Goal: Task Accomplishment & Management: Use online tool/utility

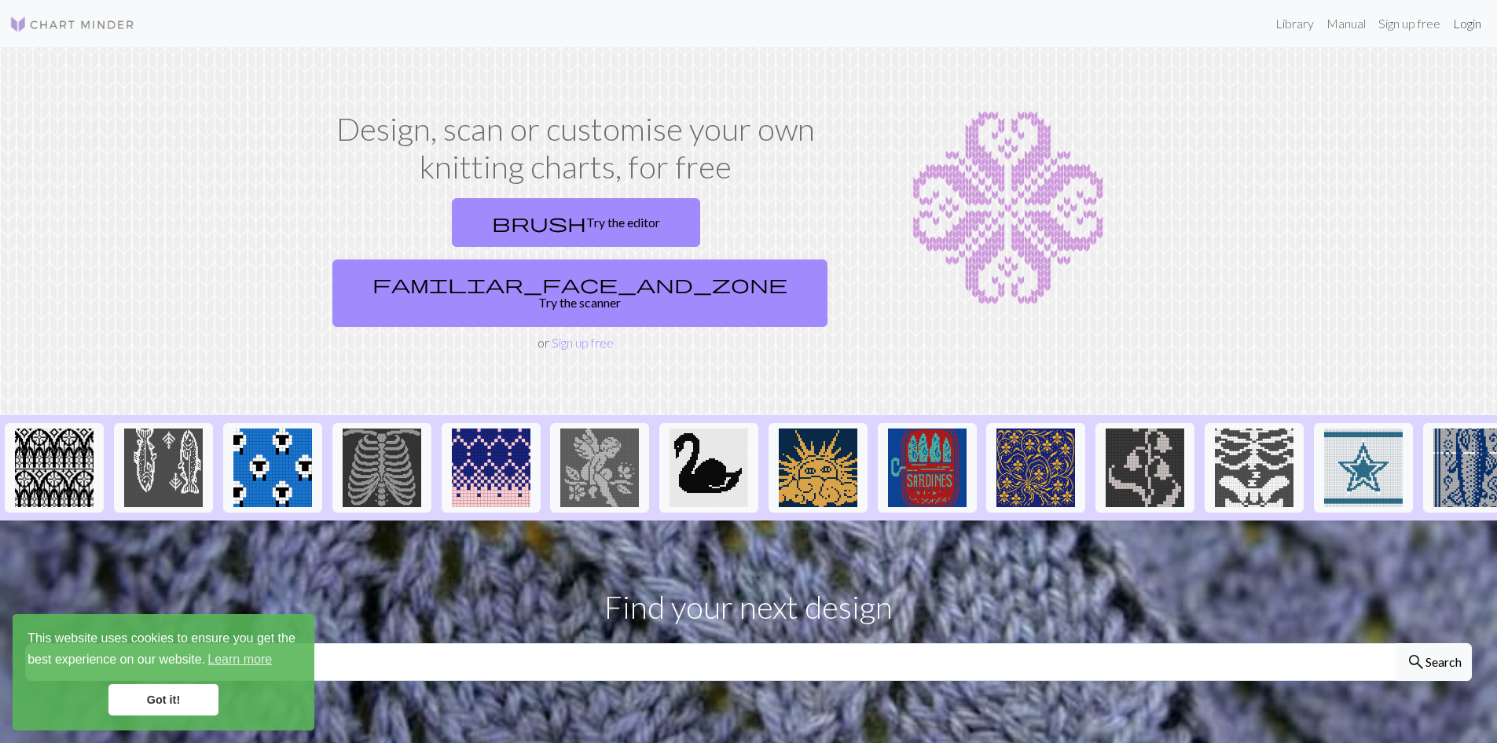
click at [1470, 27] on link "Login" at bounding box center [1467, 23] width 41 height 31
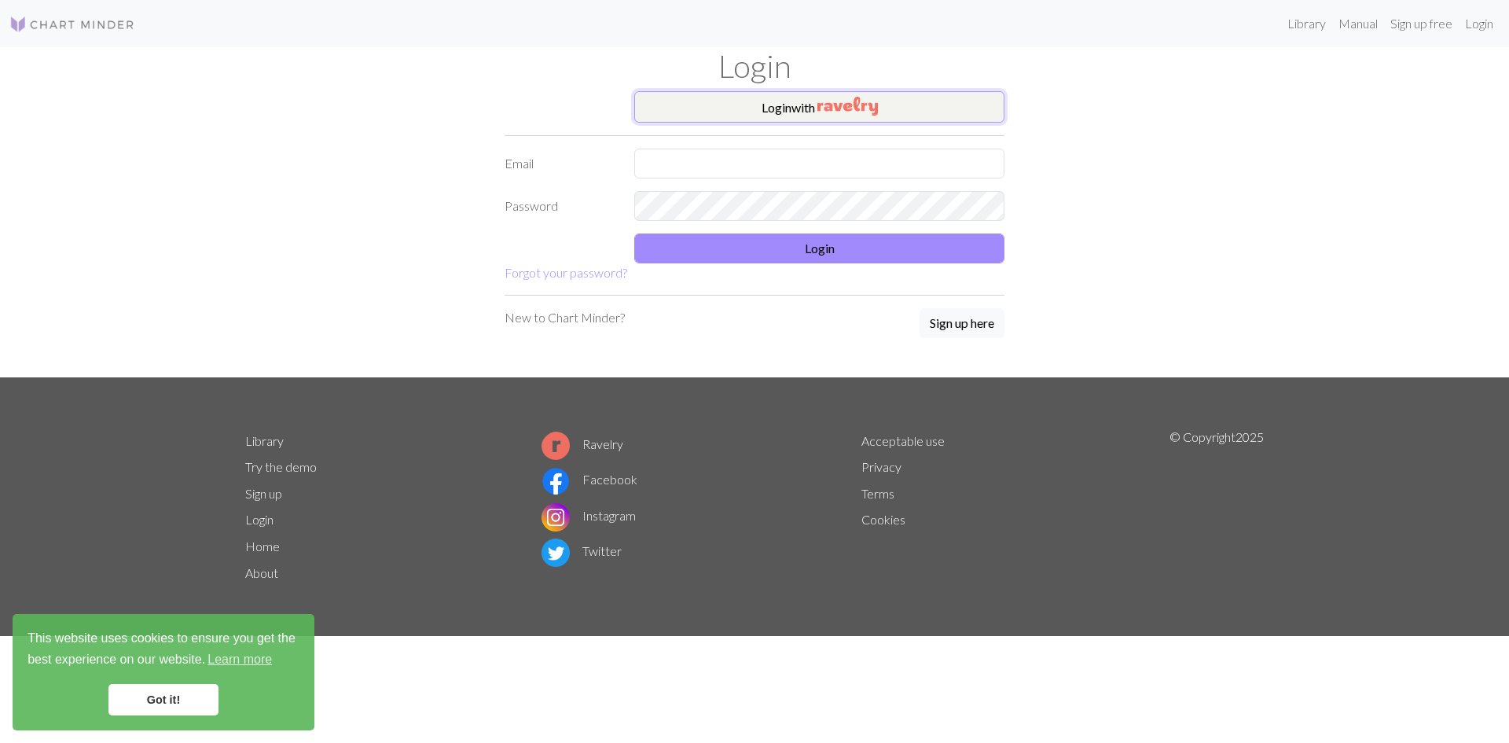
click at [842, 110] on img "button" at bounding box center [847, 106] width 61 height 19
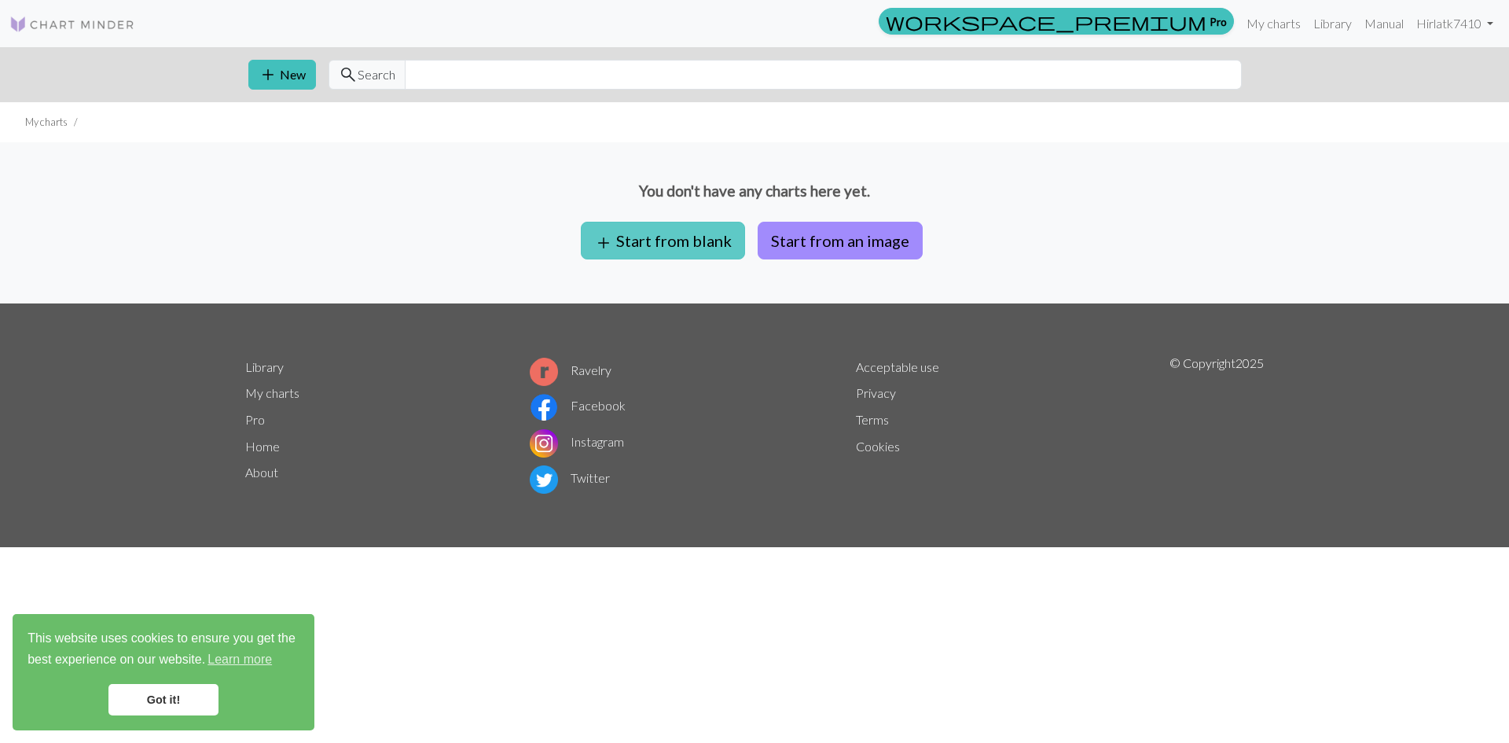
click at [702, 247] on button "add Start from blank" at bounding box center [663, 241] width 164 height 38
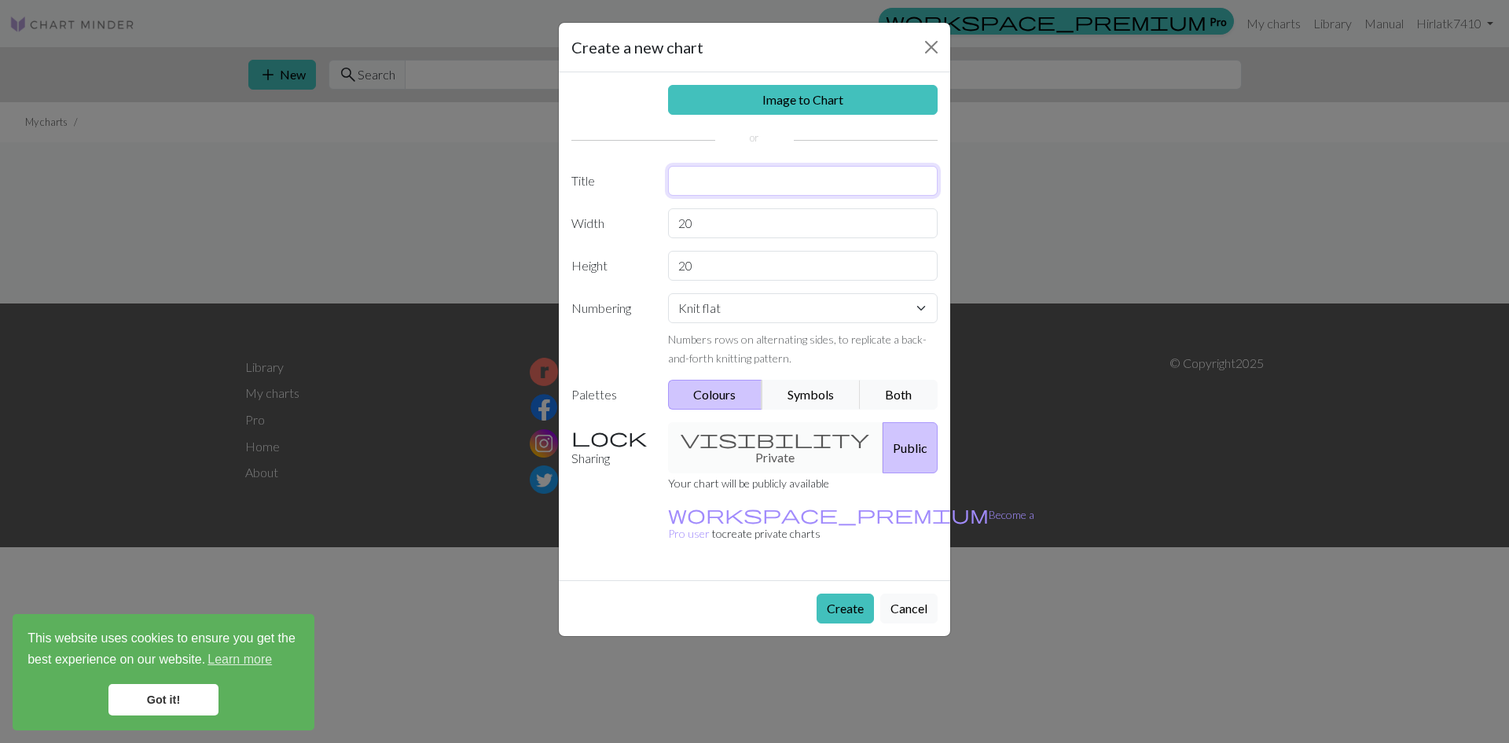
click at [743, 179] on input "text" at bounding box center [803, 181] width 270 height 30
type input "g"
type input "하늘 배색"
drag, startPoint x: 743, startPoint y: 228, endPoint x: 646, endPoint y: 230, distance: 97.5
click at [646, 230] on div "Width 20" at bounding box center [754, 223] width 385 height 30
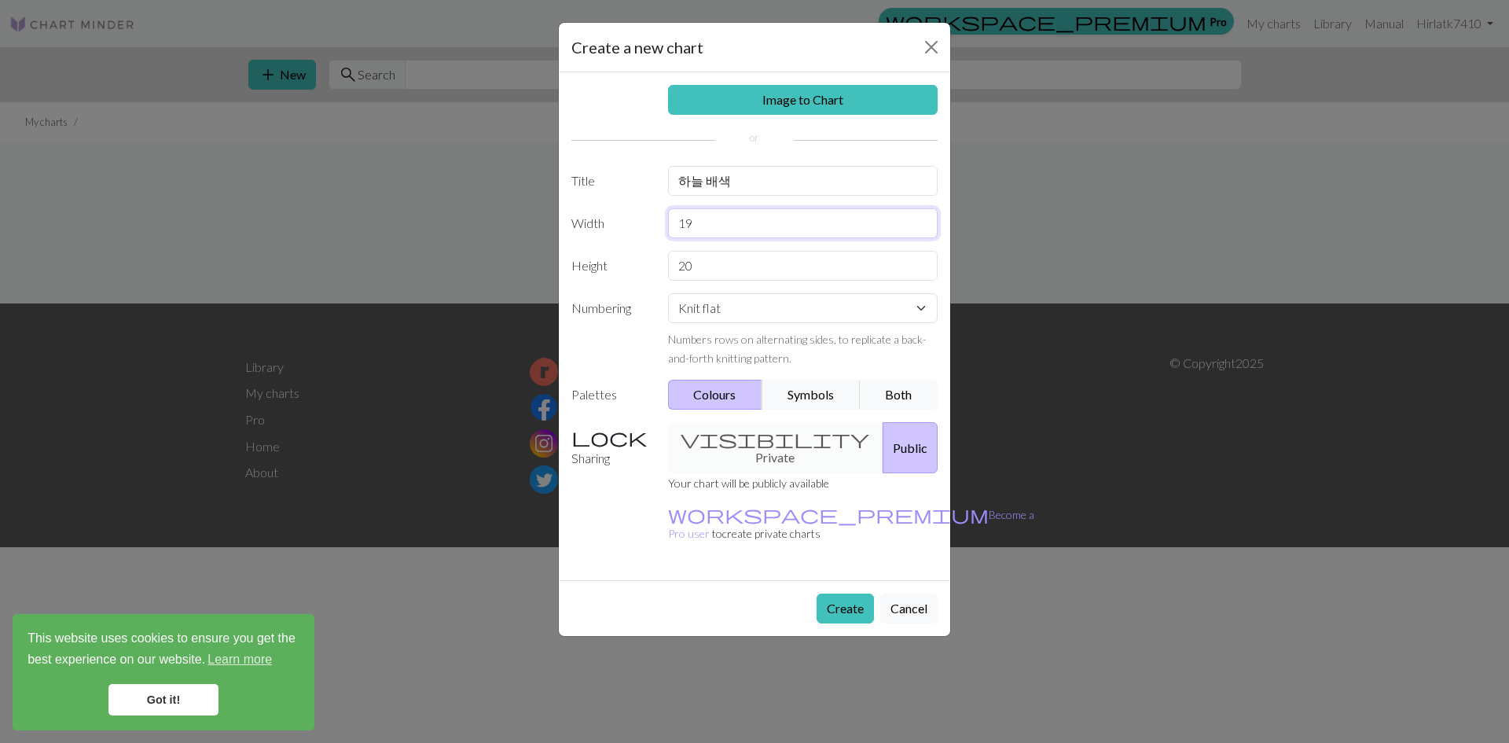
type input "19"
drag, startPoint x: 746, startPoint y: 263, endPoint x: 615, endPoint y: 255, distance: 130.7
click at [615, 255] on div "Height 20" at bounding box center [754, 266] width 385 height 30
type input "28"
click at [692, 303] on select "Knit flat Knit in the round Lace knitting Cross stitch" at bounding box center [803, 308] width 270 height 30
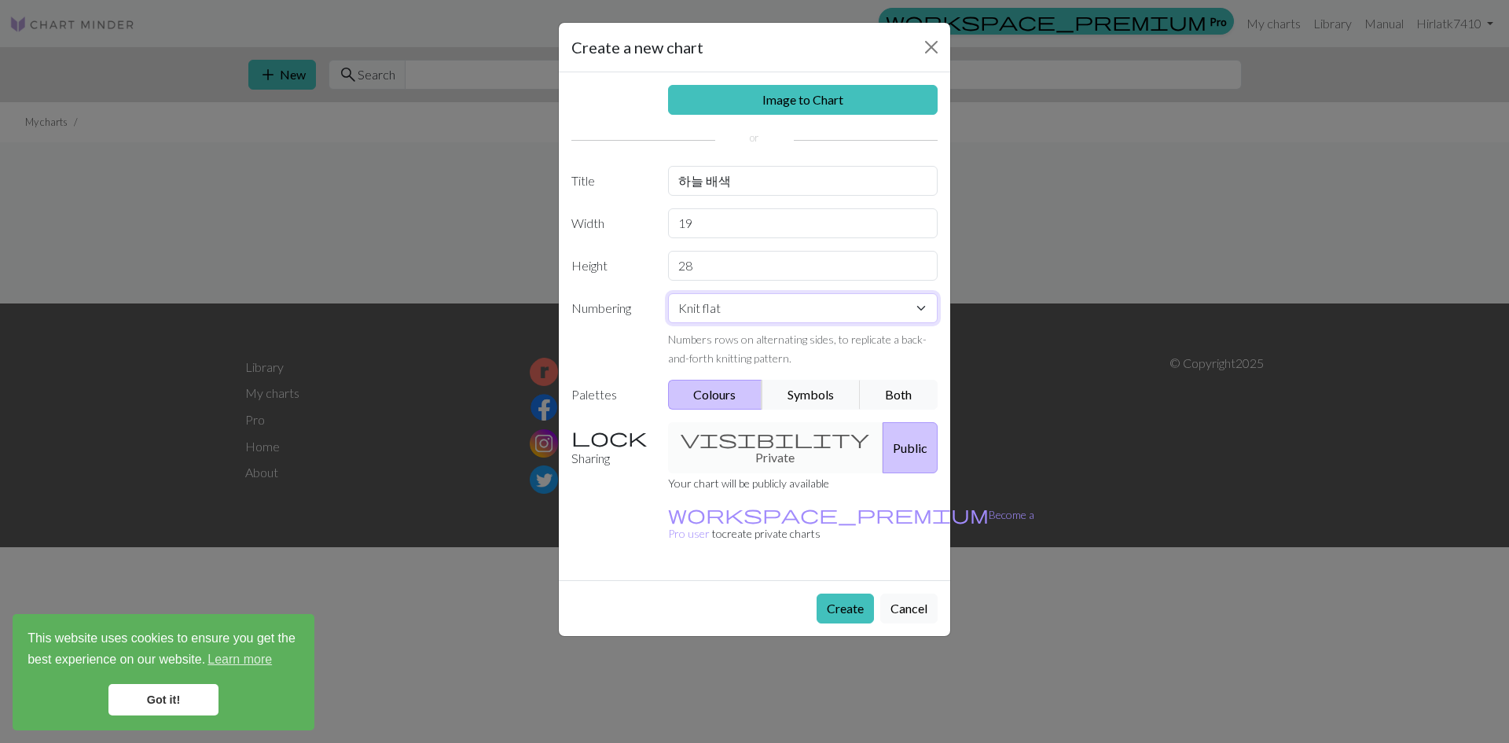
click at [692, 303] on select "Knit flat Knit in the round Lace knitting Cross stitch" at bounding box center [803, 308] width 270 height 30
click at [799, 388] on button "Symbols" at bounding box center [810, 395] width 99 height 30
click at [780, 442] on div "visibility Private Public" at bounding box center [802, 447] width 289 height 51
click at [761, 433] on div "visibility Private Public" at bounding box center [802, 447] width 289 height 51
click at [757, 433] on div "visibility Private Public" at bounding box center [802, 447] width 289 height 51
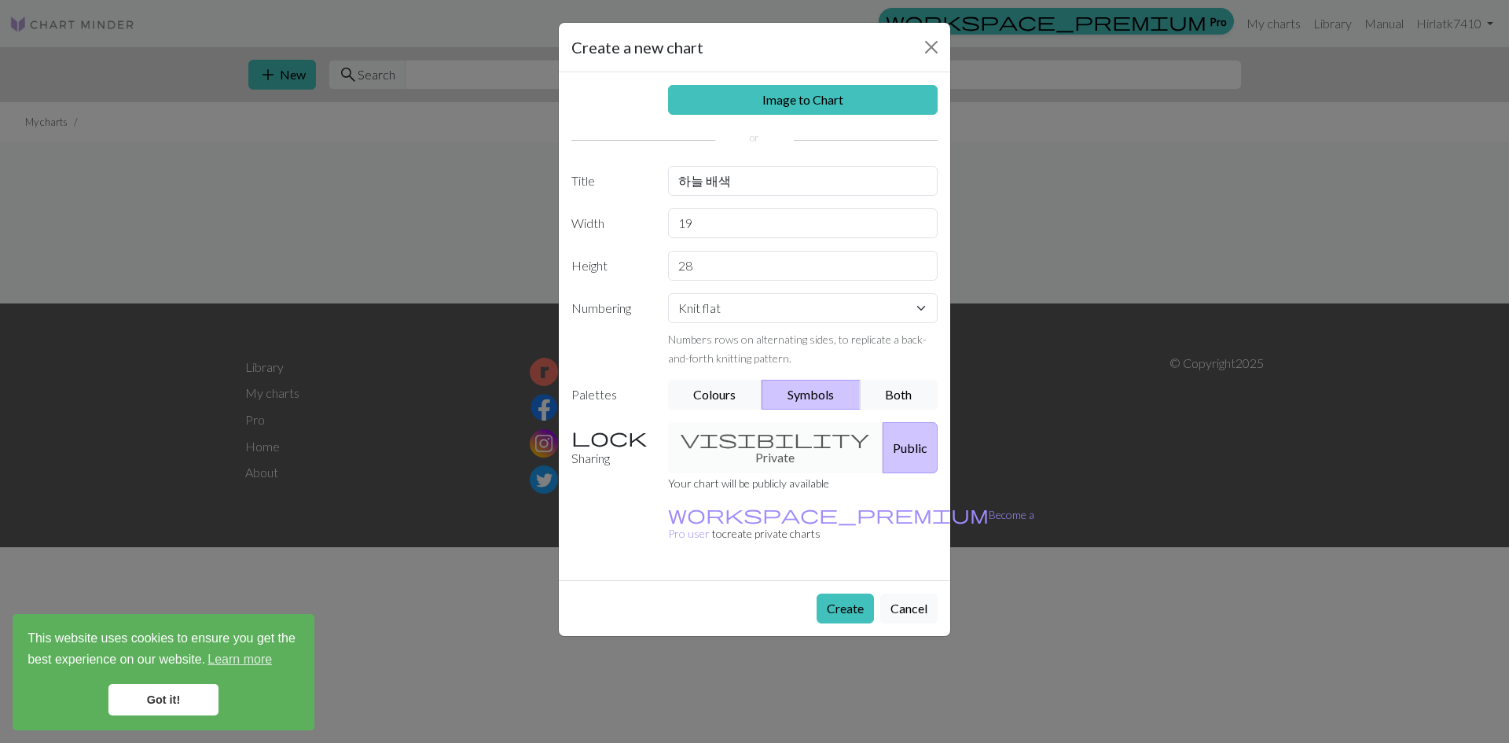
click at [754, 435] on div "visibility Private Public" at bounding box center [802, 447] width 289 height 51
click at [841, 593] on button "Create" at bounding box center [844, 608] width 57 height 30
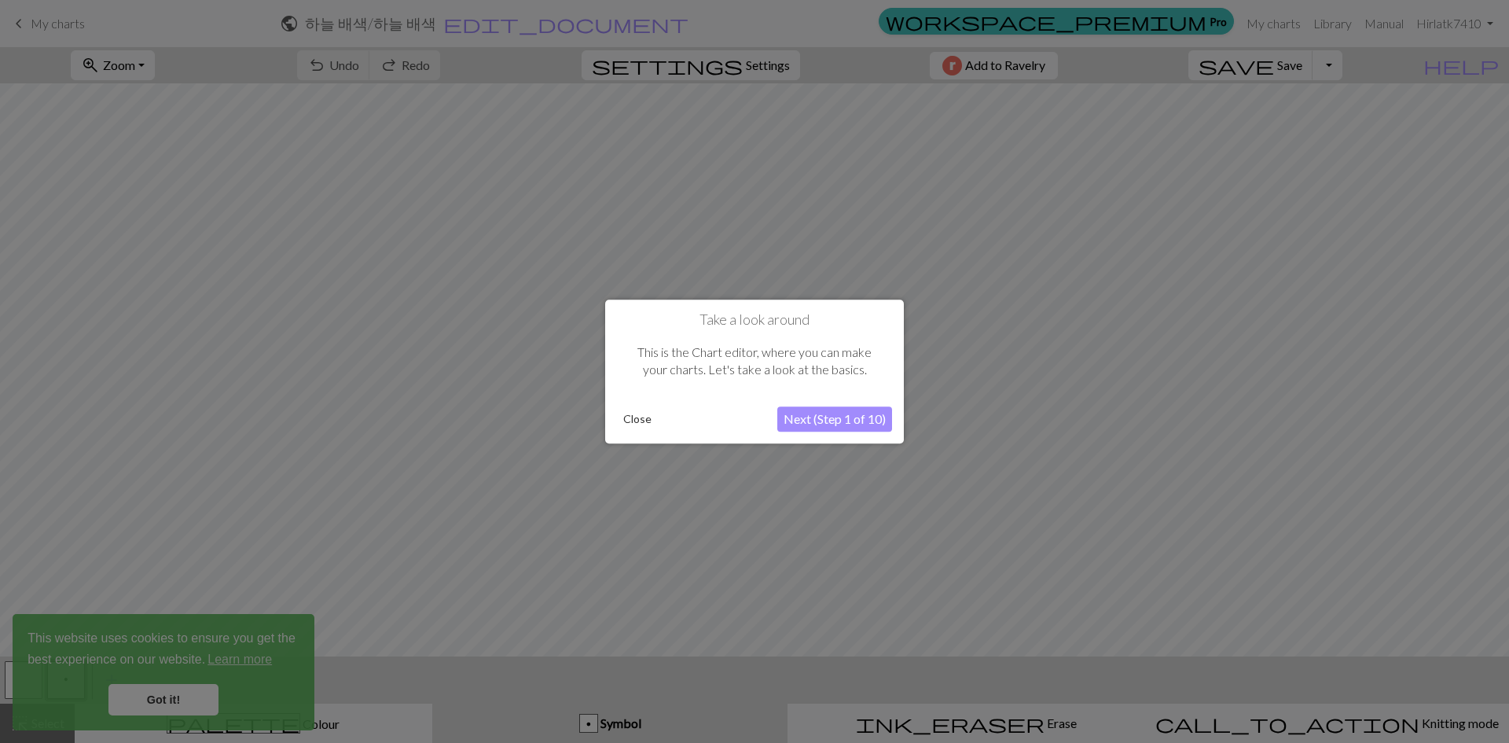
click at [834, 418] on button "Next (Step 1 of 10)" at bounding box center [834, 418] width 115 height 25
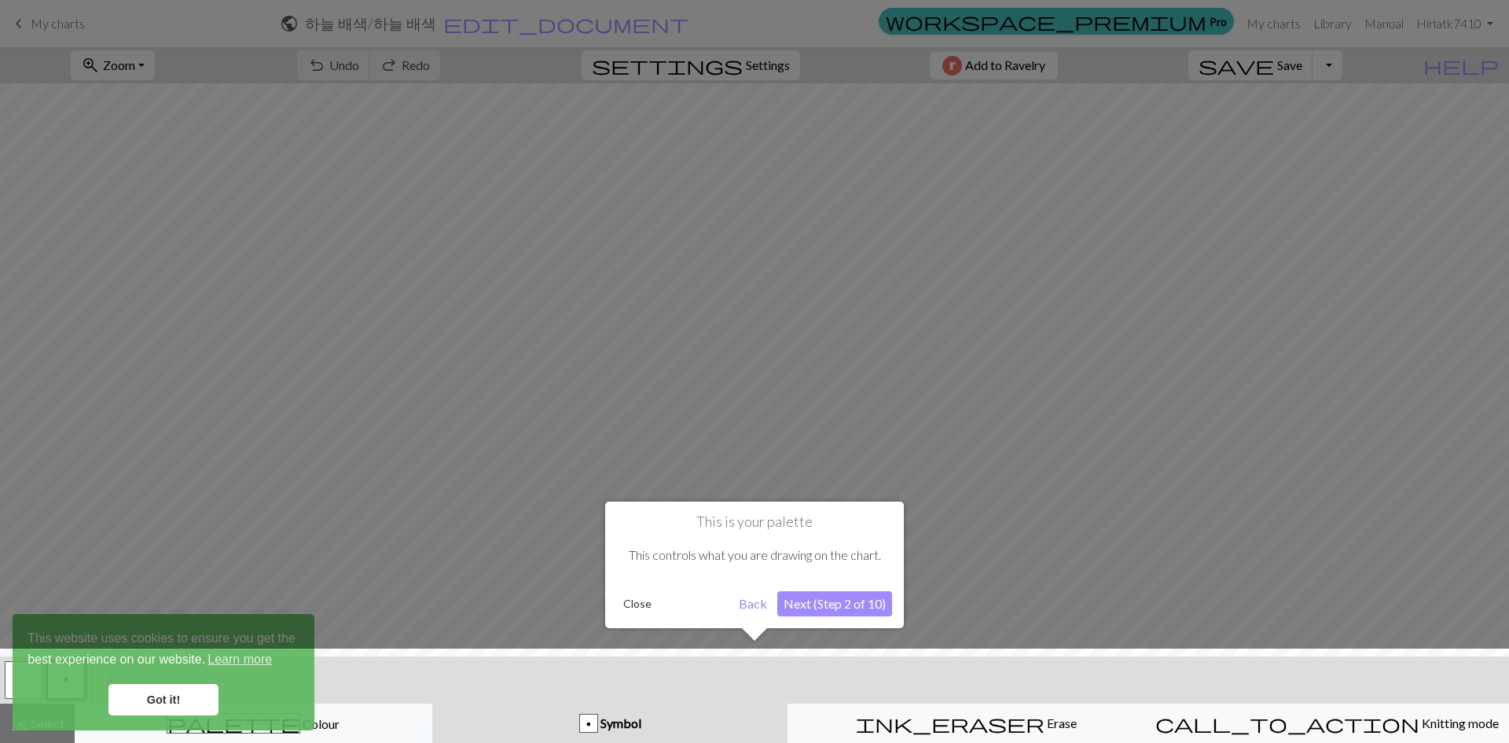
click at [154, 695] on div at bounding box center [754, 699] width 1524 height 102
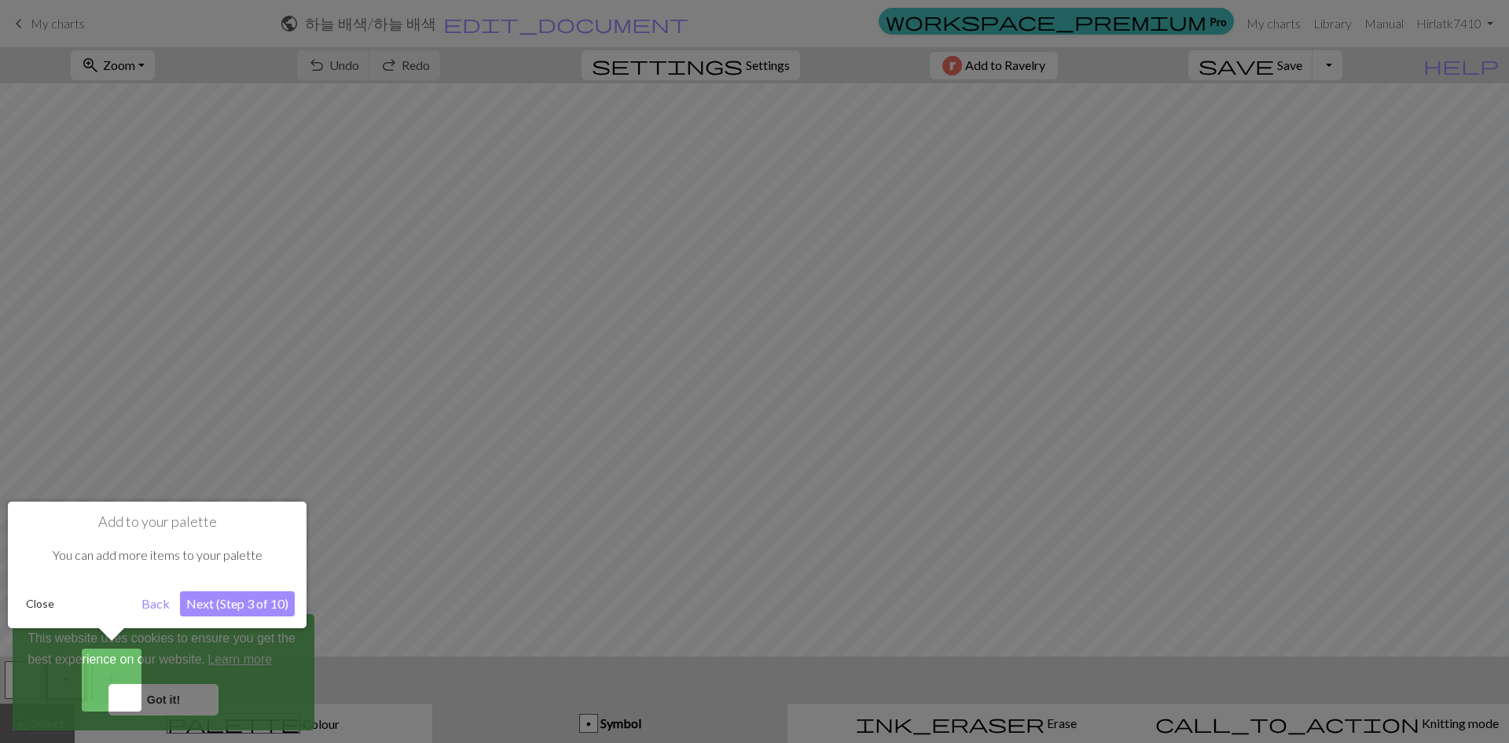
click at [35, 602] on button "Close" at bounding box center [40, 604] width 41 height 24
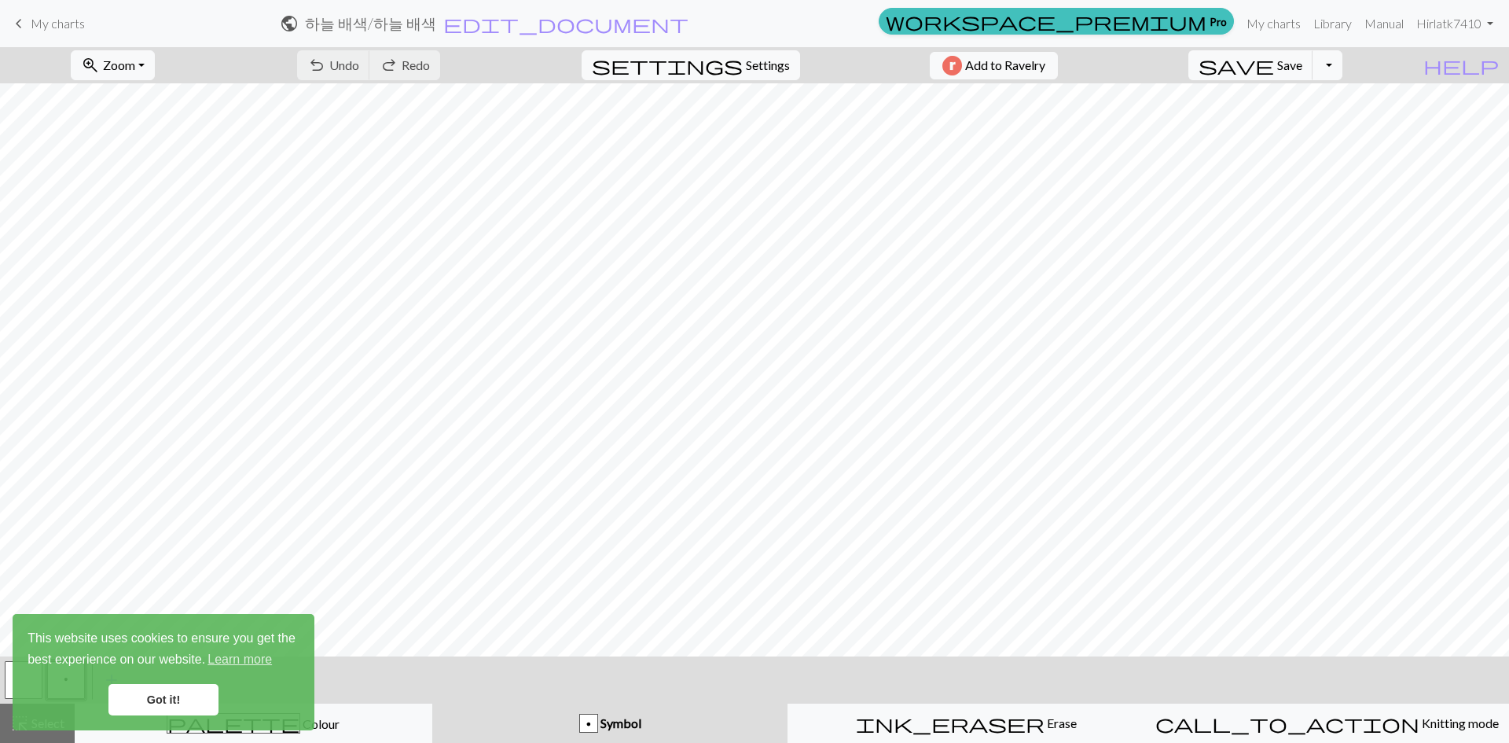
click at [175, 700] on link "Got it!" at bounding box center [163, 699] width 110 height 31
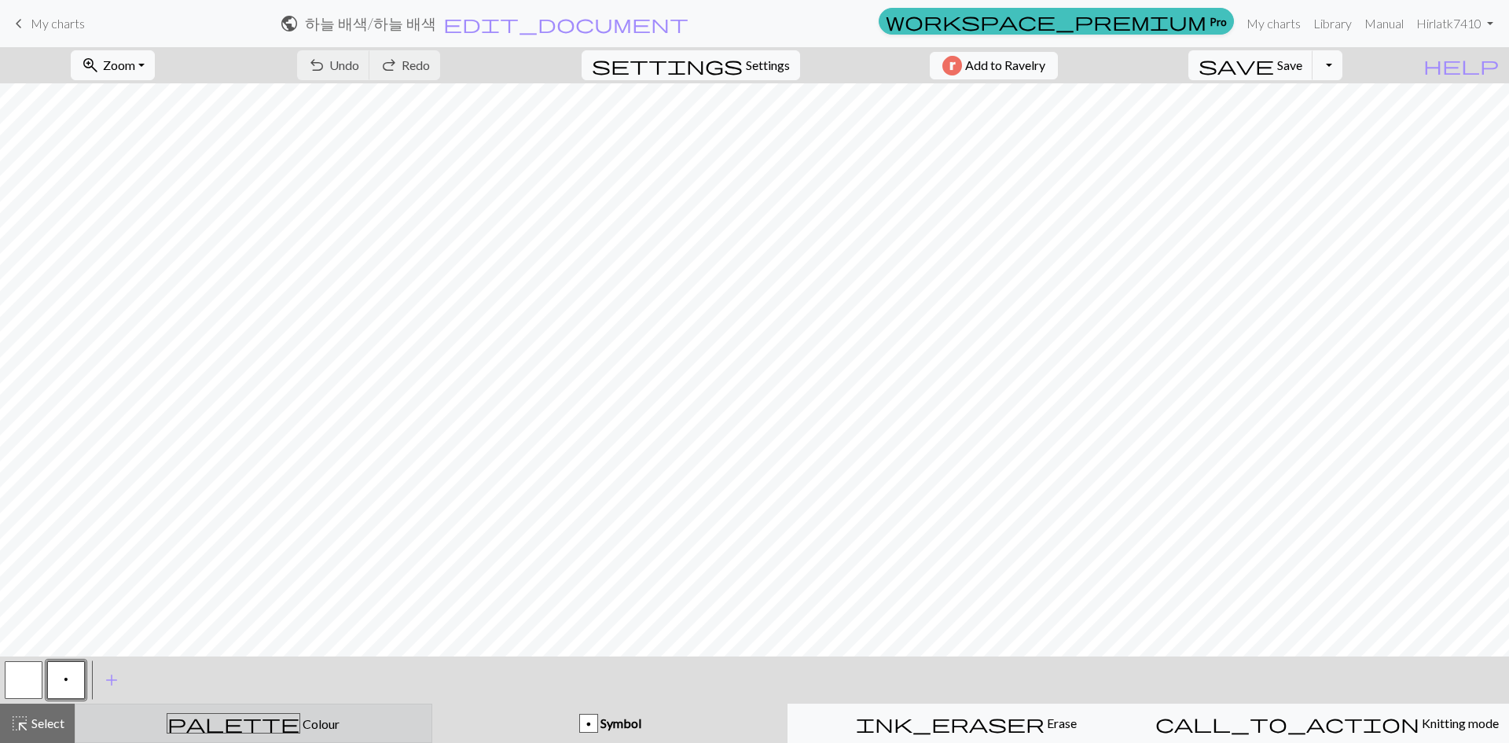
click at [309, 724] on div "palette Colour Colour" at bounding box center [253, 723] width 337 height 20
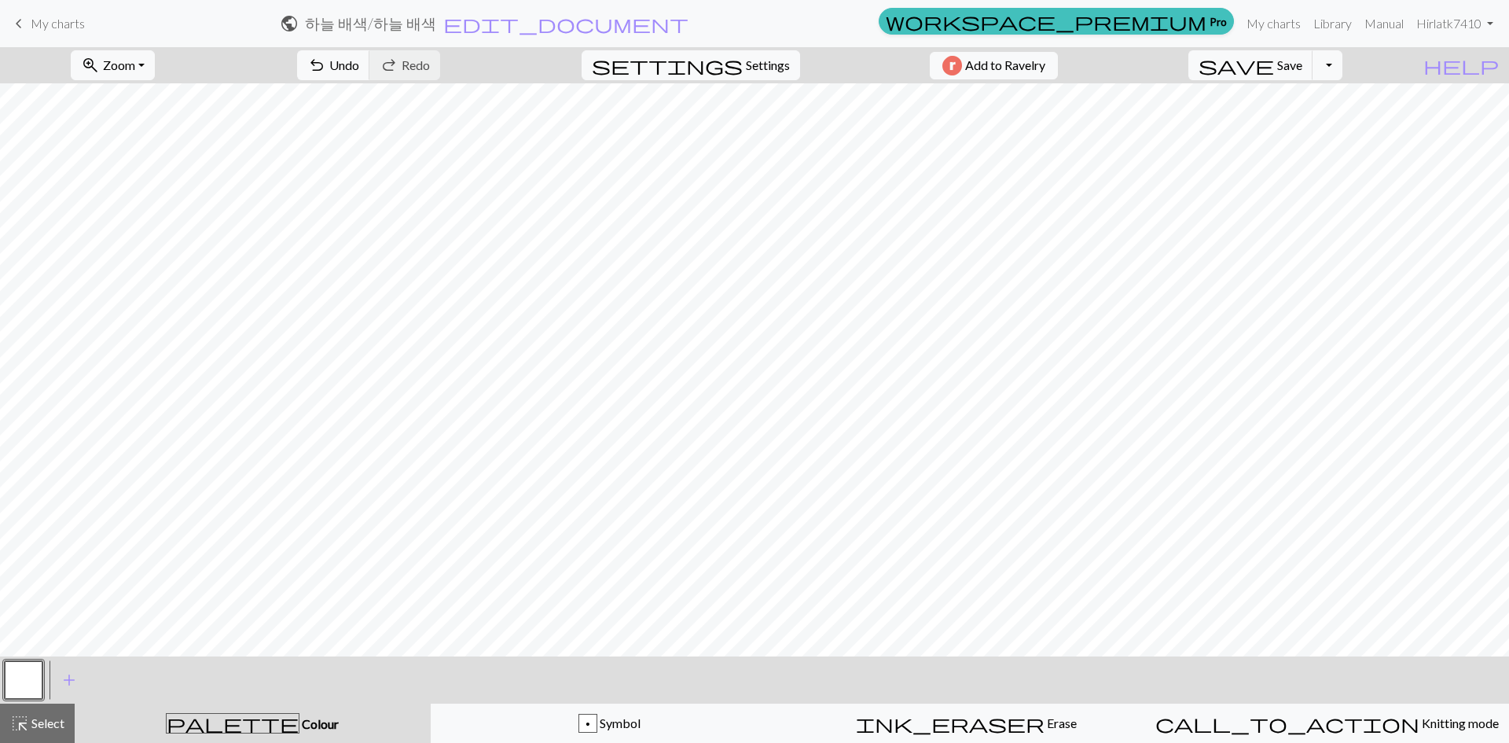
click at [218, 729] on div "palette Colour Colour" at bounding box center [252, 723] width 337 height 20
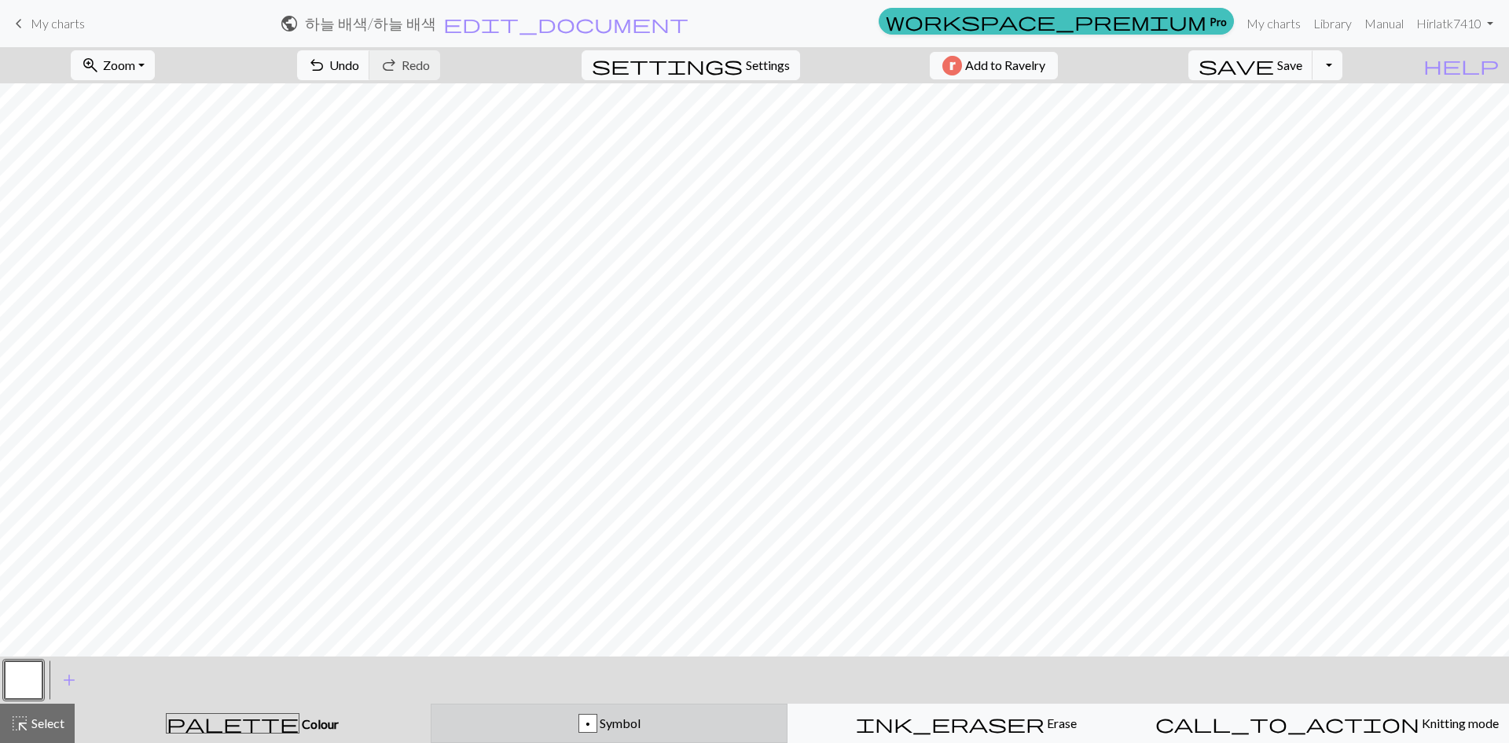
click at [576, 710] on button "p Symbol" at bounding box center [610, 722] width 358 height 39
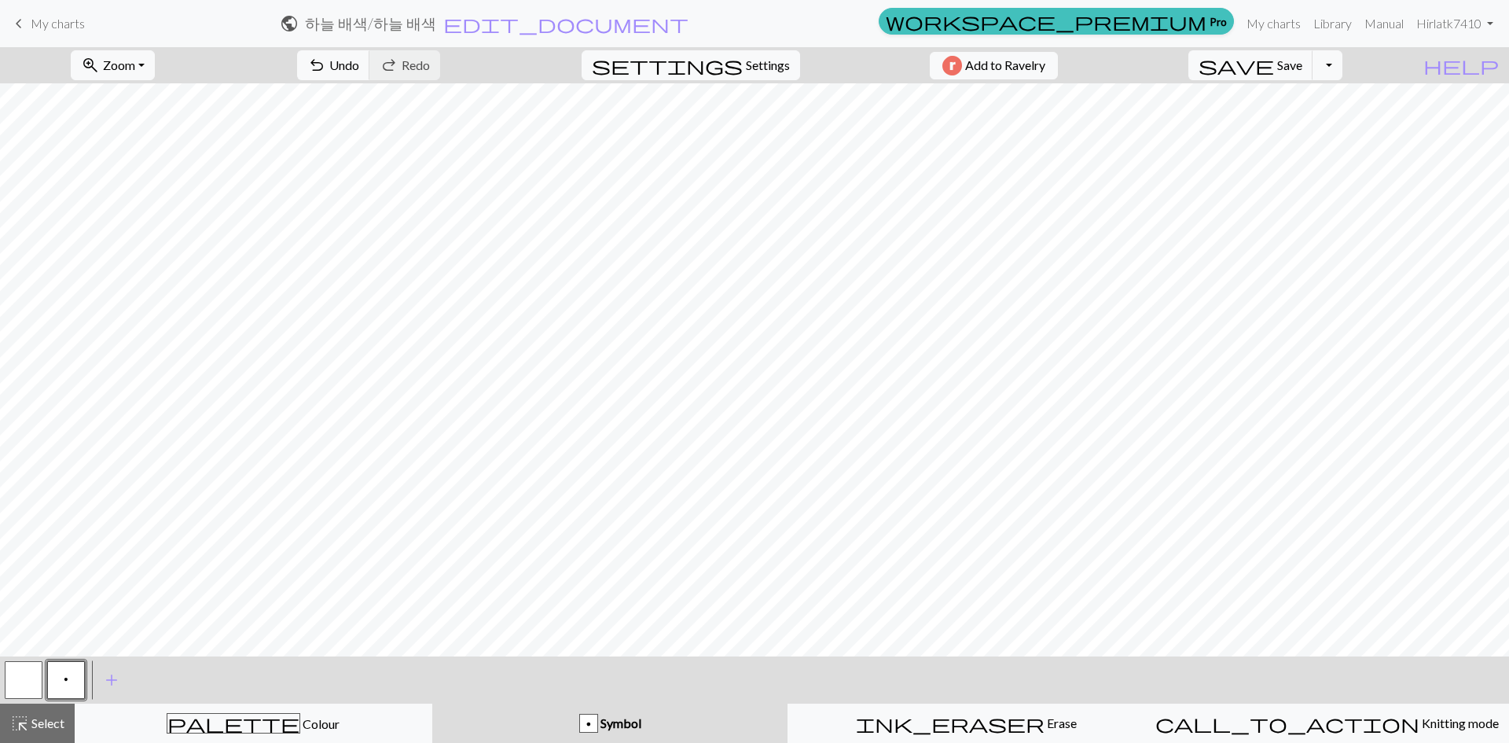
click at [70, 671] on button "p" at bounding box center [66, 680] width 38 height 38
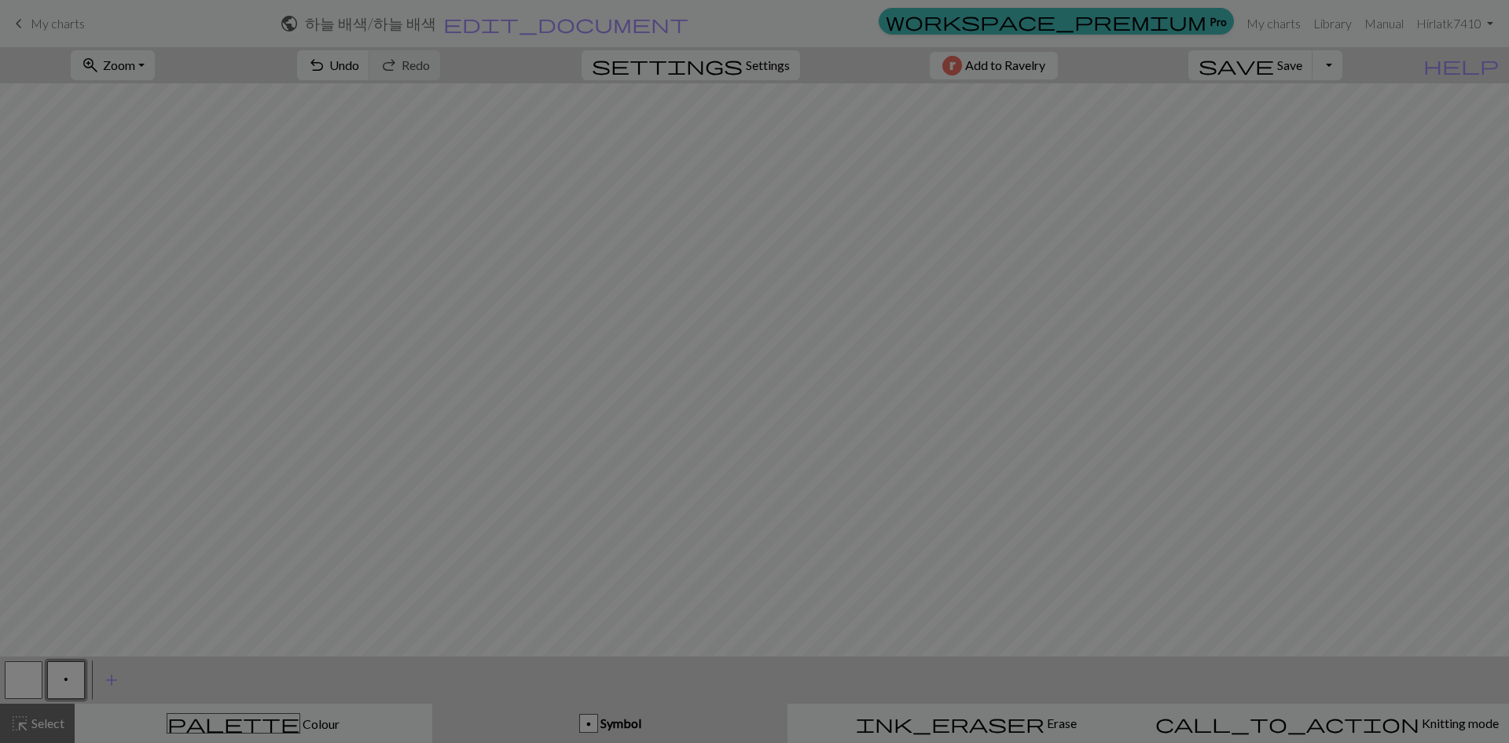
click at [24, 682] on div "Edit symbol Name Purl d f g h j k p s t F H J O P T / | 0 1 2 3 4 5 6 7 8 9 e m…" at bounding box center [754, 371] width 1509 height 743
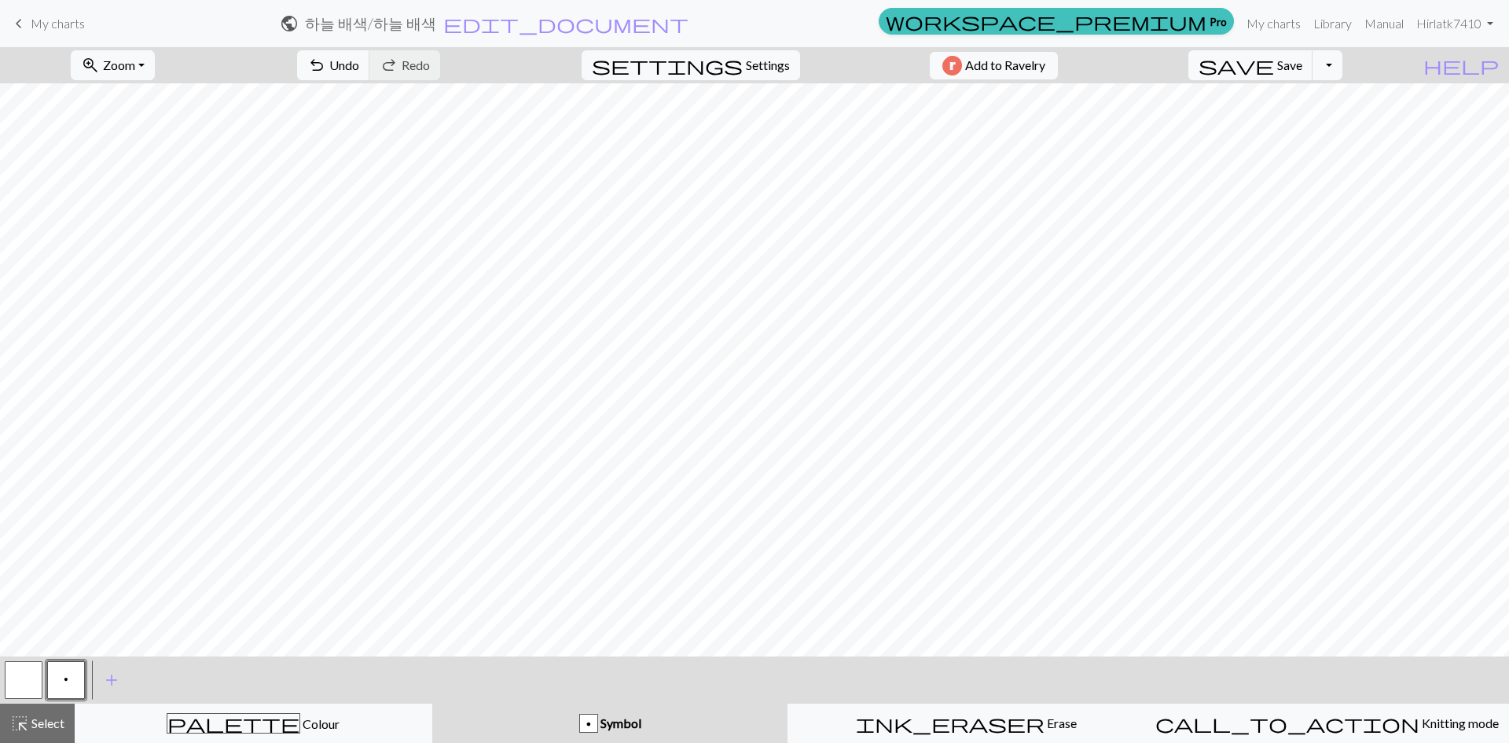
click at [53, 680] on button "p" at bounding box center [66, 680] width 38 height 38
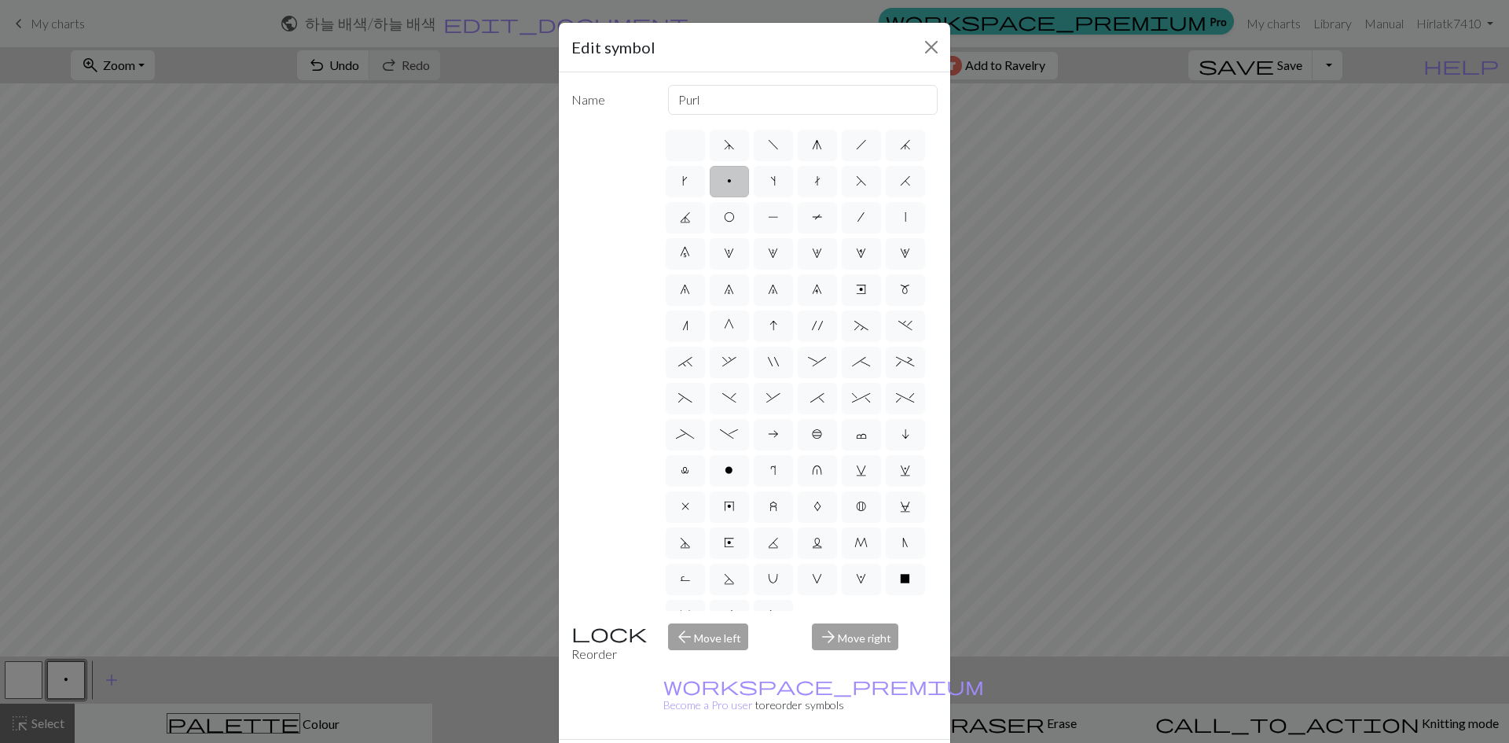
click at [62, 684] on div "Edit symbol Name Purl d f g h j k p s t F H J O P T / | 0 1 2 3 4 5 6 7 8 9 e m…" at bounding box center [754, 371] width 1509 height 743
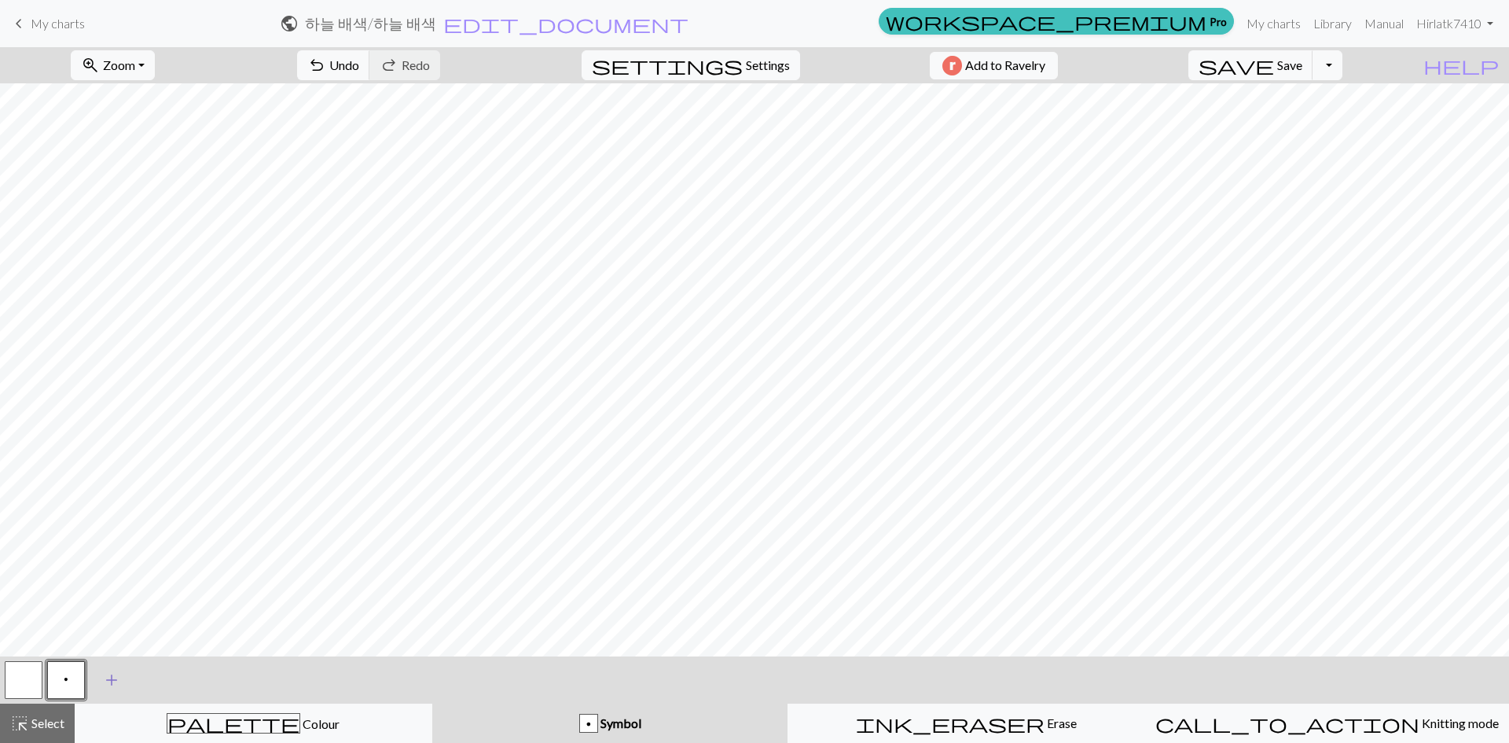
click at [101, 673] on button "add Add a symbol" at bounding box center [111, 679] width 39 height 39
click at [120, 678] on button "button" at bounding box center [109, 680] width 38 height 38
click at [110, 682] on button "button" at bounding box center [109, 680] width 38 height 38
click at [110, 682] on div "Edit symbol Name d f g h j k p s t F H J O P T / | 0 1 2 3 4 5 6 7 8 9 e m n G …" at bounding box center [754, 371] width 1509 height 743
click at [110, 682] on button "button" at bounding box center [109, 680] width 38 height 38
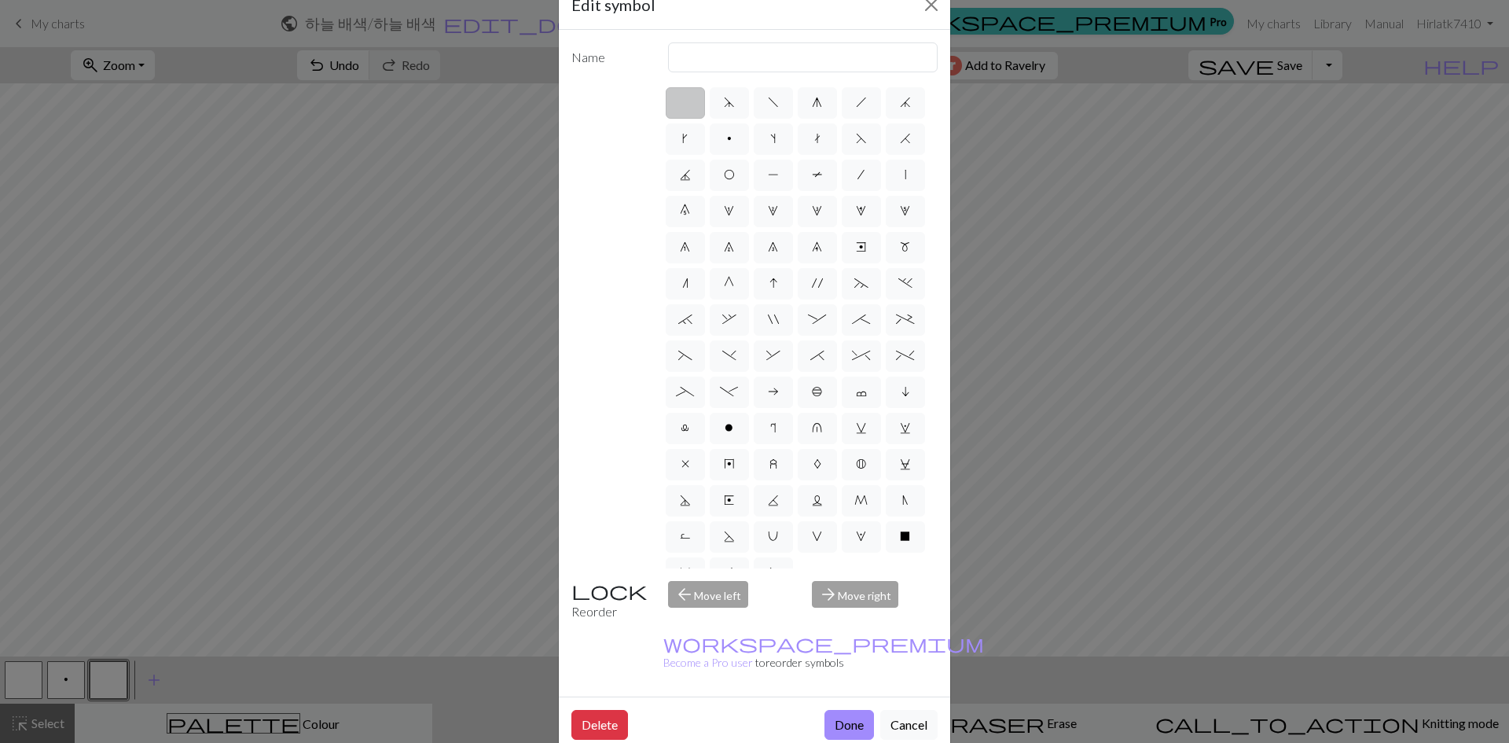
click at [872, 604] on div "arrow_forward Move right" at bounding box center [874, 601] width 145 height 40
click at [856, 592] on div "arrow_forward Move right" at bounding box center [874, 601] width 145 height 40
click at [706, 589] on div "arrow_back Move left" at bounding box center [730, 601] width 145 height 40
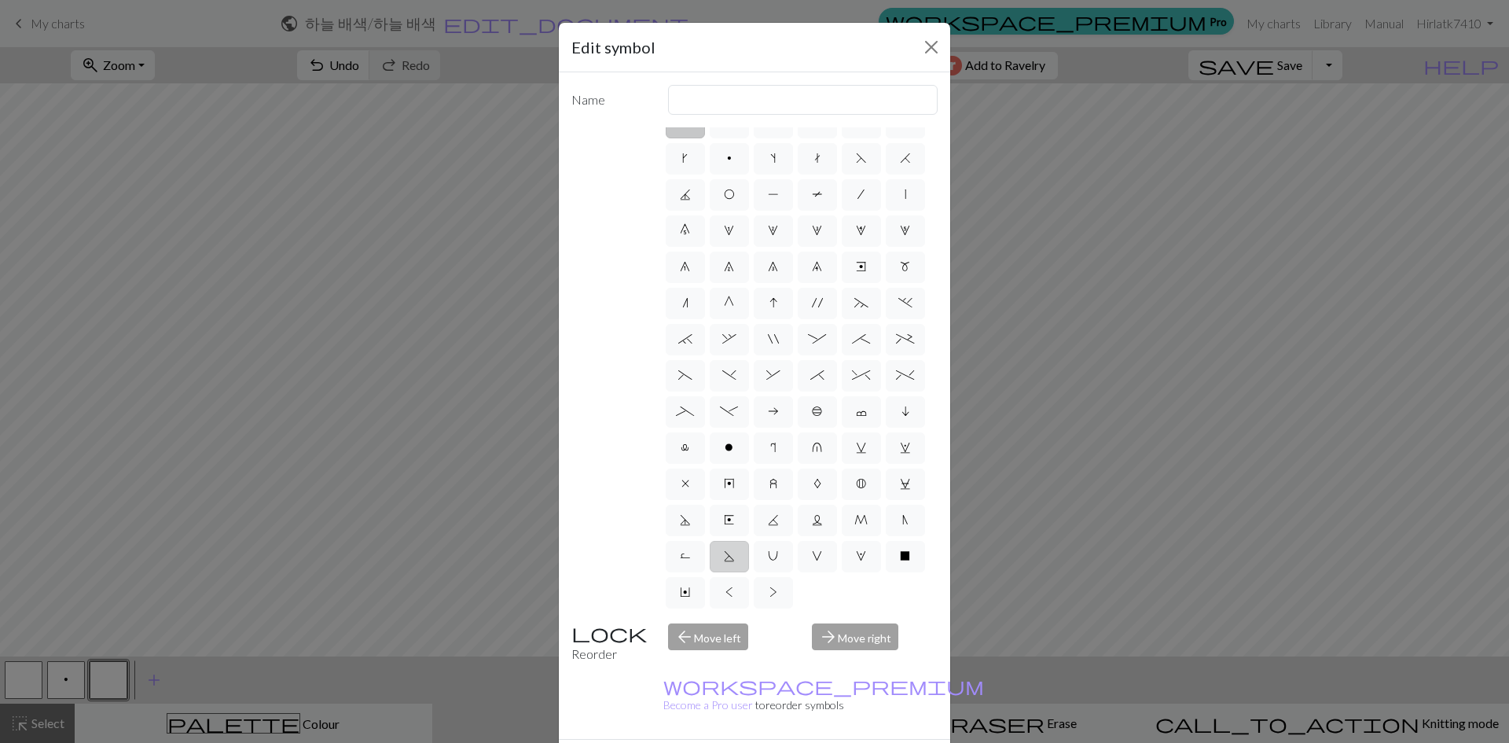
scroll to position [42, 0]
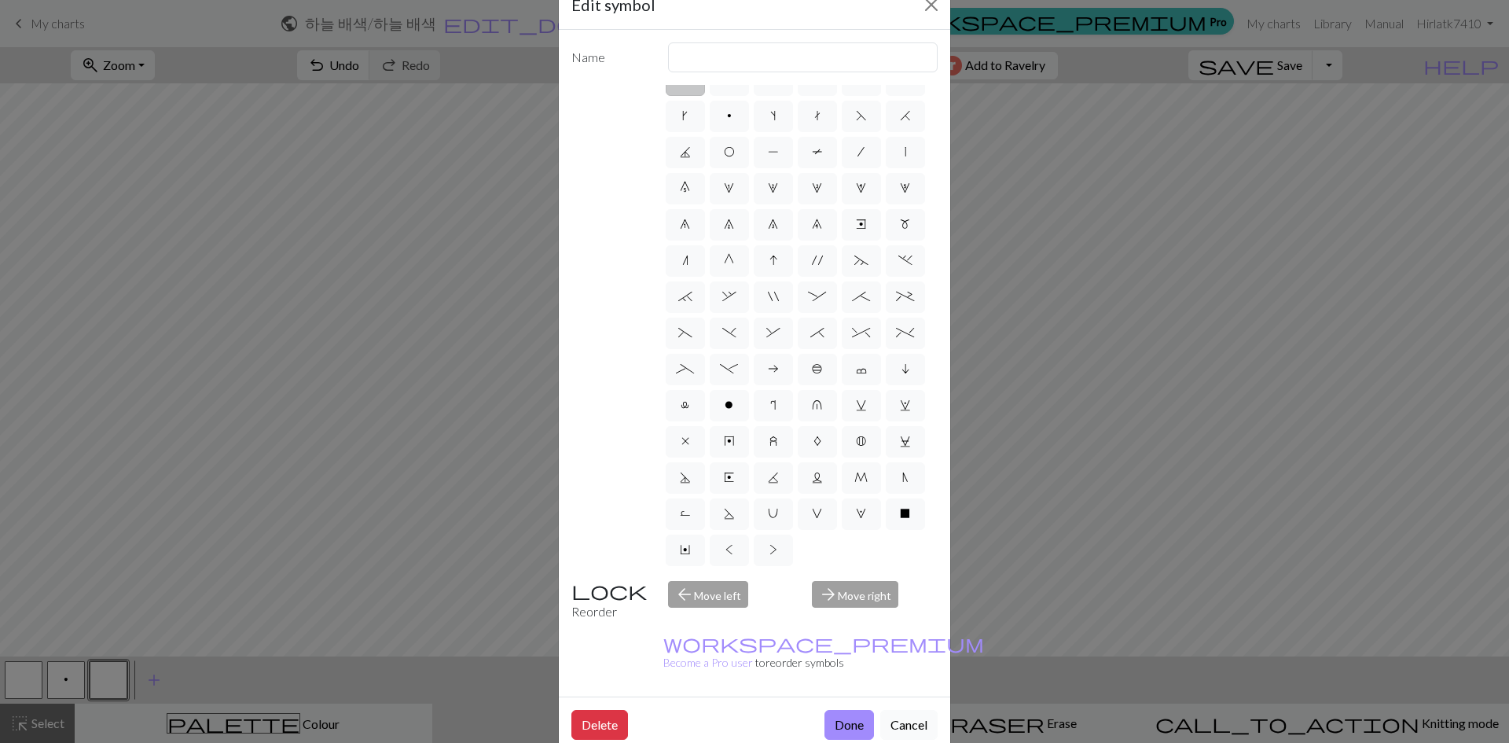
click at [898, 710] on button "Cancel" at bounding box center [908, 725] width 57 height 30
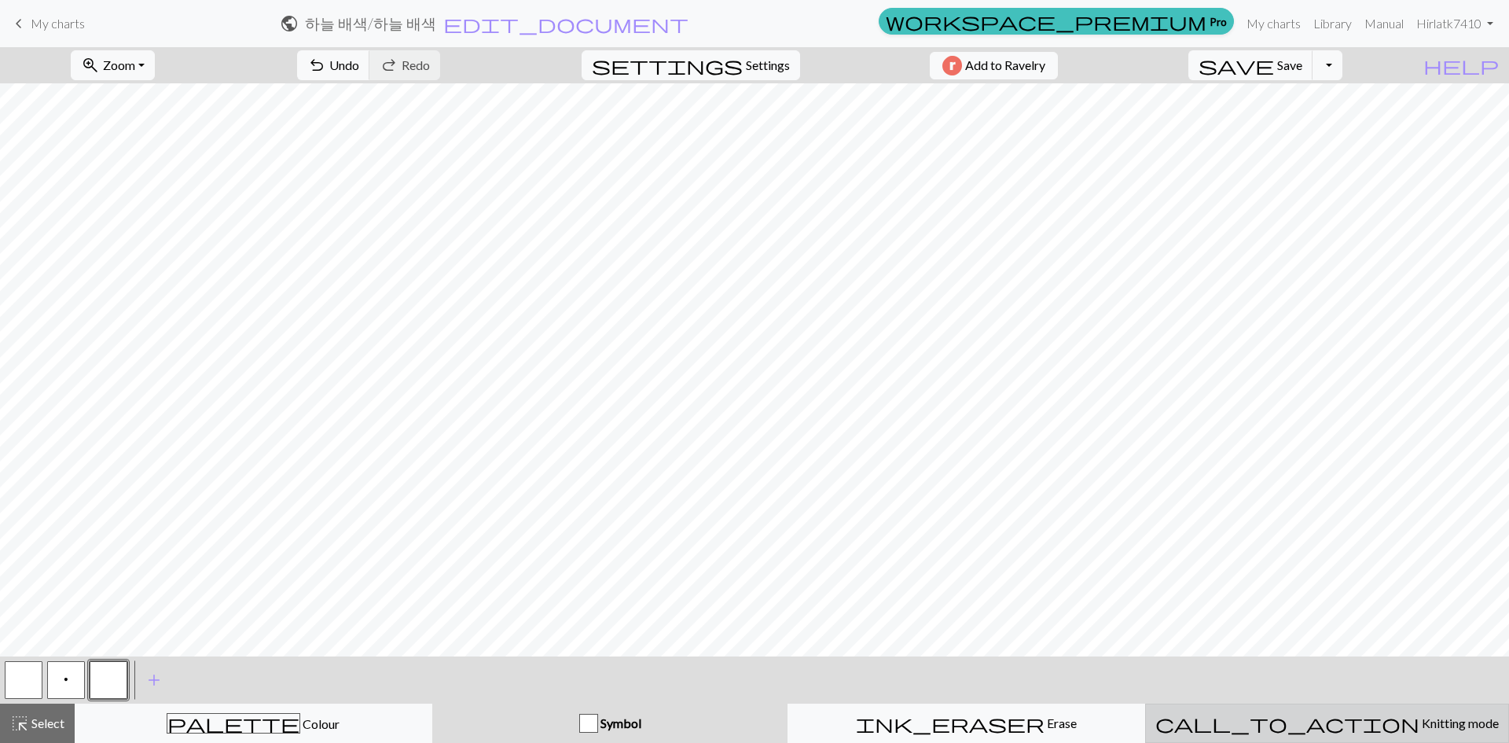
click at [1419, 724] on span "Knitting mode" at bounding box center [1458, 722] width 79 height 15
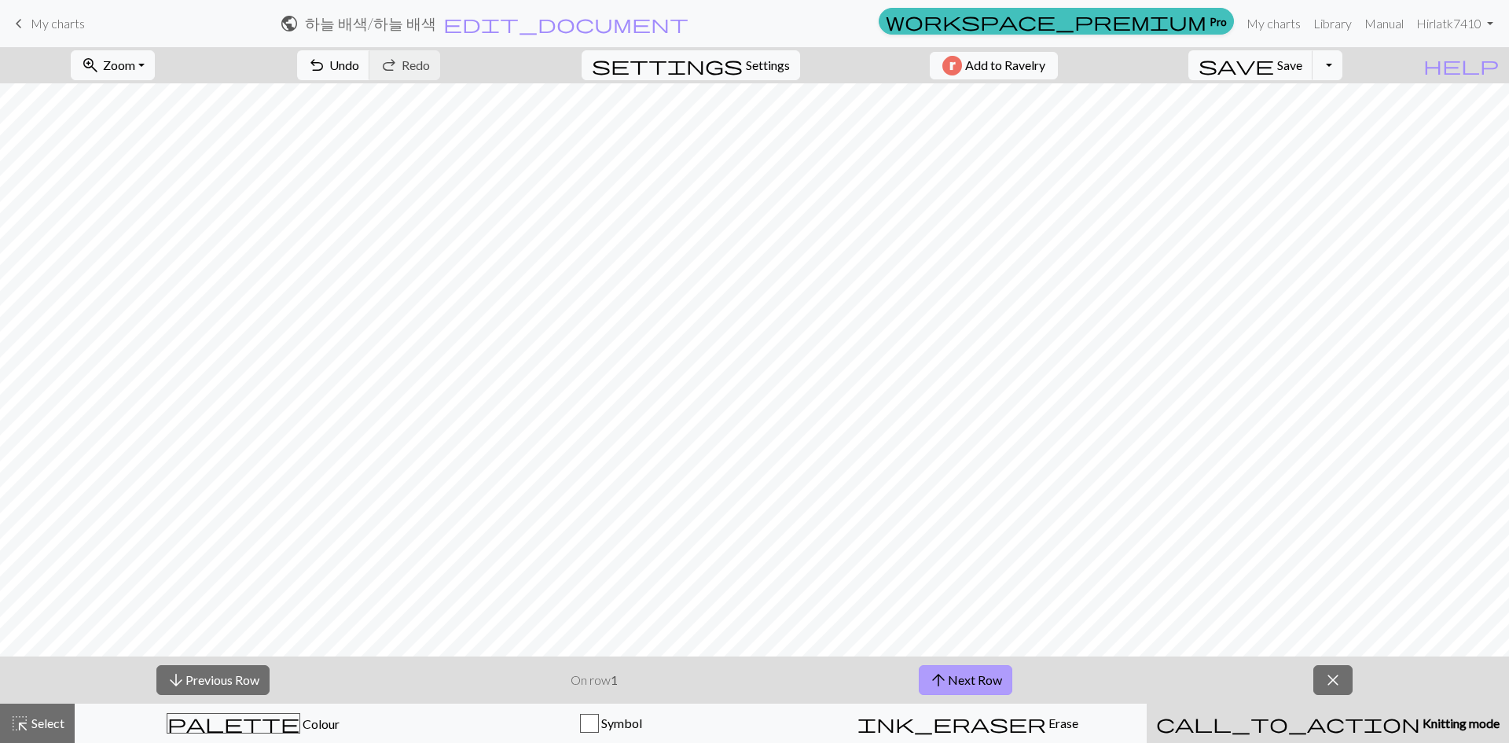
click at [987, 680] on button "arrow_upward Next Row" at bounding box center [966, 680] width 94 height 30
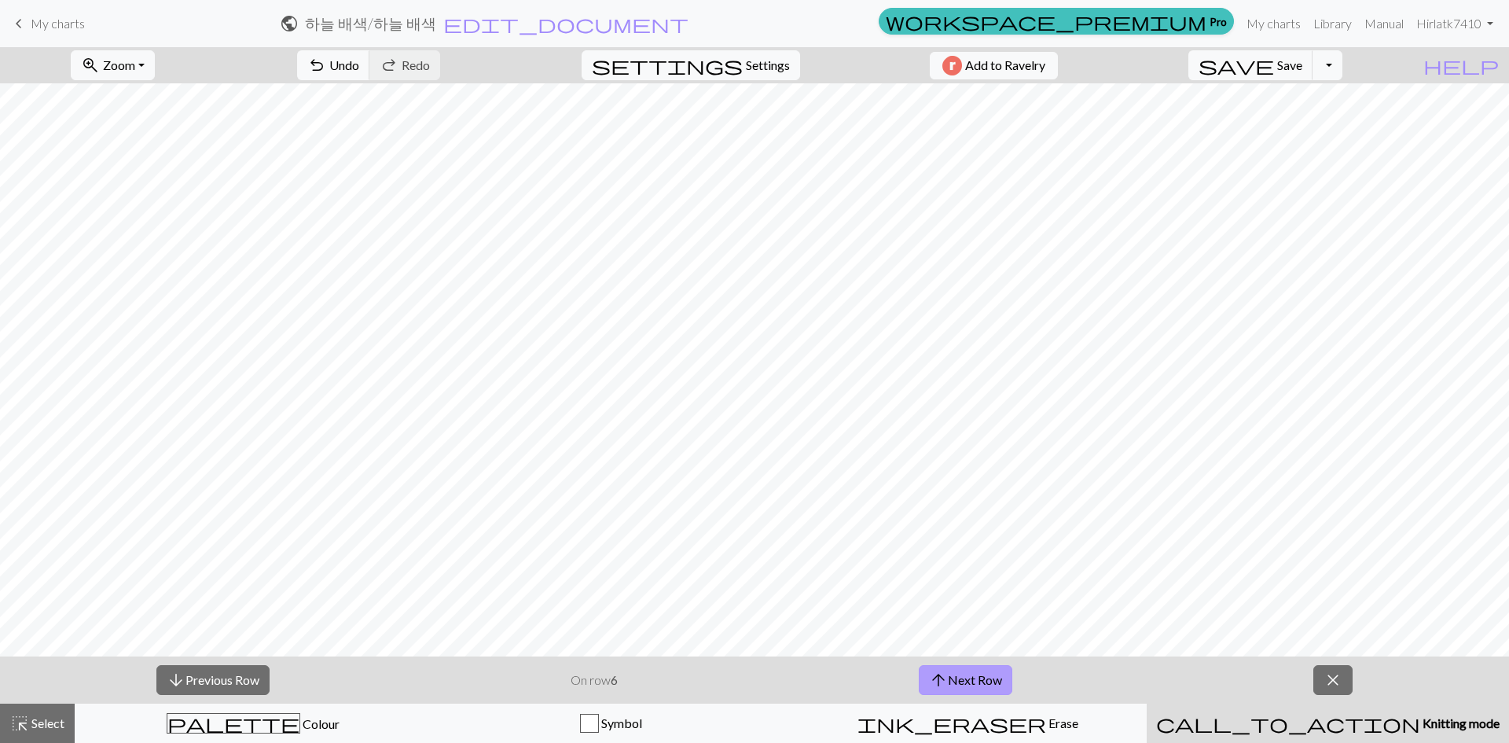
click at [987, 680] on button "arrow_upward Next Row" at bounding box center [966, 680] width 94 height 30
click at [987, 673] on button "arrow_upward Next Row" at bounding box center [966, 680] width 94 height 30
click at [987, 673] on button "arrow_upward Next Row" at bounding box center [968, 680] width 94 height 30
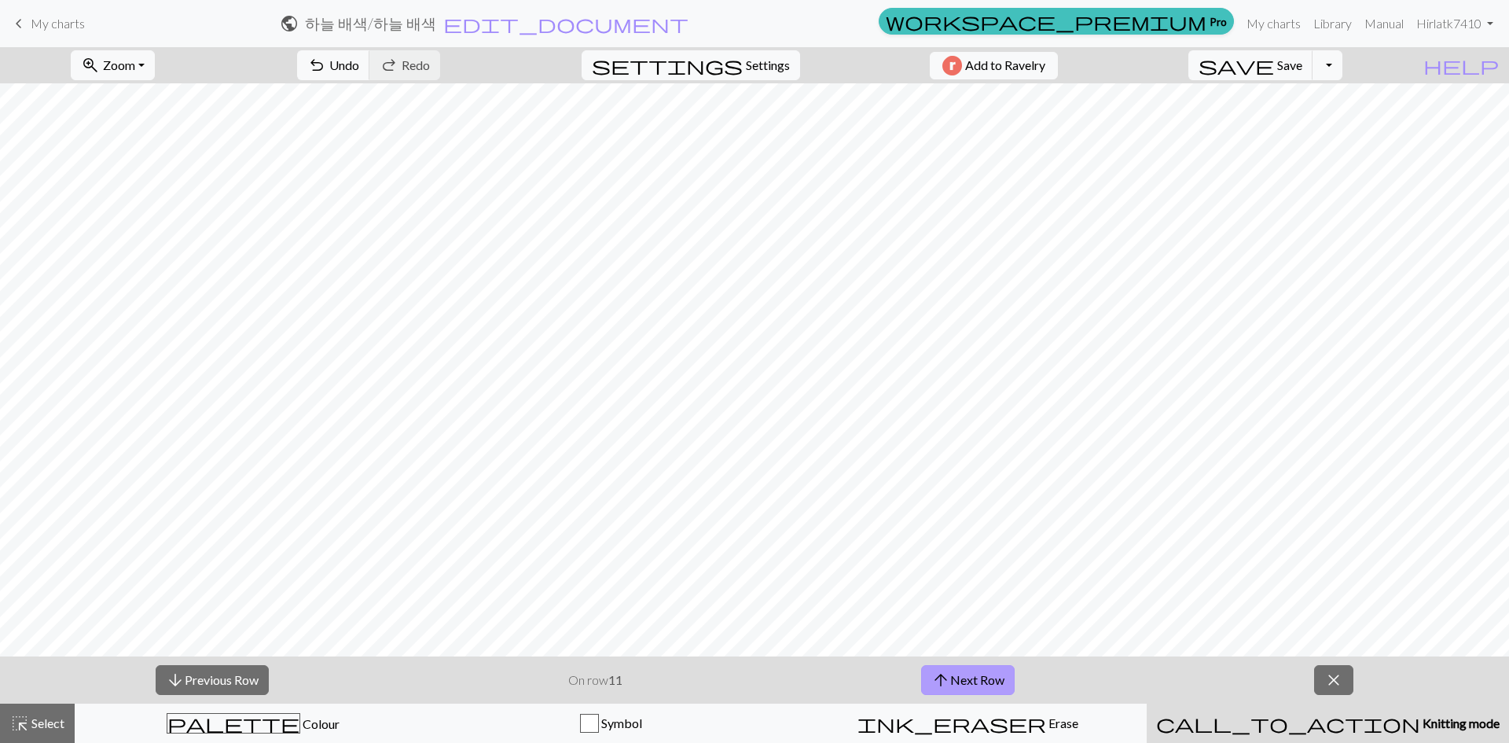
click at [987, 673] on button "arrow_upward Next Row" at bounding box center [968, 680] width 94 height 30
click at [238, 678] on button "arrow_downward Previous Row" at bounding box center [212, 680] width 113 height 30
click at [966, 677] on button "arrow_upward Next Row" at bounding box center [968, 680] width 94 height 30
click at [1346, 684] on button "close" at bounding box center [1333, 680] width 39 height 30
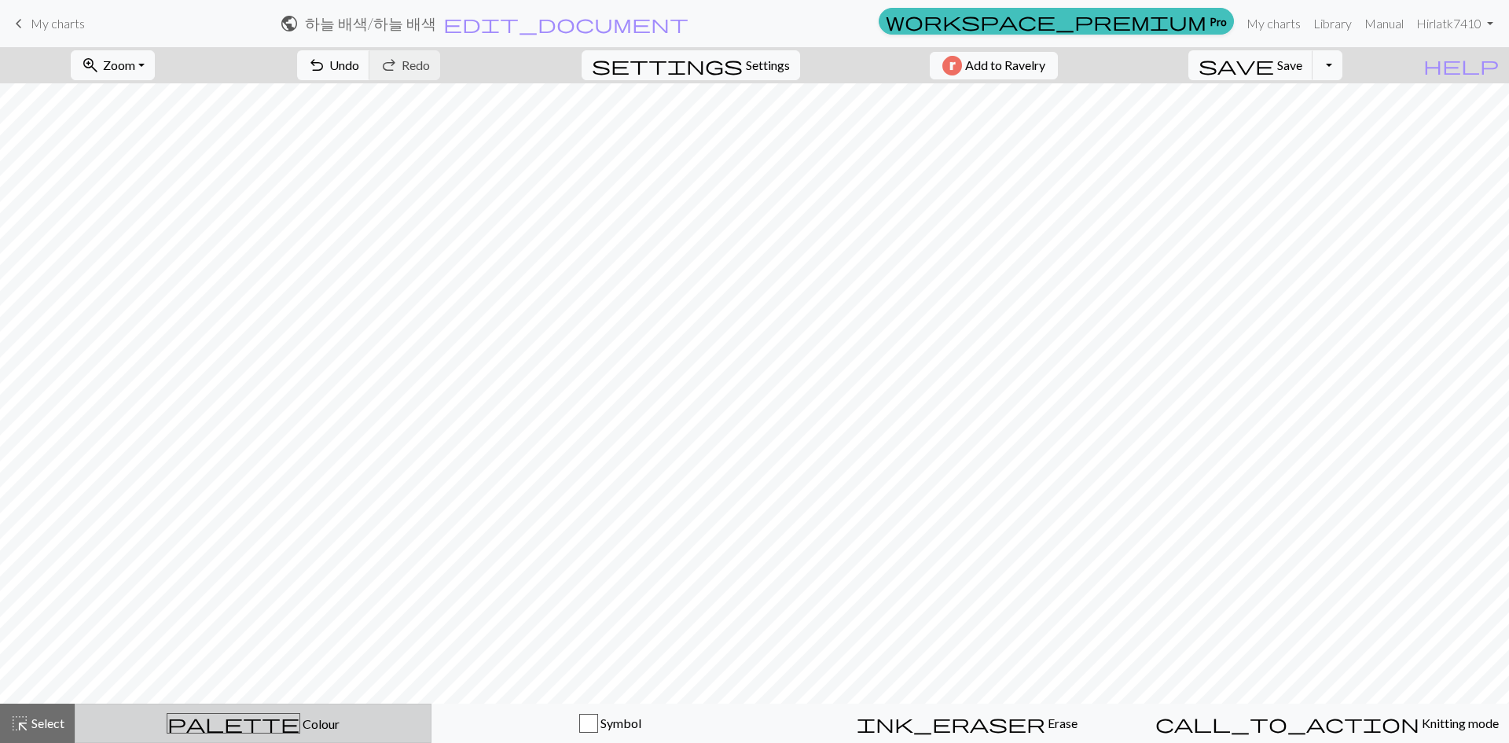
click at [347, 735] on button "palette Colour Colour" at bounding box center [253, 722] width 357 height 39
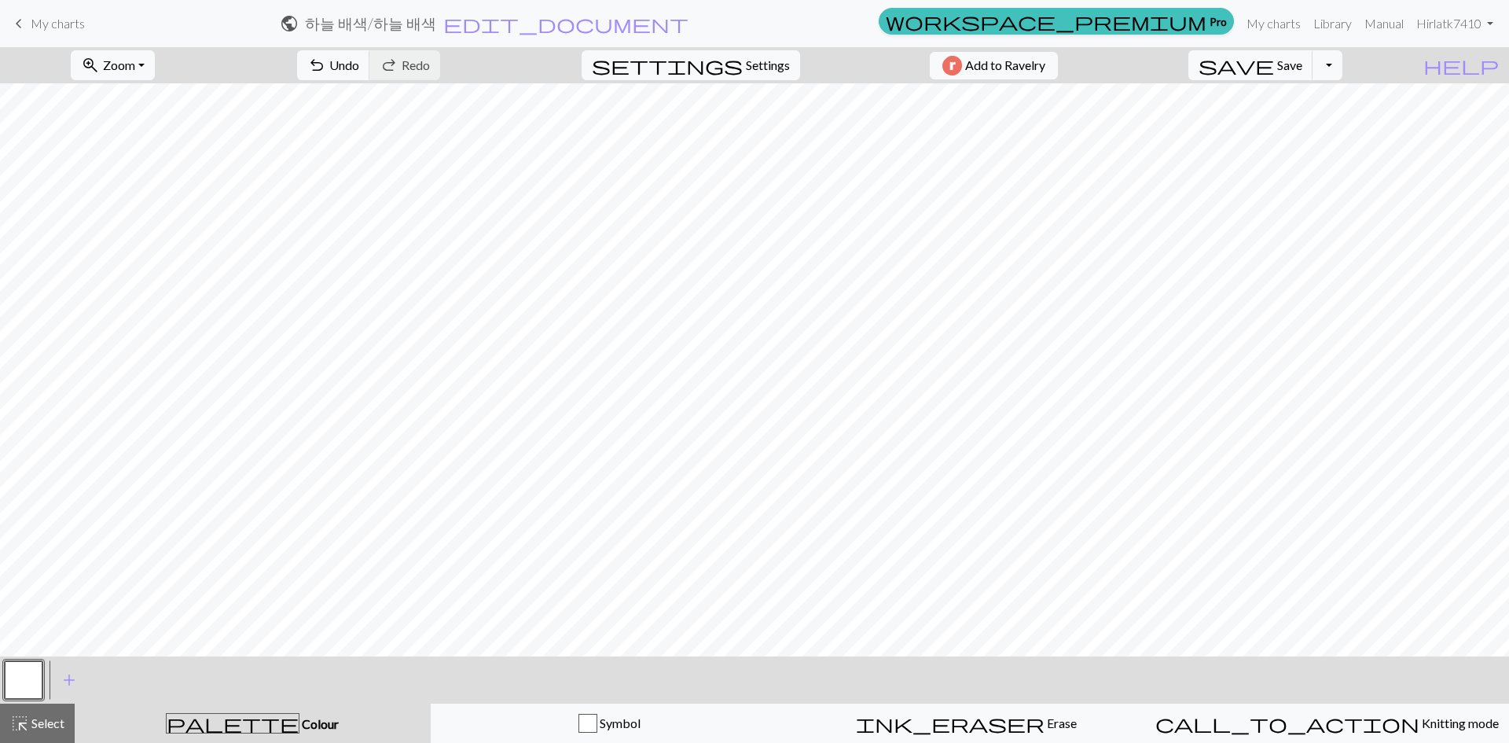
click at [9, 685] on button "button" at bounding box center [24, 680] width 38 height 38
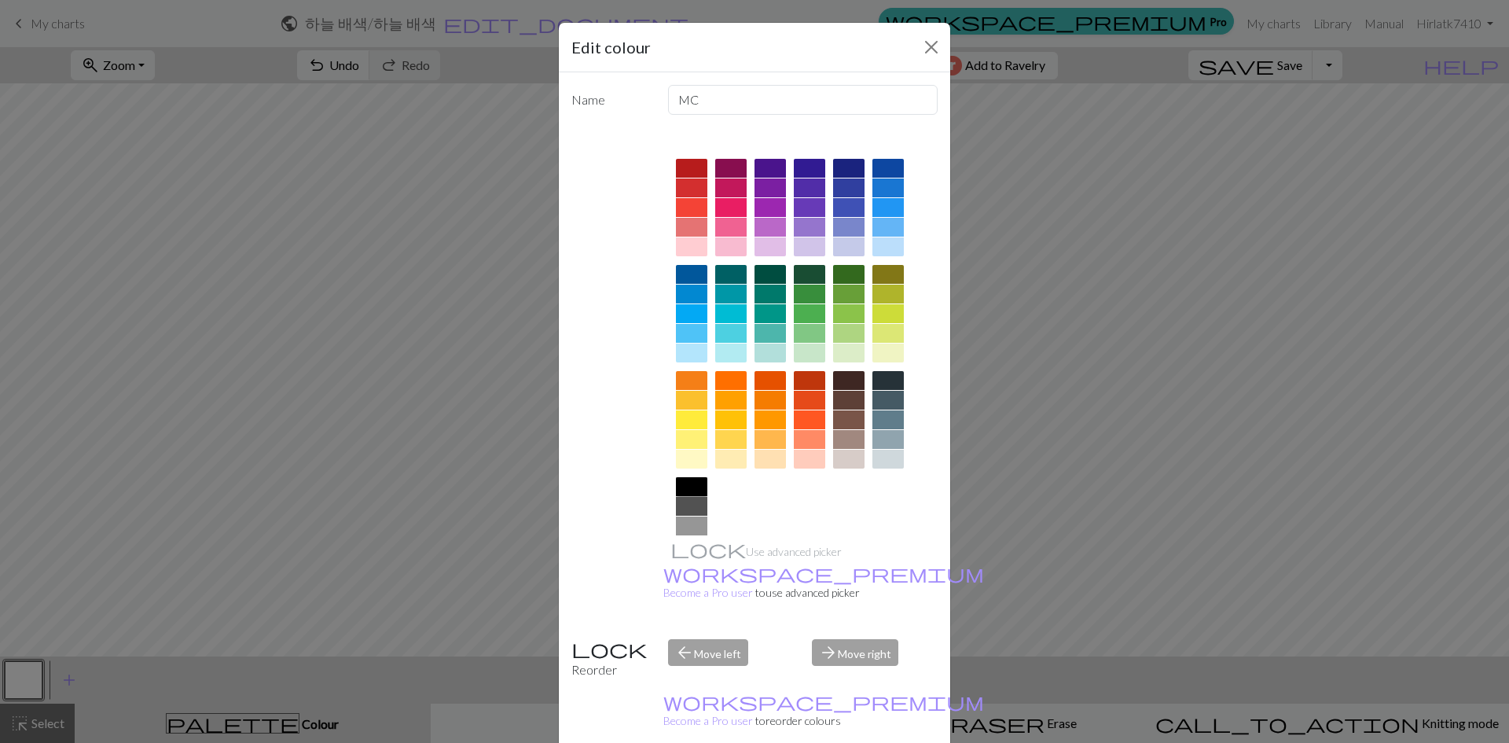
click at [688, 482] on div at bounding box center [691, 486] width 31 height 19
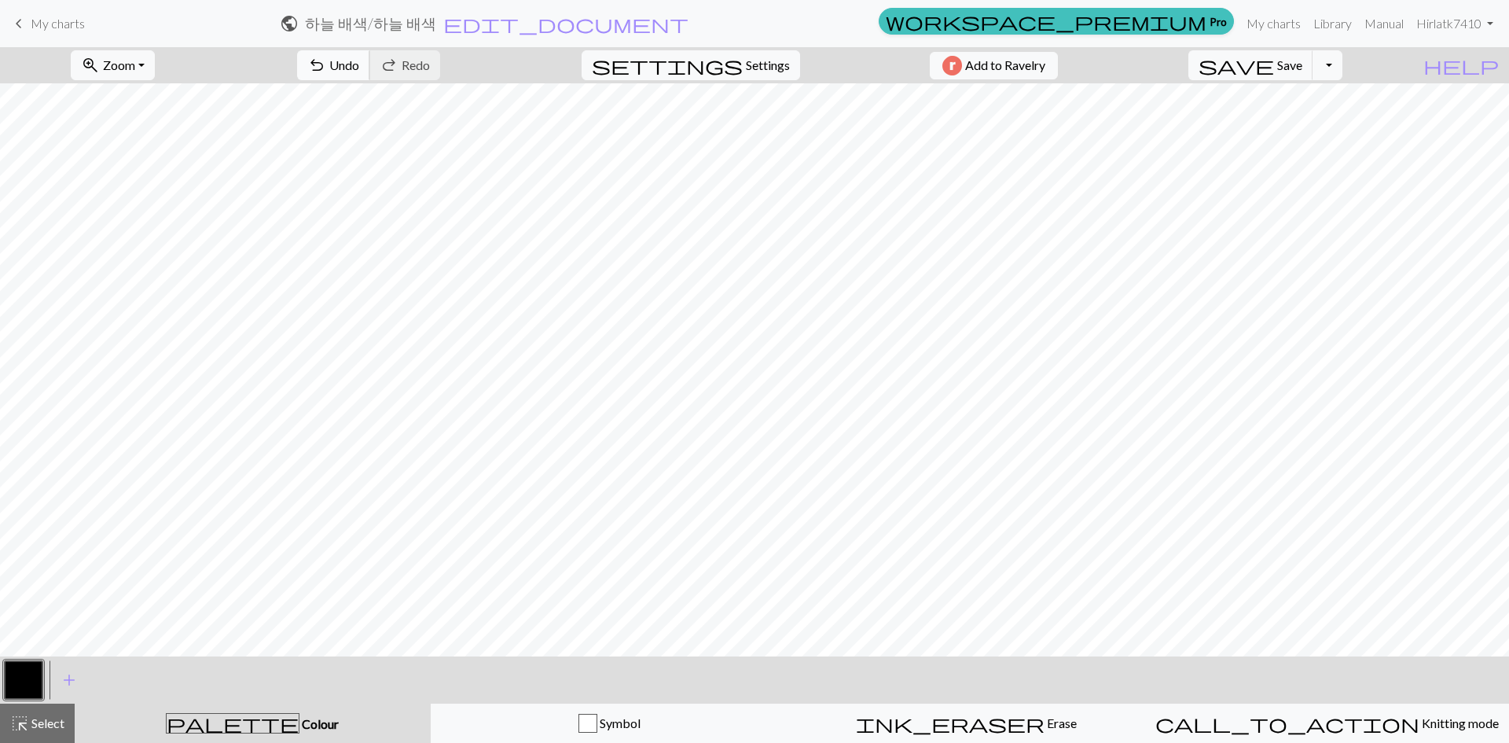
click at [326, 62] on span "undo" at bounding box center [316, 65] width 19 height 22
click at [69, 680] on span "add" at bounding box center [69, 680] width 19 height 22
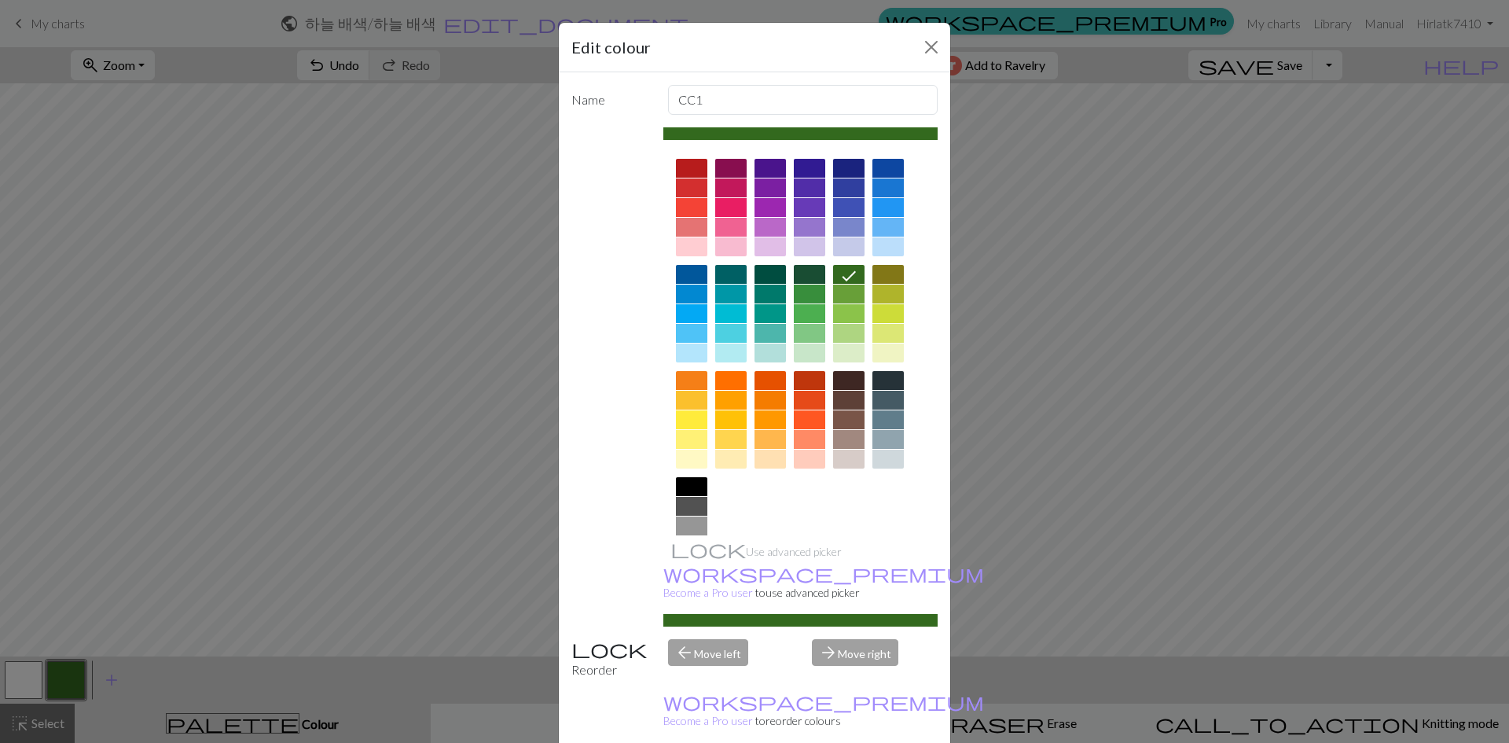
click at [684, 479] on div at bounding box center [691, 486] width 31 height 19
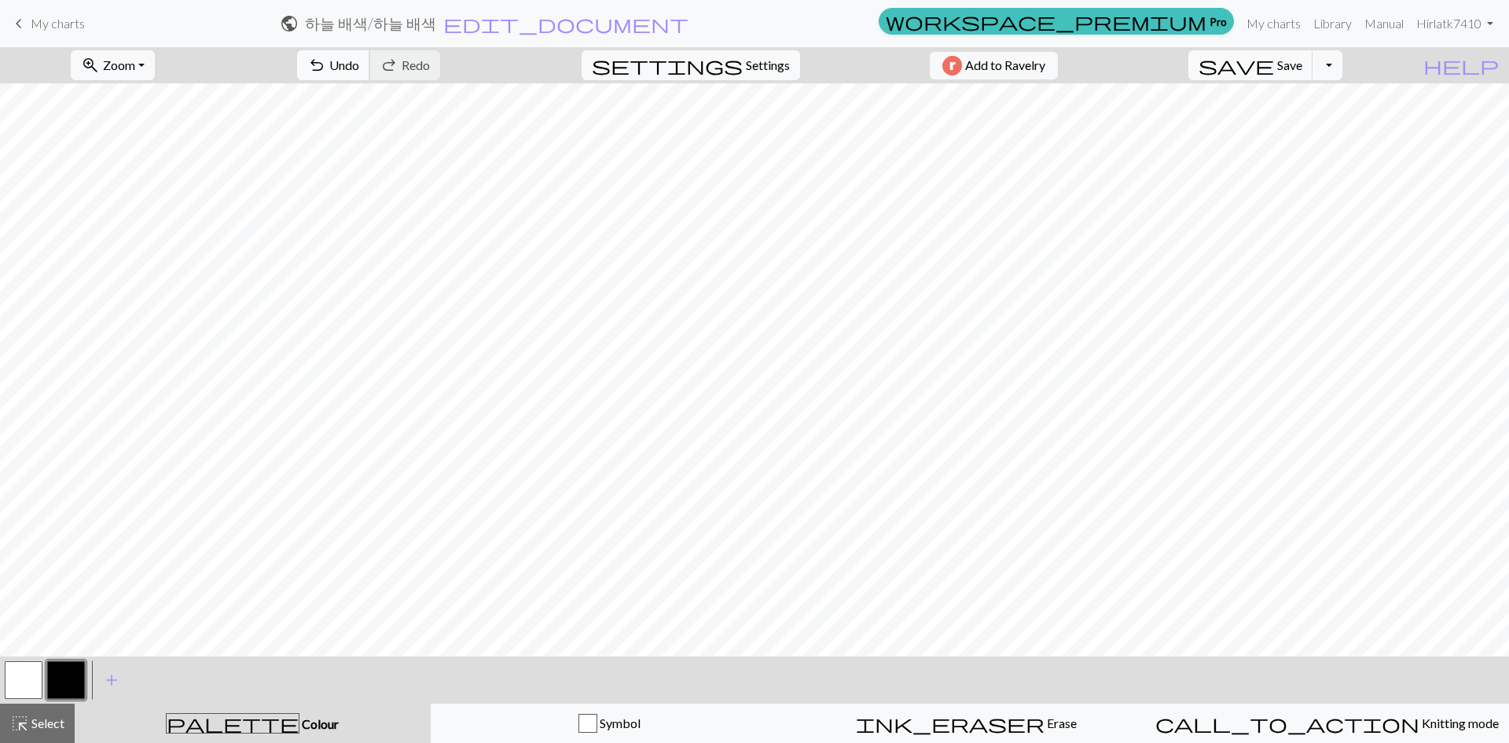
click at [326, 64] on span "undo" at bounding box center [316, 65] width 19 height 22
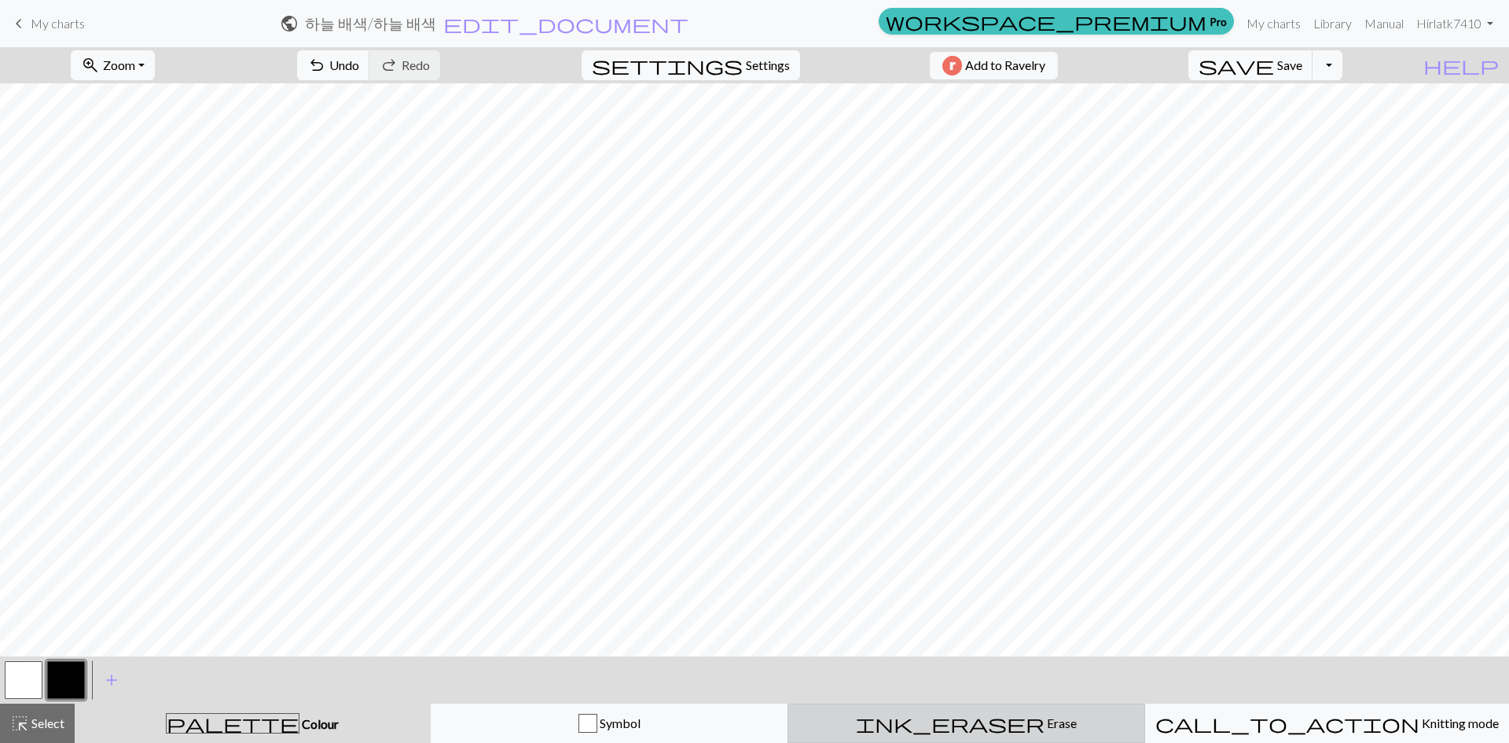
drag, startPoint x: 1003, startPoint y: 724, endPoint x: 943, endPoint y: 708, distance: 62.5
click at [994, 719] on div "ink_eraser Erase Erase" at bounding box center [966, 722] width 337 height 19
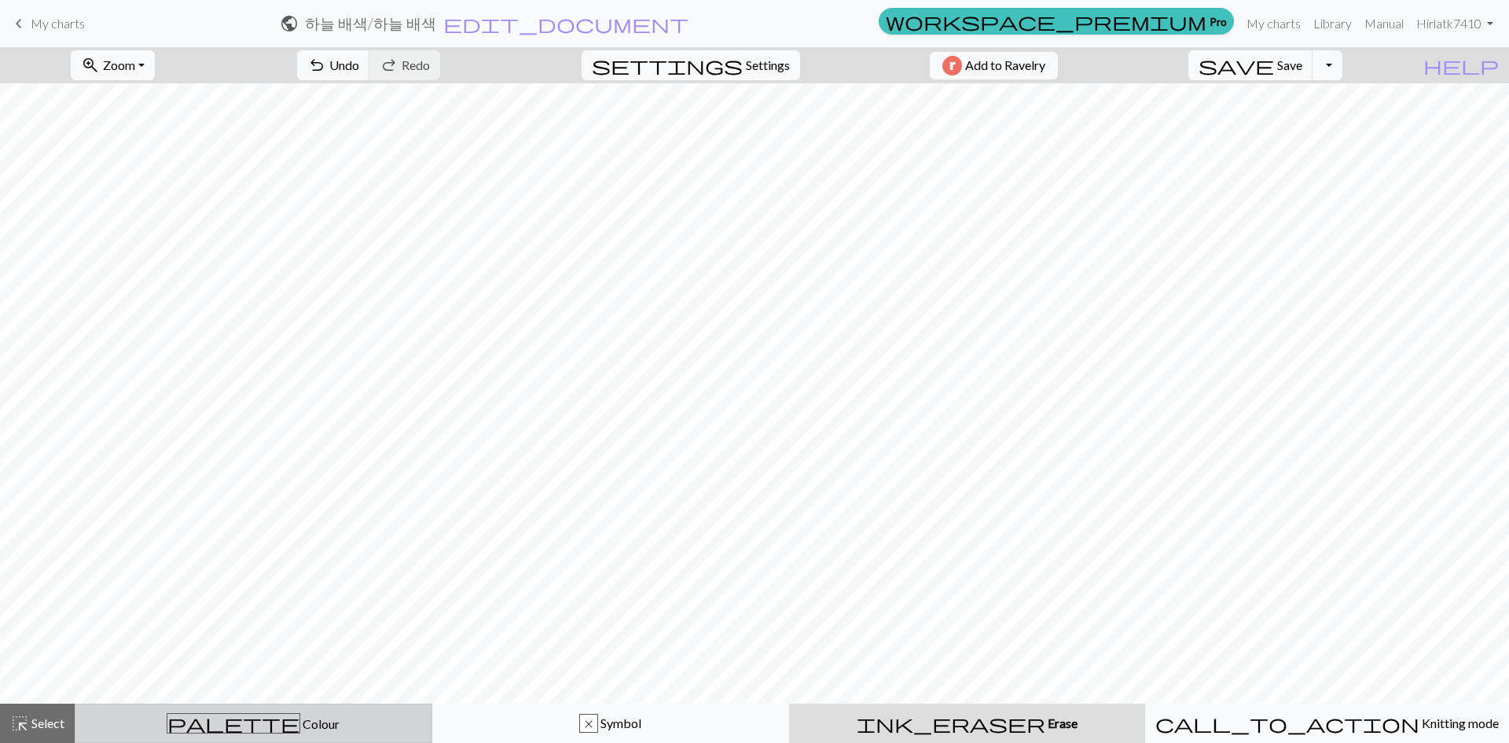
drag, startPoint x: 343, startPoint y: 732, endPoint x: 380, endPoint y: 712, distance: 42.5
click at [343, 731] on div "palette Colour Colour" at bounding box center [253, 723] width 337 height 20
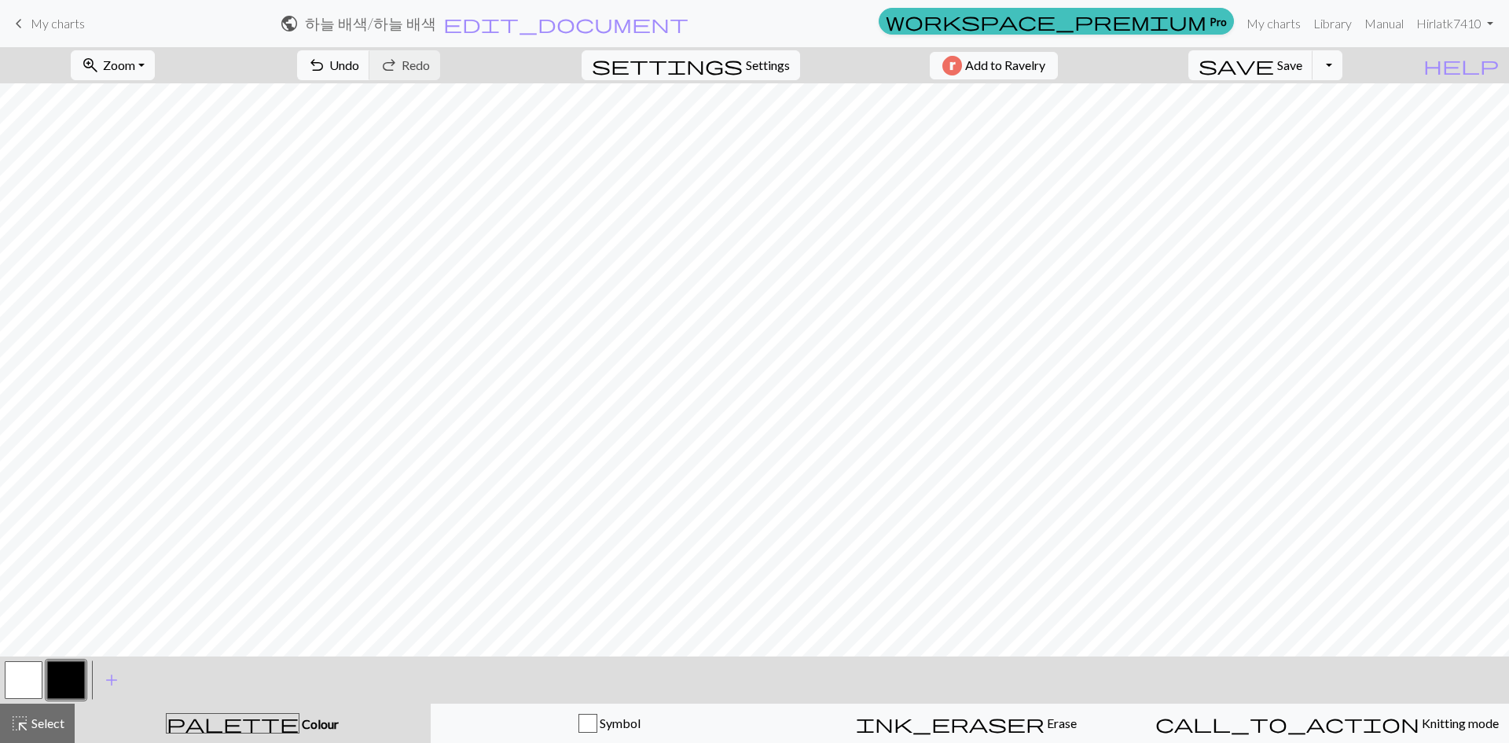
click at [232, 709] on button "palette Colour Colour" at bounding box center [253, 722] width 356 height 39
click at [60, 669] on button "button" at bounding box center [66, 680] width 38 height 38
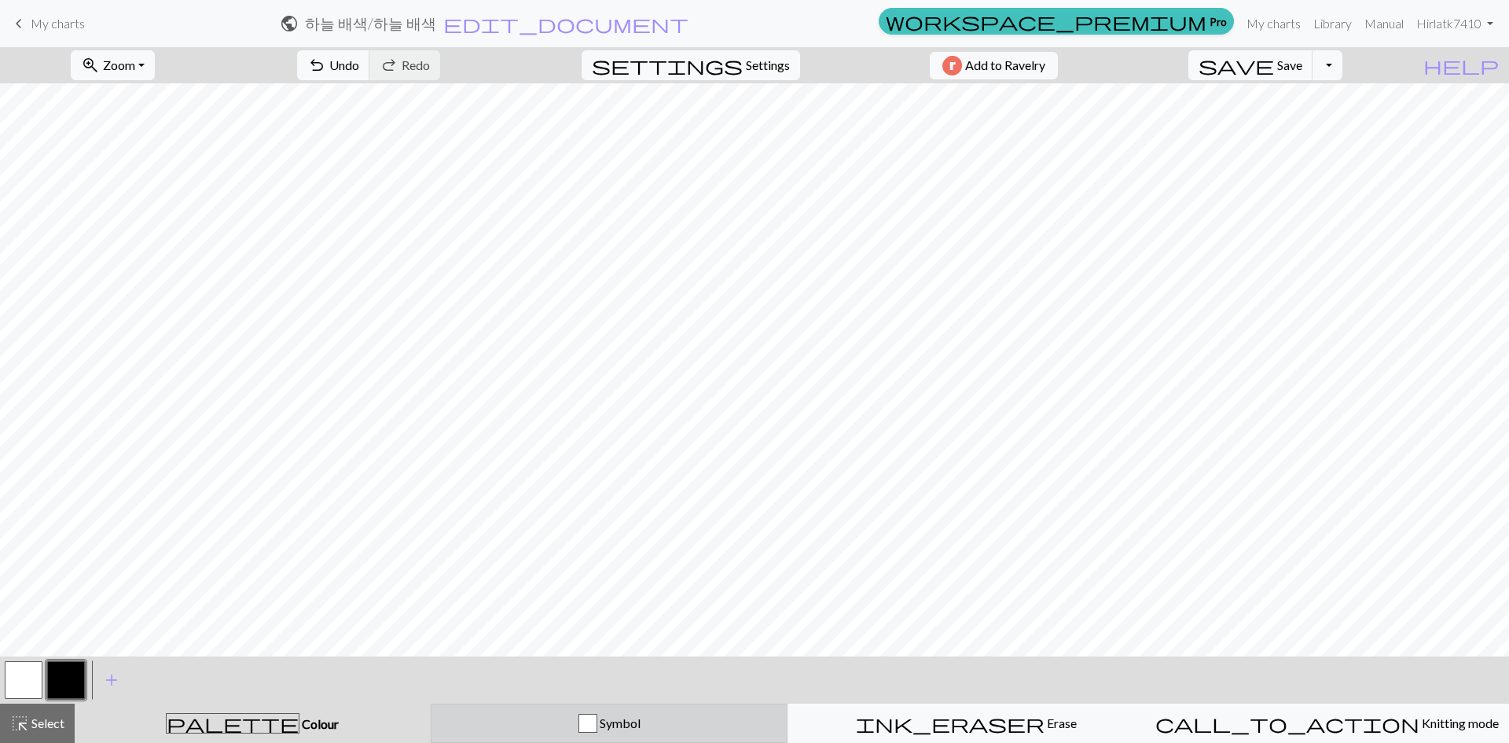
click at [735, 724] on div "Symbol" at bounding box center [609, 722] width 337 height 19
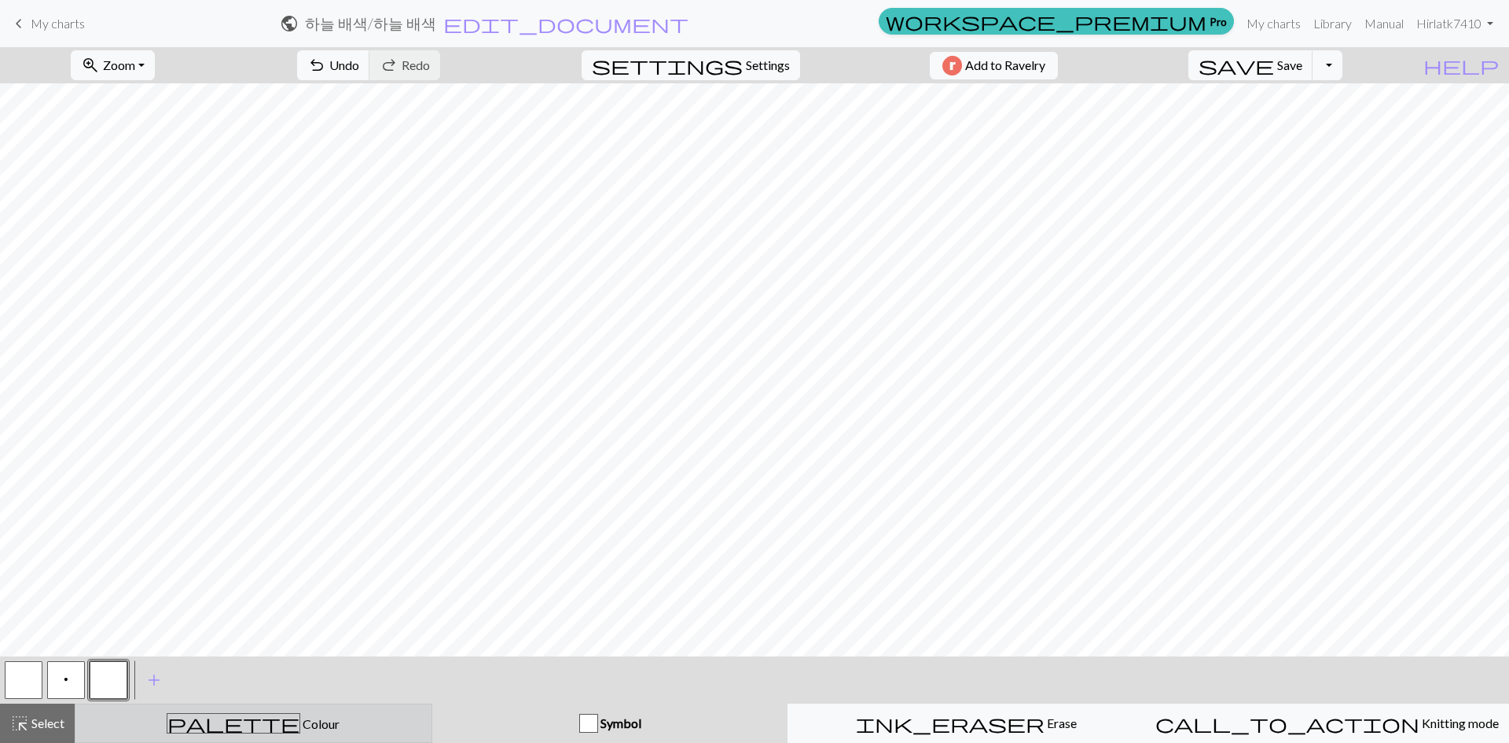
drag, startPoint x: 331, startPoint y: 725, endPoint x: 199, endPoint y: 713, distance: 132.5
click at [322, 725] on div "palette Colour Colour" at bounding box center [253, 723] width 337 height 20
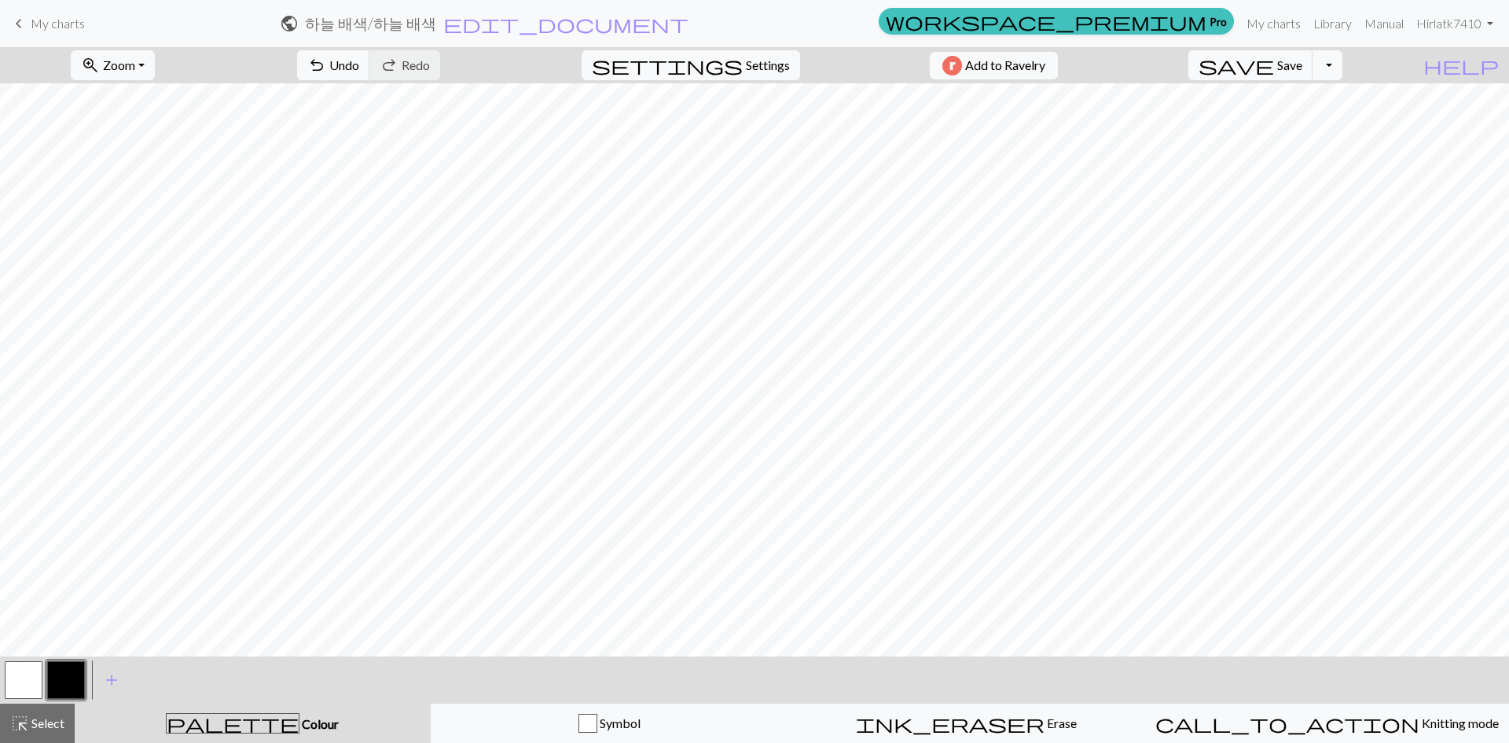
click at [29, 667] on button "button" at bounding box center [24, 680] width 38 height 38
click at [76, 673] on button "button" at bounding box center [66, 680] width 38 height 38
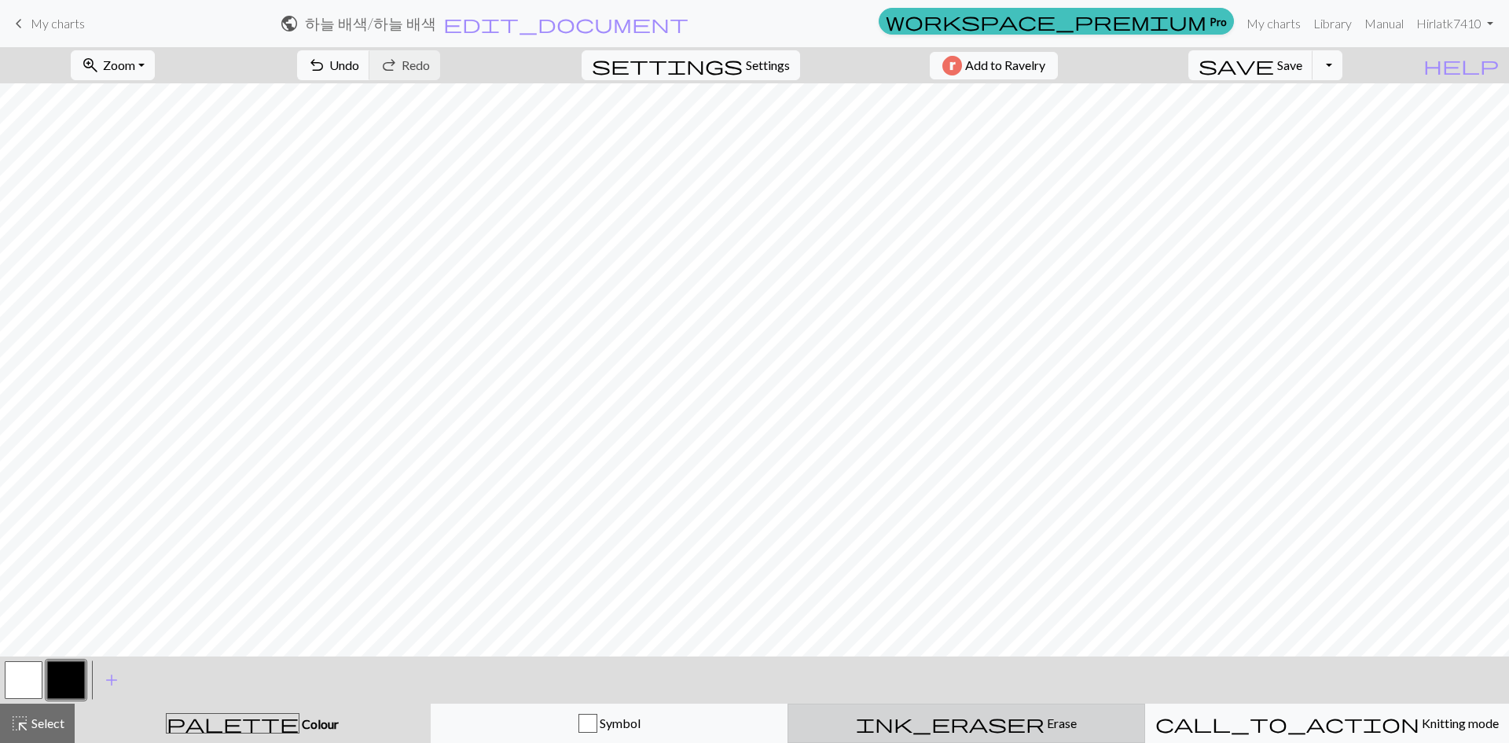
drag, startPoint x: 963, startPoint y: 721, endPoint x: 959, endPoint y: 711, distance: 10.2
click at [963, 717] on div "ink_eraser Erase Erase" at bounding box center [966, 722] width 337 height 19
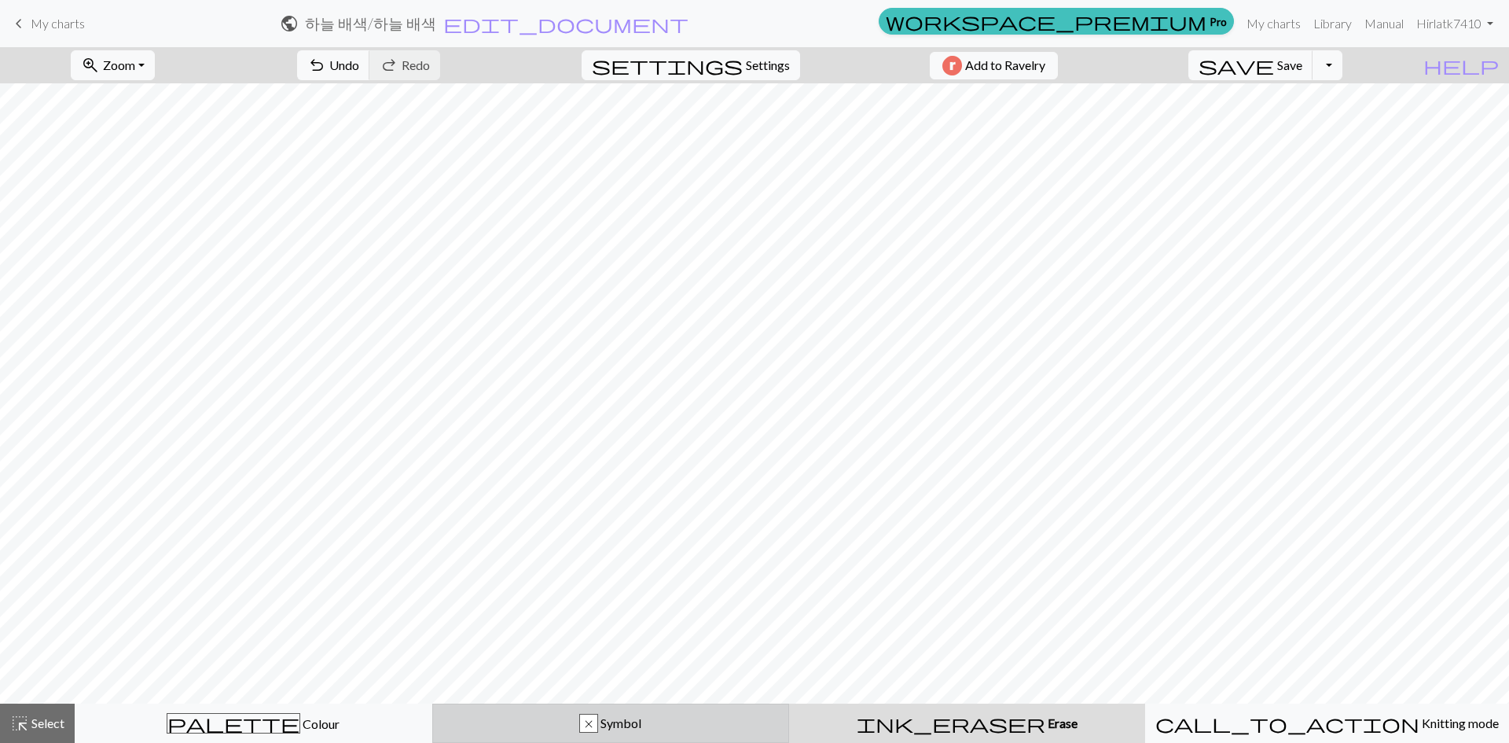
click at [554, 718] on div "x Symbol" at bounding box center [610, 722] width 337 height 19
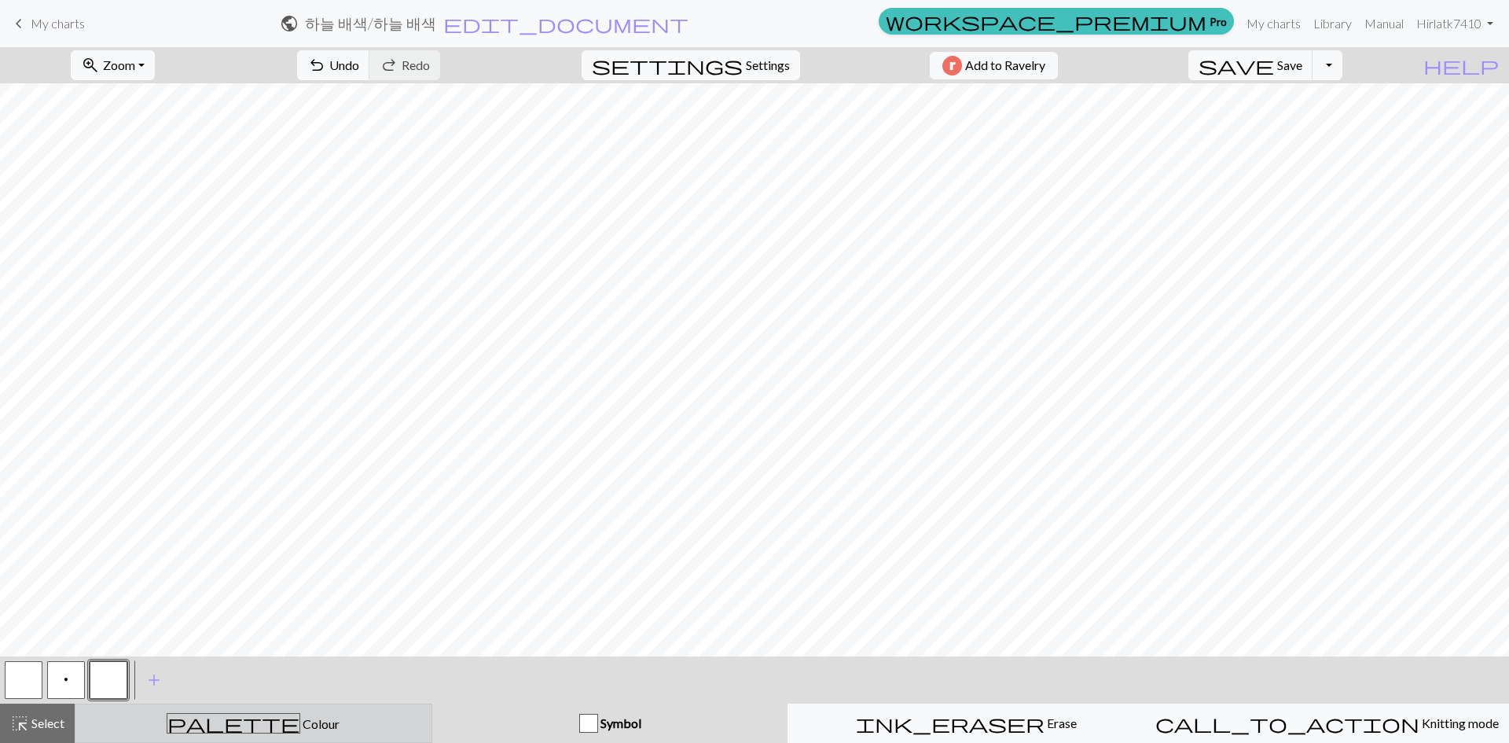
drag, startPoint x: 361, startPoint y: 732, endPoint x: 405, endPoint y: 708, distance: 51.0
click at [361, 732] on div "palette Colour Colour" at bounding box center [253, 723] width 337 height 20
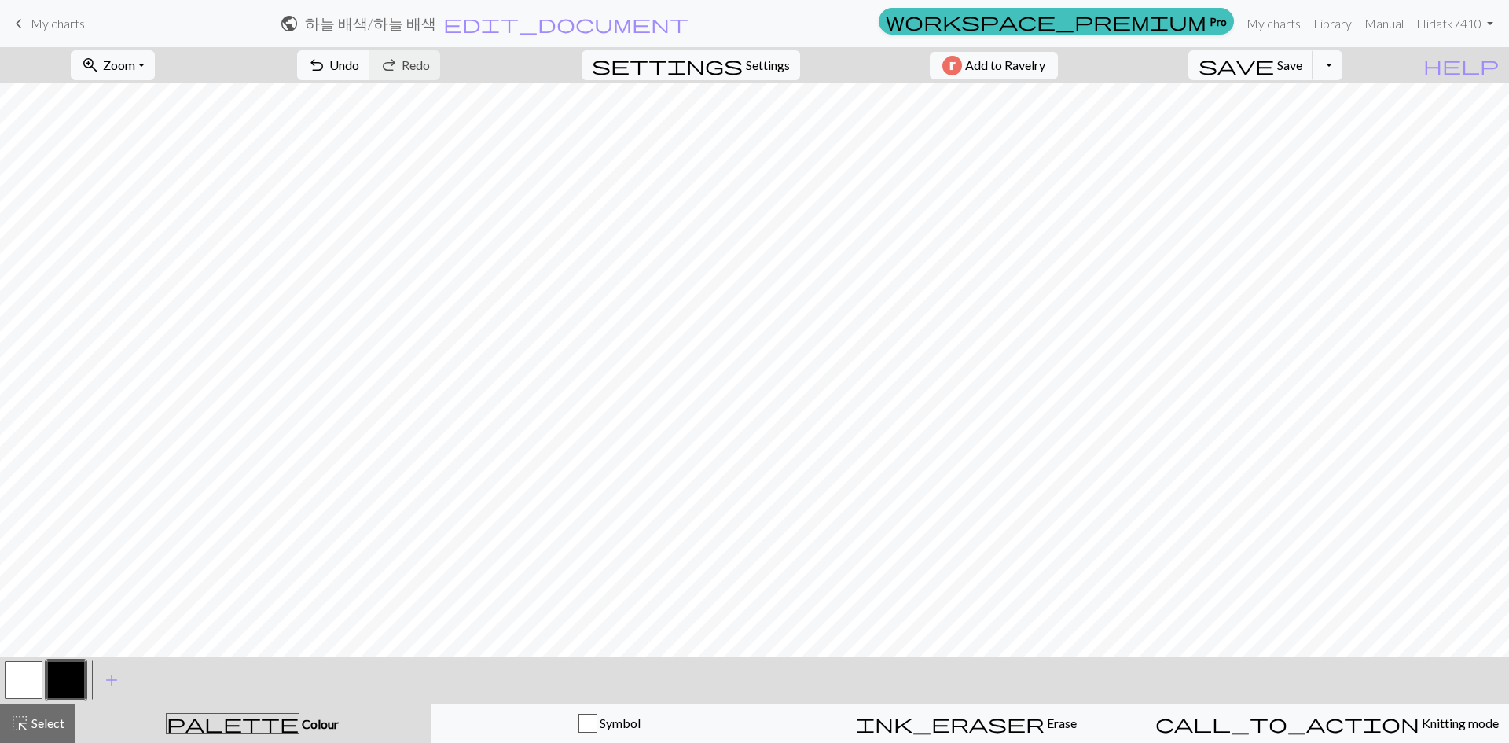
click at [78, 678] on button "button" at bounding box center [66, 680] width 38 height 38
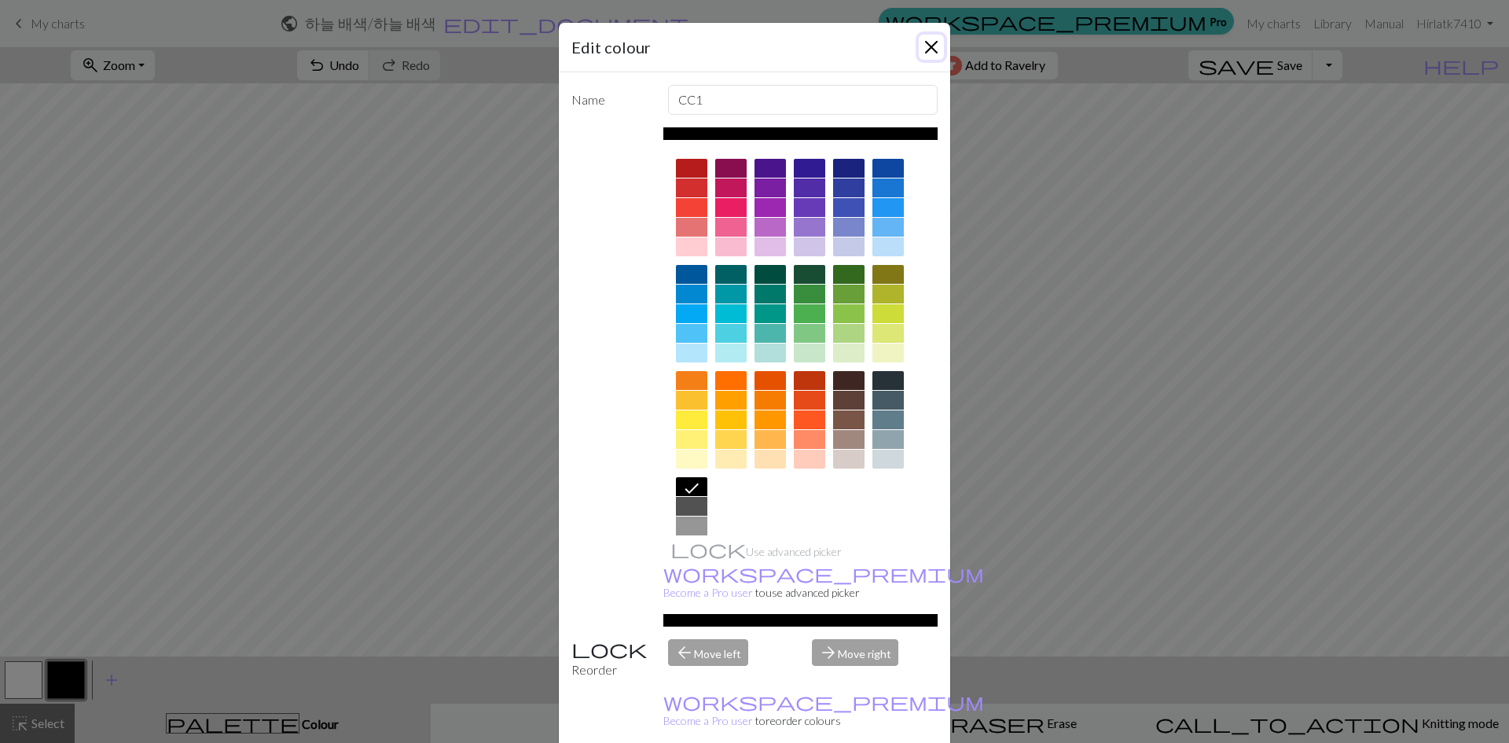
drag, startPoint x: 928, startPoint y: 52, endPoint x: 915, endPoint y: 78, distance: 29.2
click at [928, 53] on button "Close" at bounding box center [931, 47] width 25 height 25
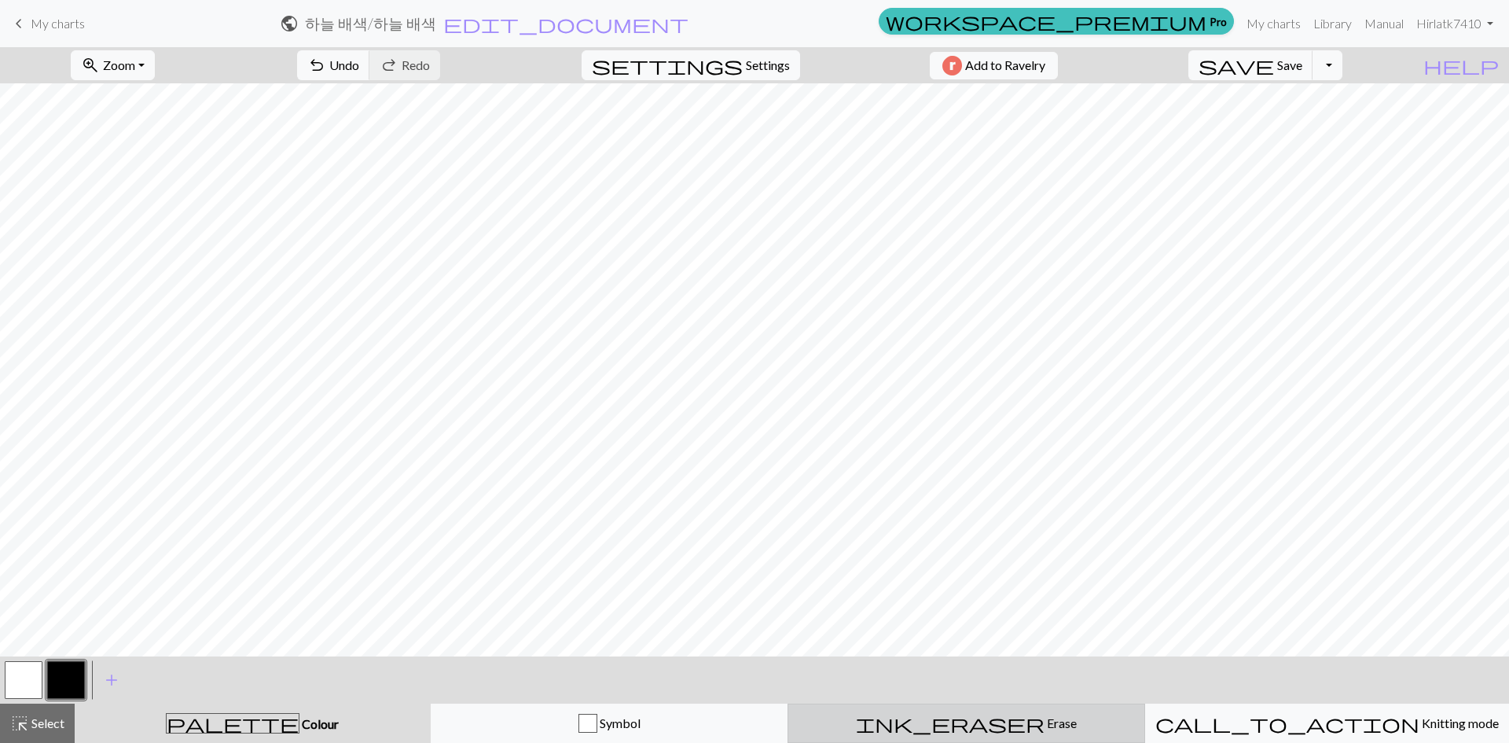
click at [1044, 717] on span "Erase" at bounding box center [1060, 722] width 32 height 15
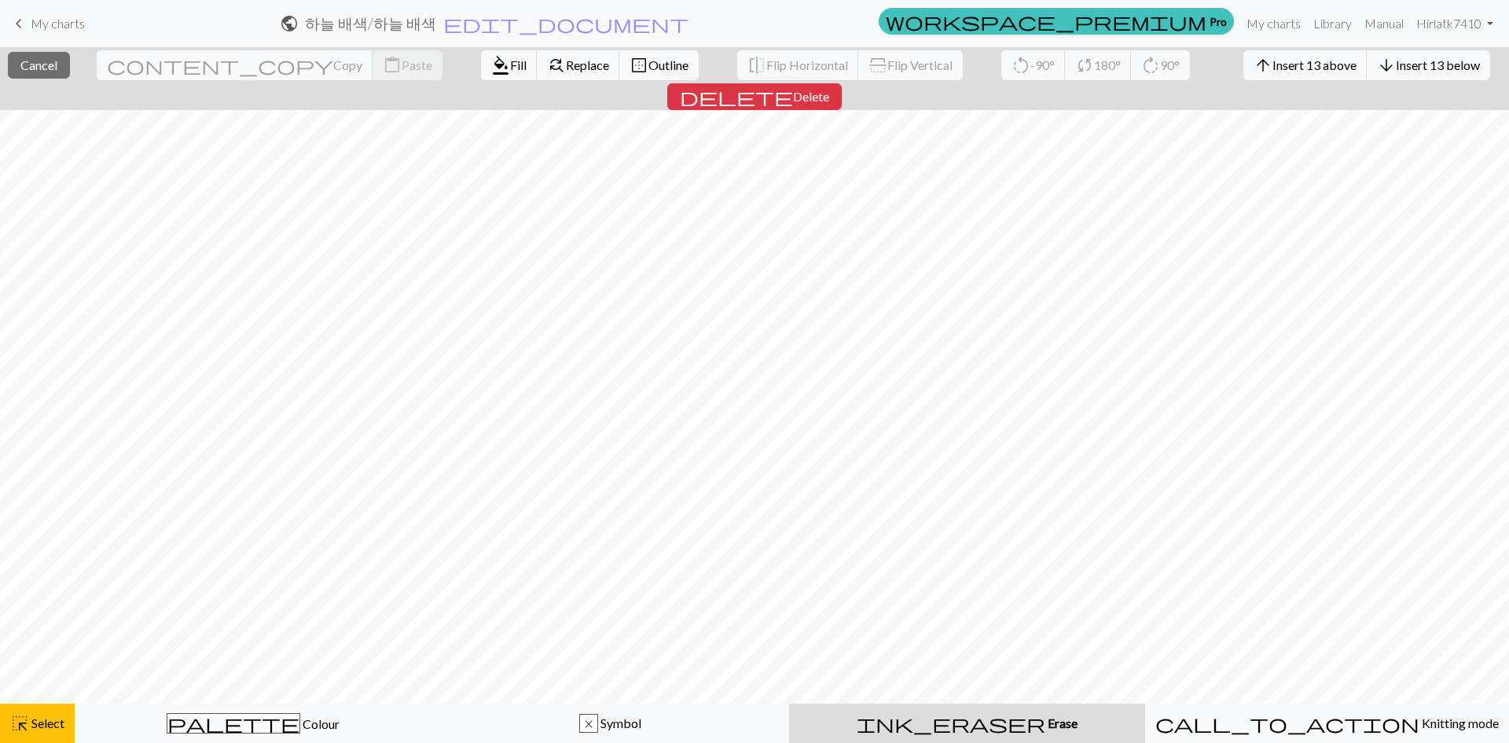
click at [990, 730] on div "ink_eraser Erase Erase" at bounding box center [966, 722] width 337 height 19
click at [1045, 726] on span "Erase" at bounding box center [1061, 722] width 32 height 15
click at [566, 57] on span "Replace" at bounding box center [587, 64] width 43 height 15
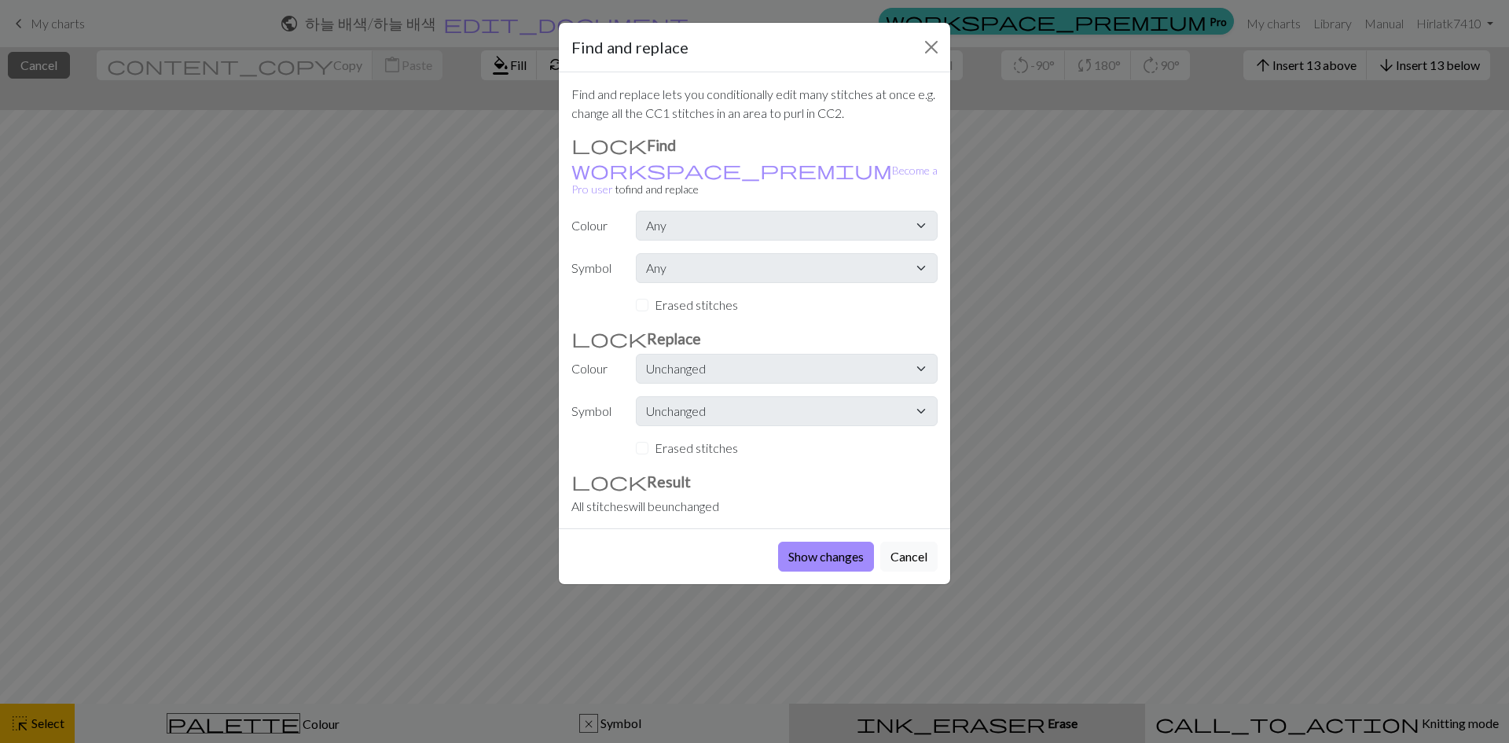
click at [890, 541] on button "Cancel" at bounding box center [908, 556] width 57 height 30
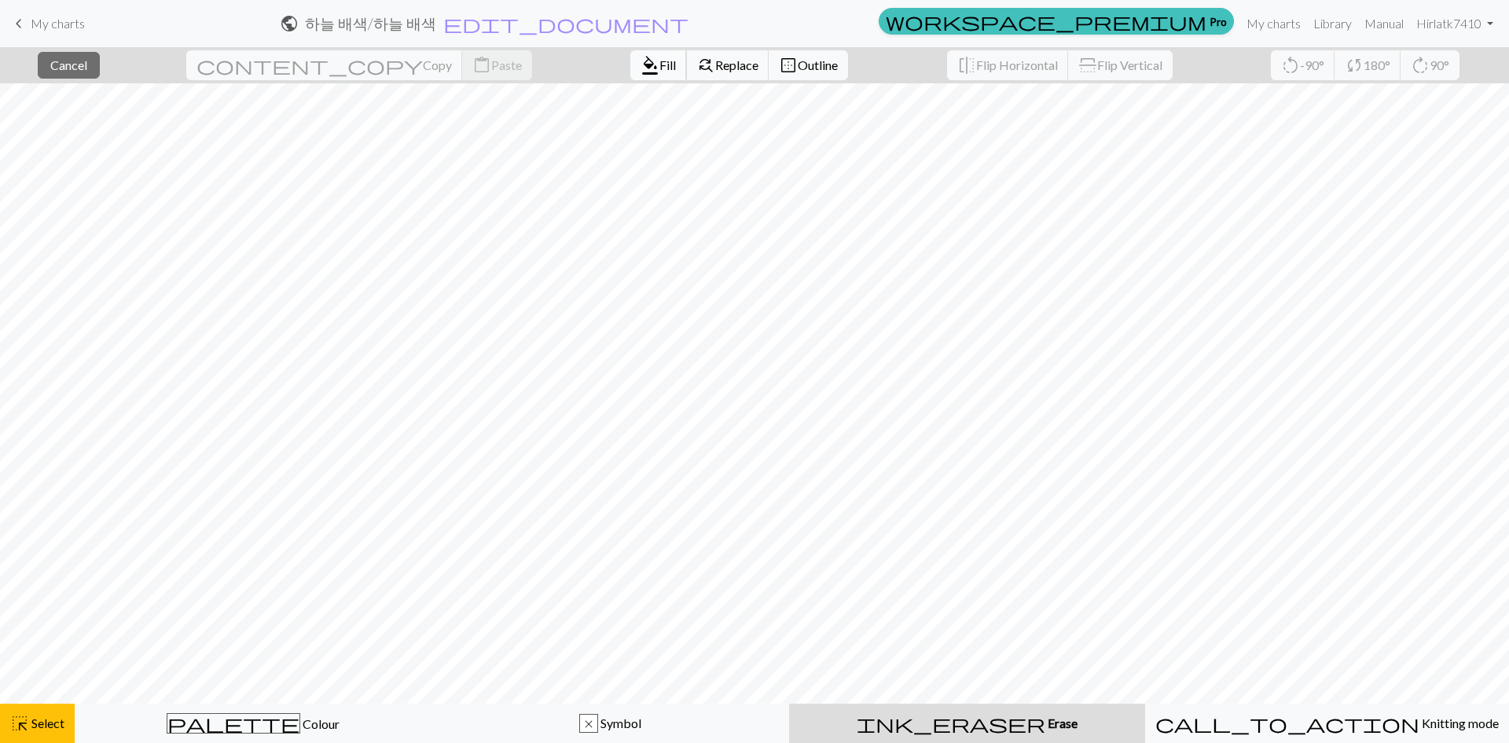
click at [640, 67] on span "format_color_fill" at bounding box center [649, 65] width 19 height 22
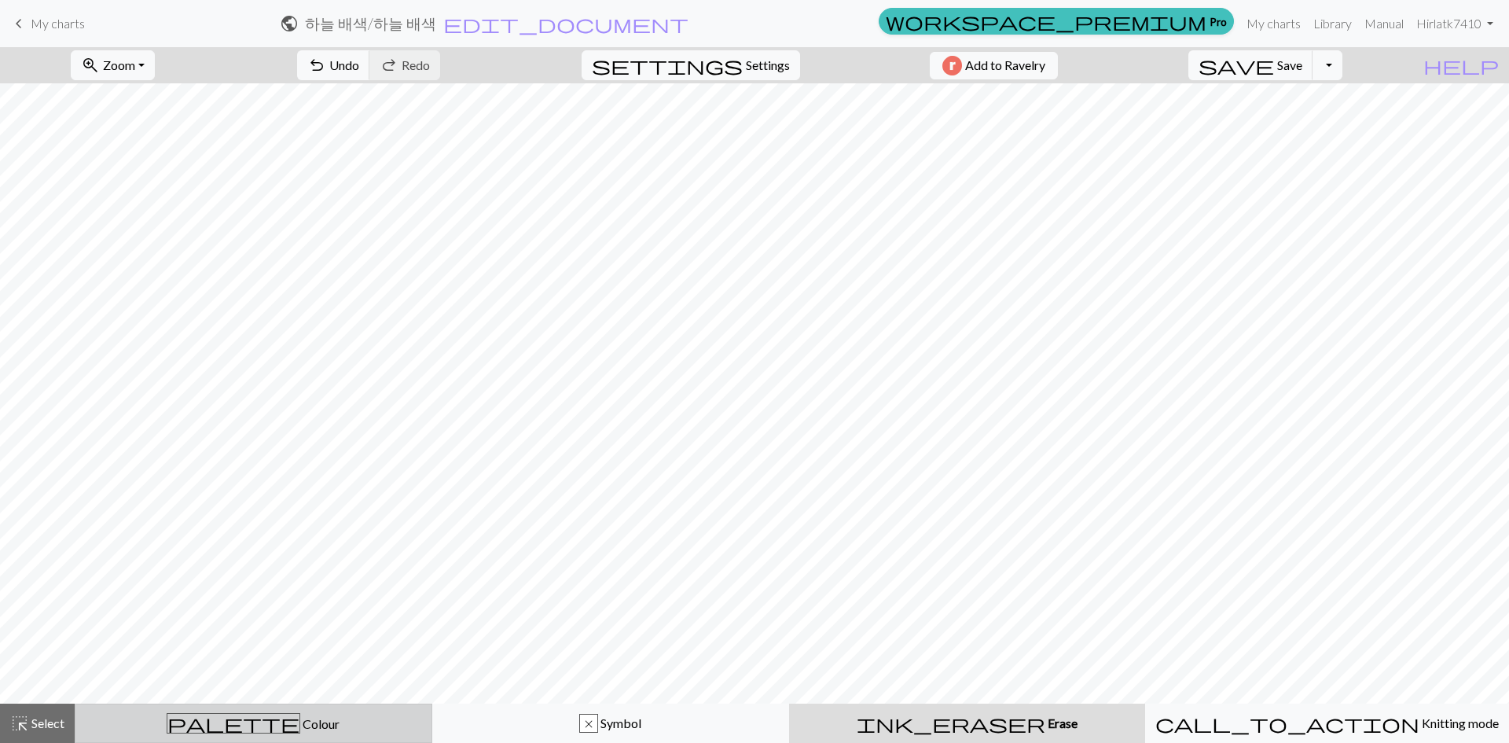
click at [345, 735] on button "palette Colour Colour" at bounding box center [254, 722] width 358 height 39
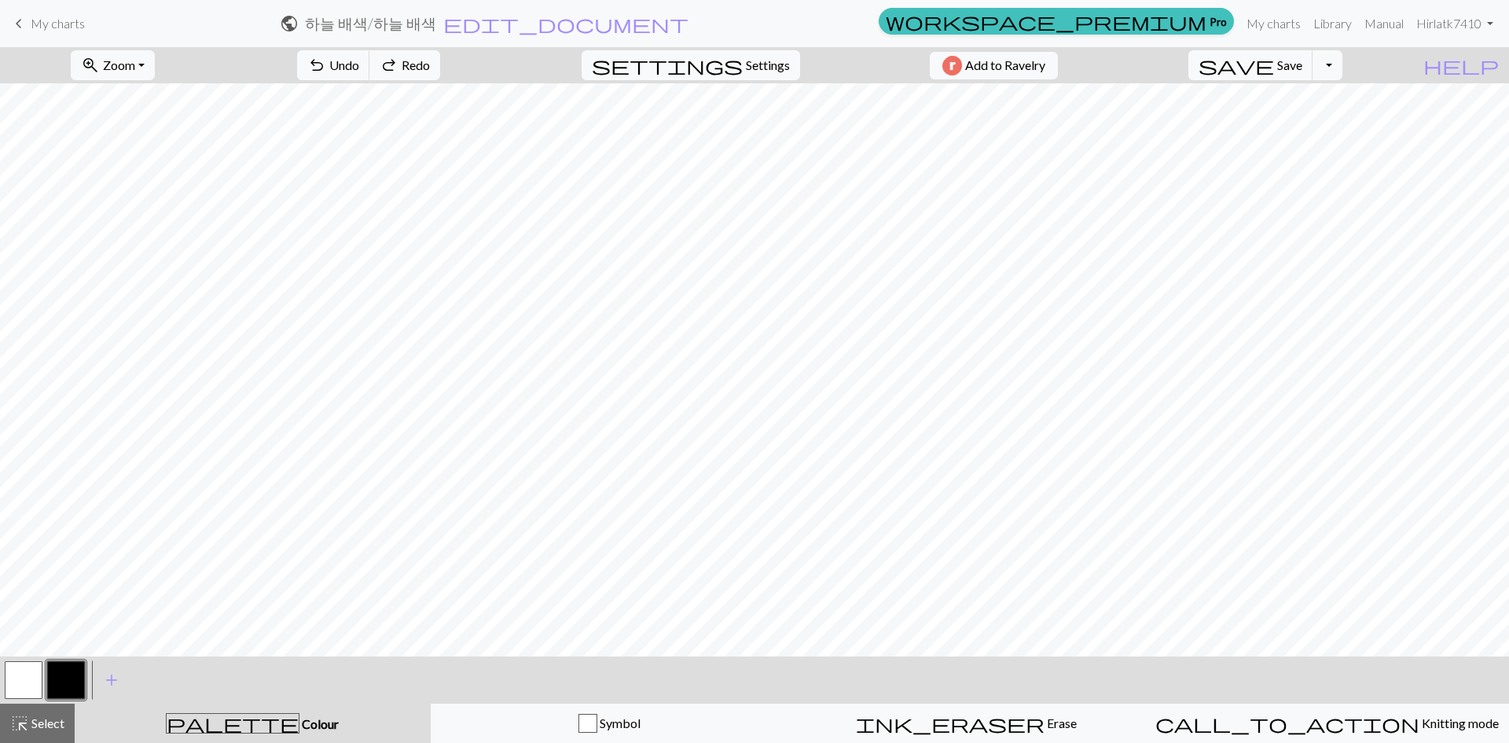
click at [16, 674] on button "button" at bounding box center [24, 680] width 38 height 38
click at [66, 680] on button "button" at bounding box center [66, 680] width 38 height 38
drag, startPoint x: 18, startPoint y: 678, endPoint x: 46, endPoint y: 669, distance: 29.8
click at [21, 677] on button "button" at bounding box center [24, 680] width 38 height 38
click at [44, 679] on div at bounding box center [23, 679] width 42 height 42
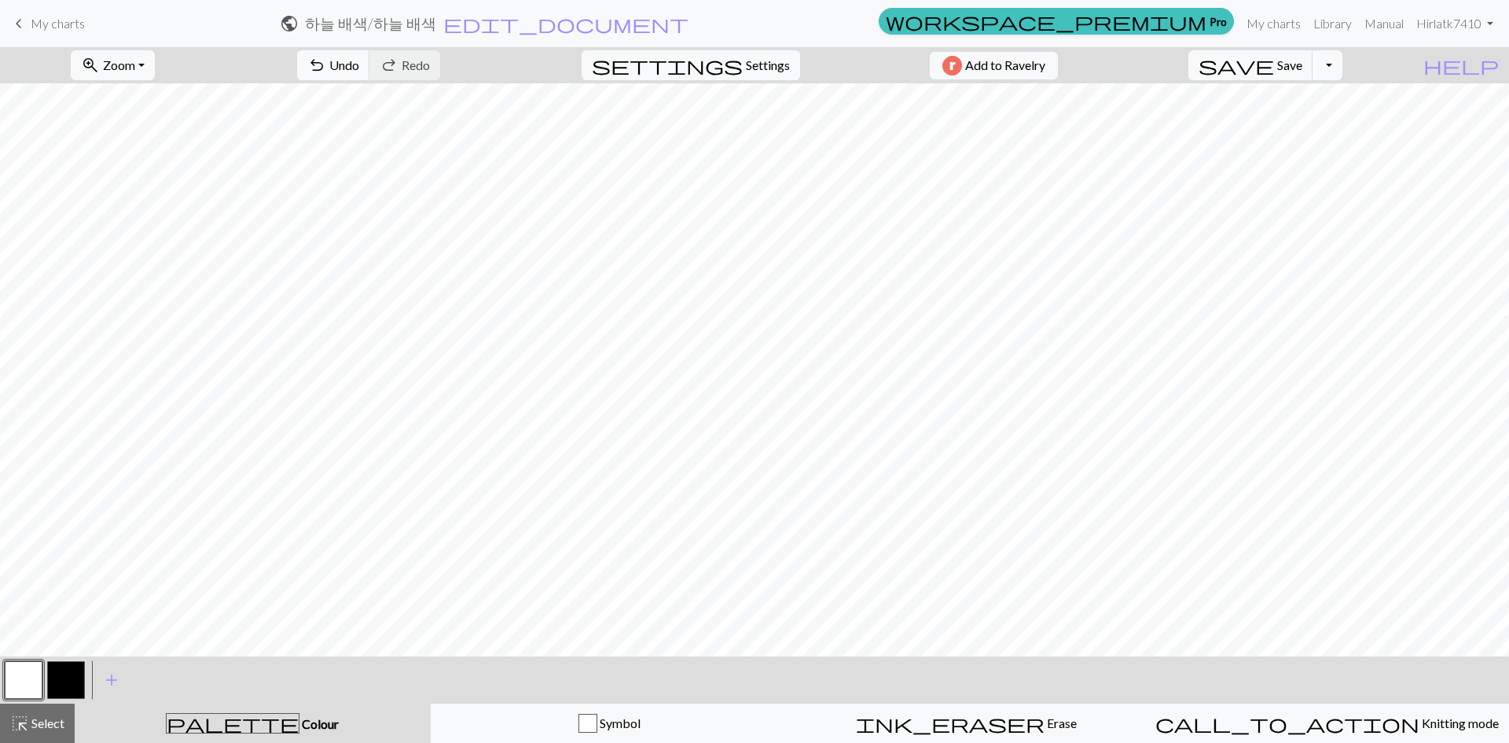
click at [64, 675] on button "button" at bounding box center [66, 680] width 38 height 38
click at [31, 684] on button "button" at bounding box center [24, 680] width 38 height 38
click at [69, 677] on button "button" at bounding box center [66, 680] width 38 height 38
click at [28, 676] on button "button" at bounding box center [24, 680] width 38 height 38
click at [59, 680] on button "button" at bounding box center [66, 680] width 38 height 38
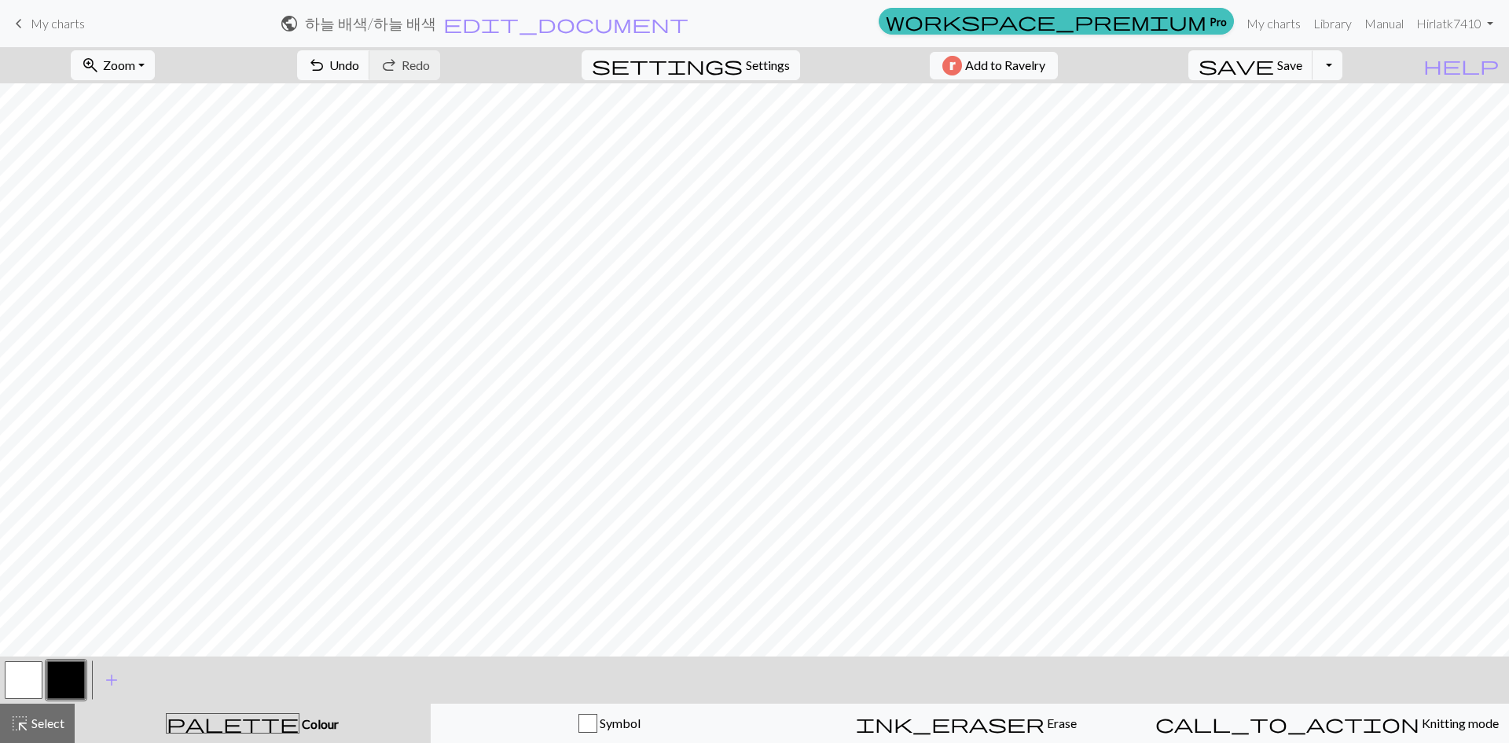
click at [24, 673] on button "button" at bounding box center [24, 680] width 38 height 38
click at [69, 676] on button "button" at bounding box center [66, 680] width 38 height 38
click at [17, 681] on button "button" at bounding box center [24, 680] width 38 height 38
click at [52, 656] on div "< >" at bounding box center [44, 679] width 85 height 47
drag, startPoint x: 66, startPoint y: 683, endPoint x: 90, endPoint y: 664, distance: 30.8
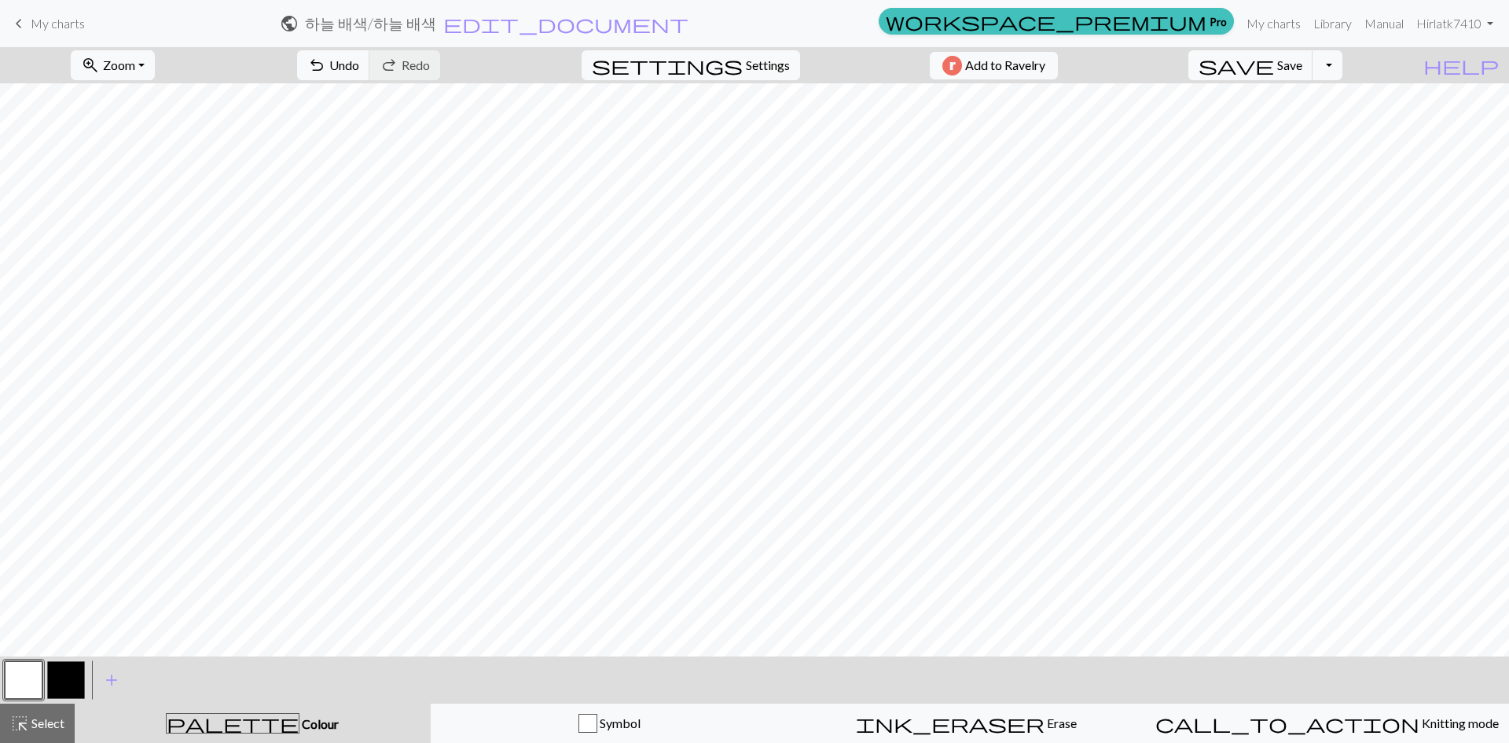
click at [67, 682] on button "button" at bounding box center [66, 680] width 38 height 38
click at [13, 669] on button "button" at bounding box center [24, 680] width 38 height 38
click at [64, 678] on button "button" at bounding box center [66, 680] width 38 height 38
click at [11, 673] on button "button" at bounding box center [24, 680] width 38 height 38
click at [67, 679] on button "button" at bounding box center [66, 680] width 38 height 38
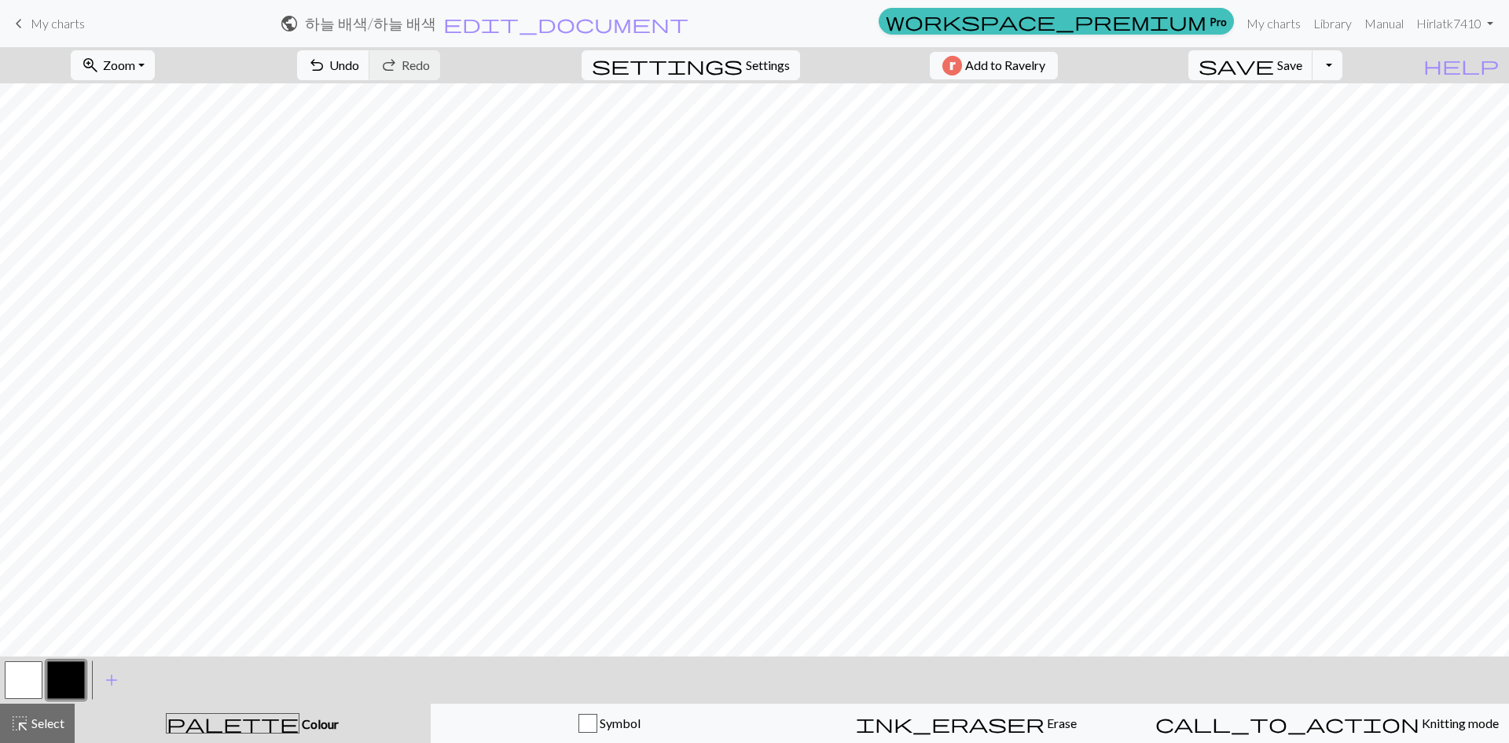
drag, startPoint x: 32, startPoint y: 683, endPoint x: 51, endPoint y: 664, distance: 26.7
click at [32, 682] on button "button" at bounding box center [24, 680] width 38 height 38
click at [57, 677] on button "button" at bounding box center [66, 680] width 38 height 38
click at [27, 679] on button "button" at bounding box center [24, 680] width 38 height 38
click at [75, 678] on button "button" at bounding box center [66, 680] width 38 height 38
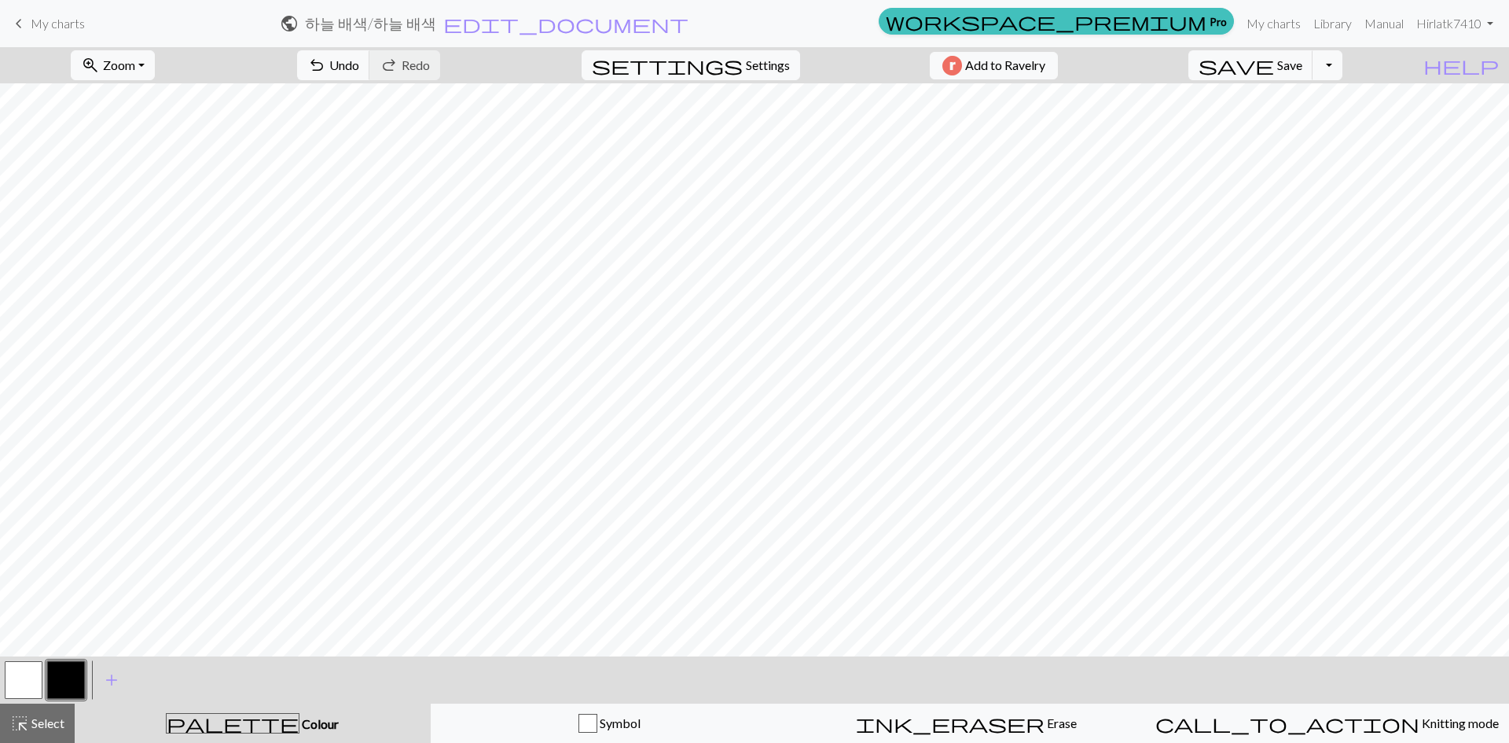
drag, startPoint x: 17, startPoint y: 673, endPoint x: 46, endPoint y: 658, distance: 32.4
click at [17, 673] on button "button" at bounding box center [24, 680] width 38 height 38
drag, startPoint x: 68, startPoint y: 680, endPoint x: 97, endPoint y: 657, distance: 36.3
click at [72, 678] on button "button" at bounding box center [66, 680] width 38 height 38
click at [28, 676] on button "button" at bounding box center [24, 680] width 38 height 38
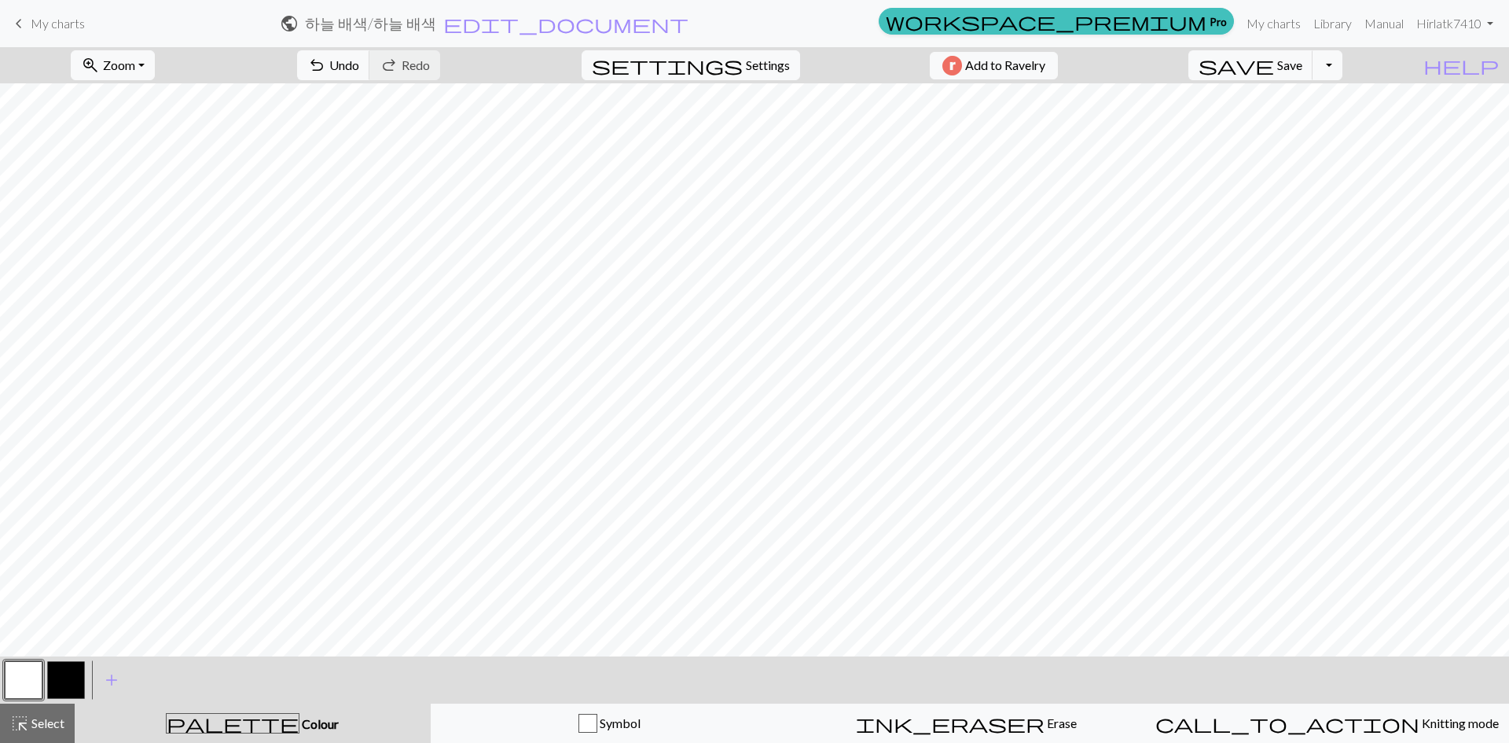
click at [72, 672] on button "button" at bounding box center [66, 680] width 38 height 38
drag, startPoint x: 23, startPoint y: 678, endPoint x: 45, endPoint y: 660, distance: 28.5
click at [26, 674] on button "button" at bounding box center [24, 680] width 38 height 38
click at [73, 676] on button "button" at bounding box center [66, 680] width 38 height 38
click at [24, 672] on button "button" at bounding box center [24, 680] width 38 height 38
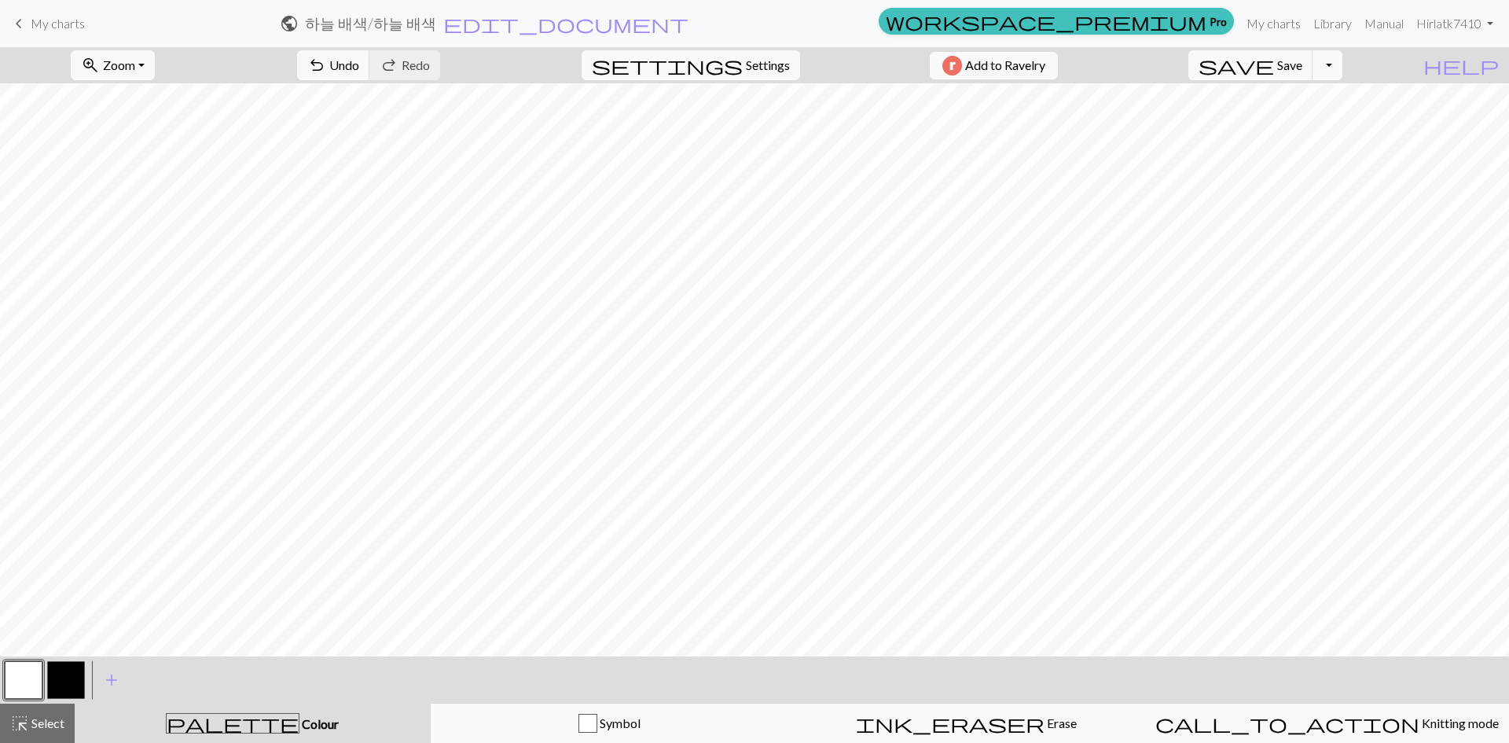
click at [53, 676] on button "button" at bounding box center [66, 680] width 38 height 38
click at [30, 675] on button "button" at bounding box center [24, 680] width 38 height 38
click at [61, 677] on button "button" at bounding box center [66, 680] width 38 height 38
drag, startPoint x: 12, startPoint y: 680, endPoint x: 20, endPoint y: 670, distance: 12.9
click at [13, 677] on button "button" at bounding box center [24, 680] width 38 height 38
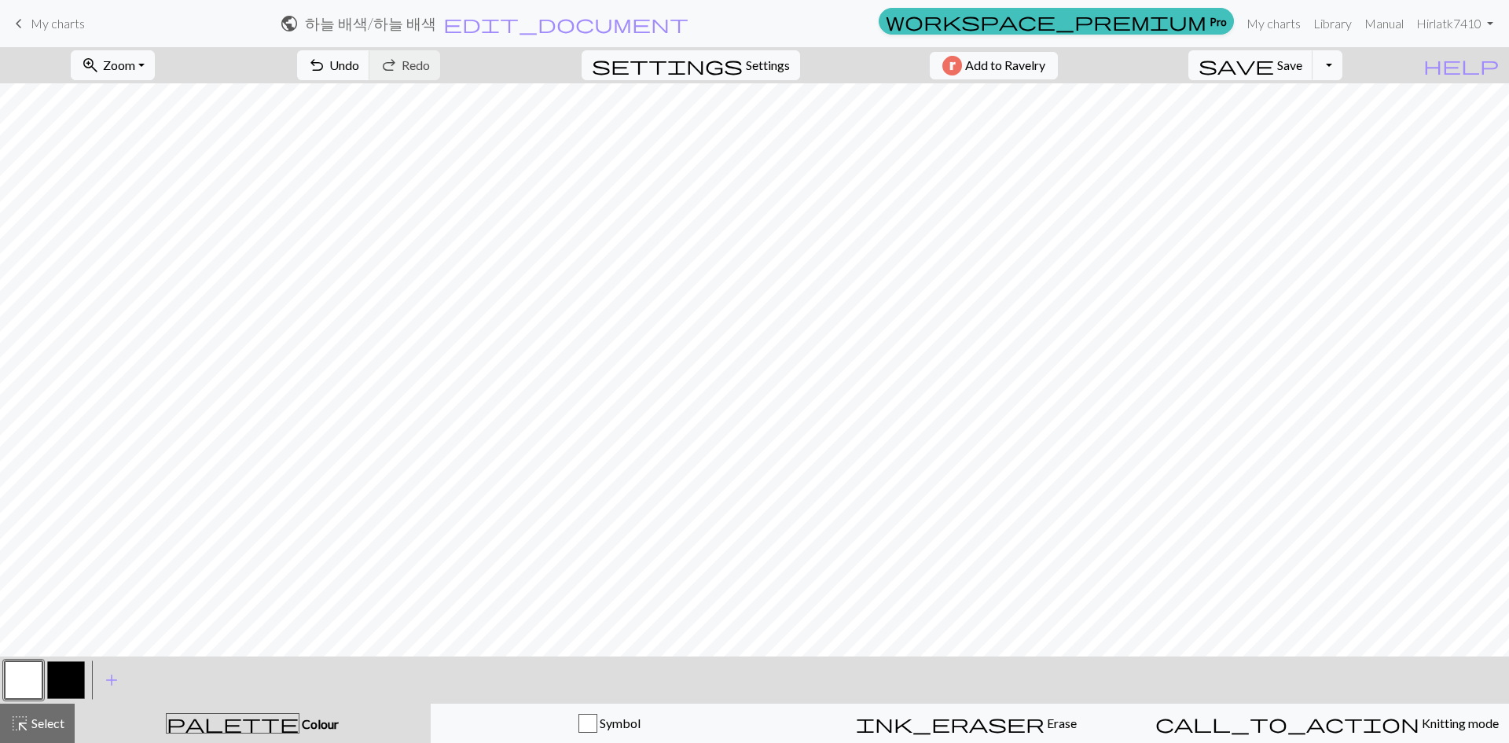
drag, startPoint x: 68, startPoint y: 679, endPoint x: 82, endPoint y: 666, distance: 18.3
click at [72, 676] on button "button" at bounding box center [66, 680] width 38 height 38
click at [49, 671] on div at bounding box center [44, 679] width 85 height 42
click at [18, 673] on button "button" at bounding box center [24, 680] width 38 height 38
drag, startPoint x: 57, startPoint y: 678, endPoint x: 72, endPoint y: 669, distance: 18.3
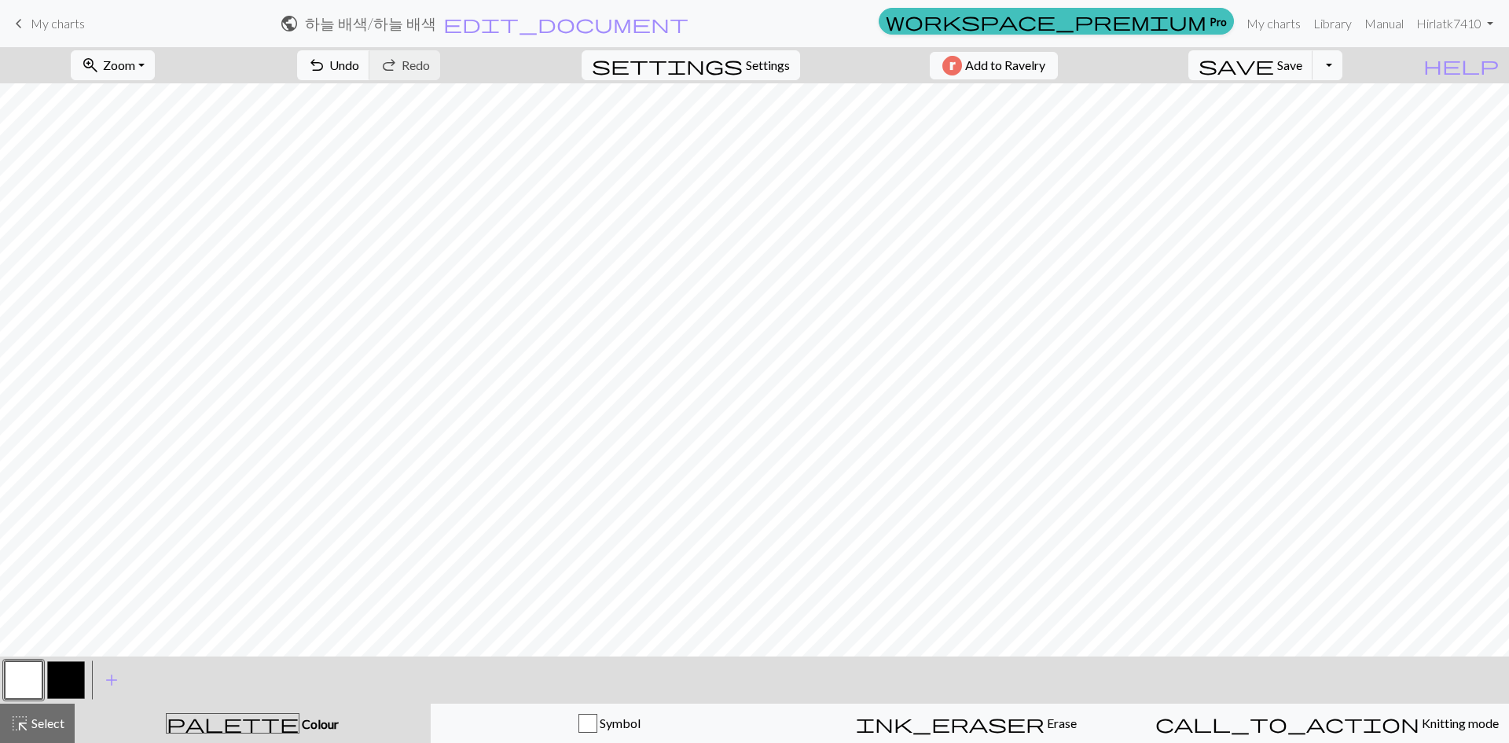
click at [57, 677] on button "button" at bounding box center [66, 680] width 38 height 38
click at [28, 678] on button "button" at bounding box center [24, 680] width 38 height 38
drag, startPoint x: 58, startPoint y: 672, endPoint x: 70, endPoint y: 663, distance: 14.6
click at [61, 671] on button "button" at bounding box center [66, 680] width 38 height 38
drag, startPoint x: 34, startPoint y: 680, endPoint x: 46, endPoint y: 672, distance: 14.8
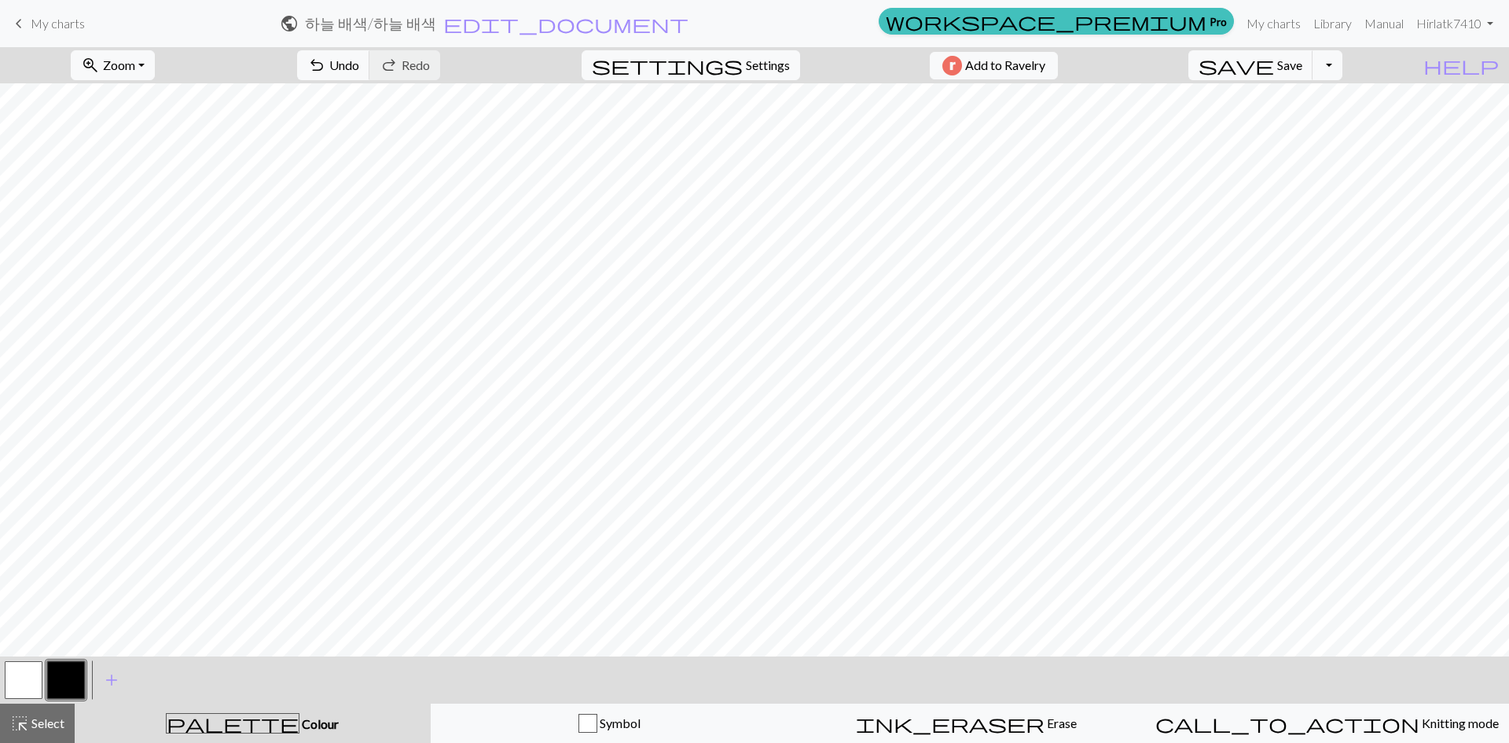
click at [35, 679] on button "button" at bounding box center [24, 680] width 38 height 38
drag, startPoint x: 67, startPoint y: 675, endPoint x: 87, endPoint y: 660, distance: 25.3
click at [68, 675] on button "button" at bounding box center [66, 680] width 38 height 38
click at [1302, 62] on span "Save" at bounding box center [1289, 64] width 25 height 15
click at [1342, 73] on button "Toggle Dropdown" at bounding box center [1327, 65] width 30 height 30
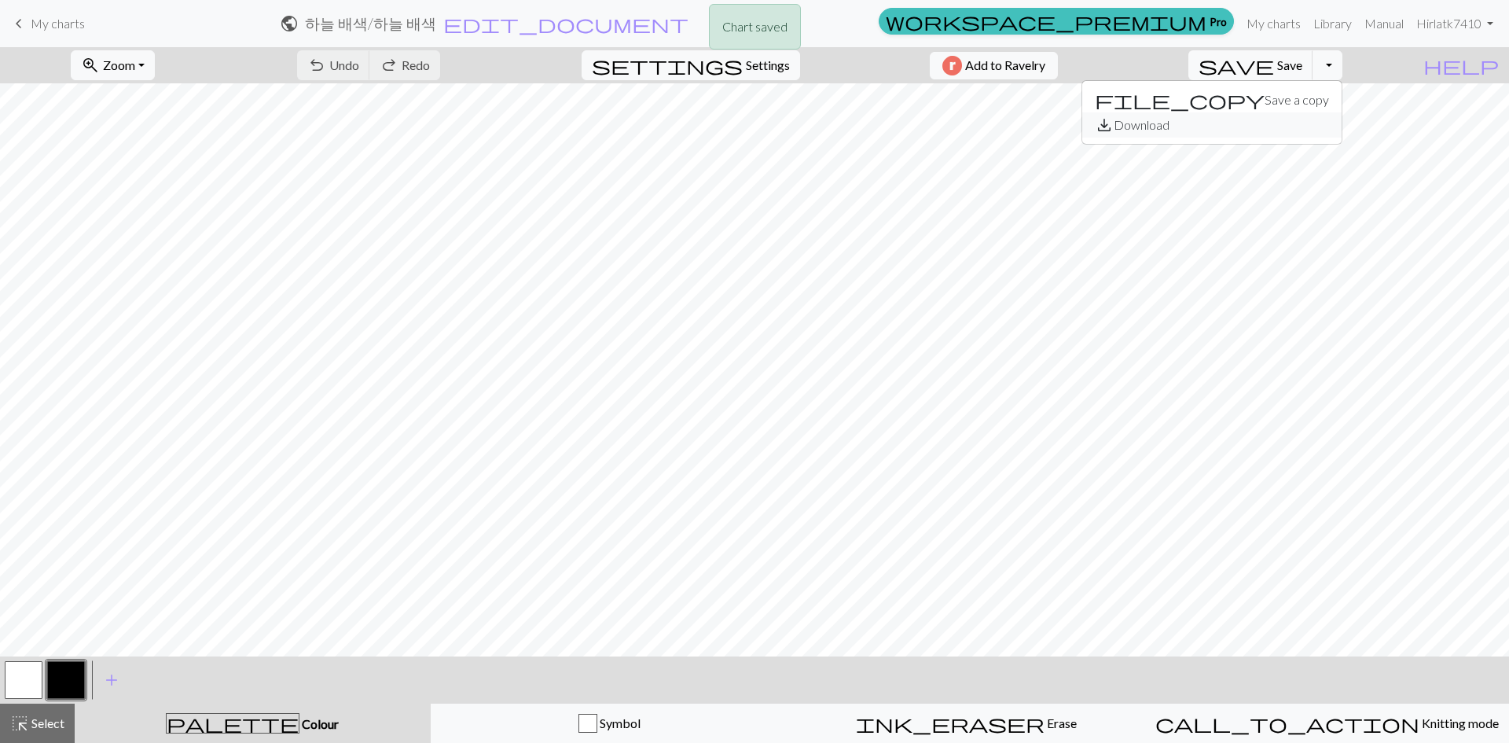
click at [1331, 119] on button "save_alt Download" at bounding box center [1211, 124] width 259 height 25
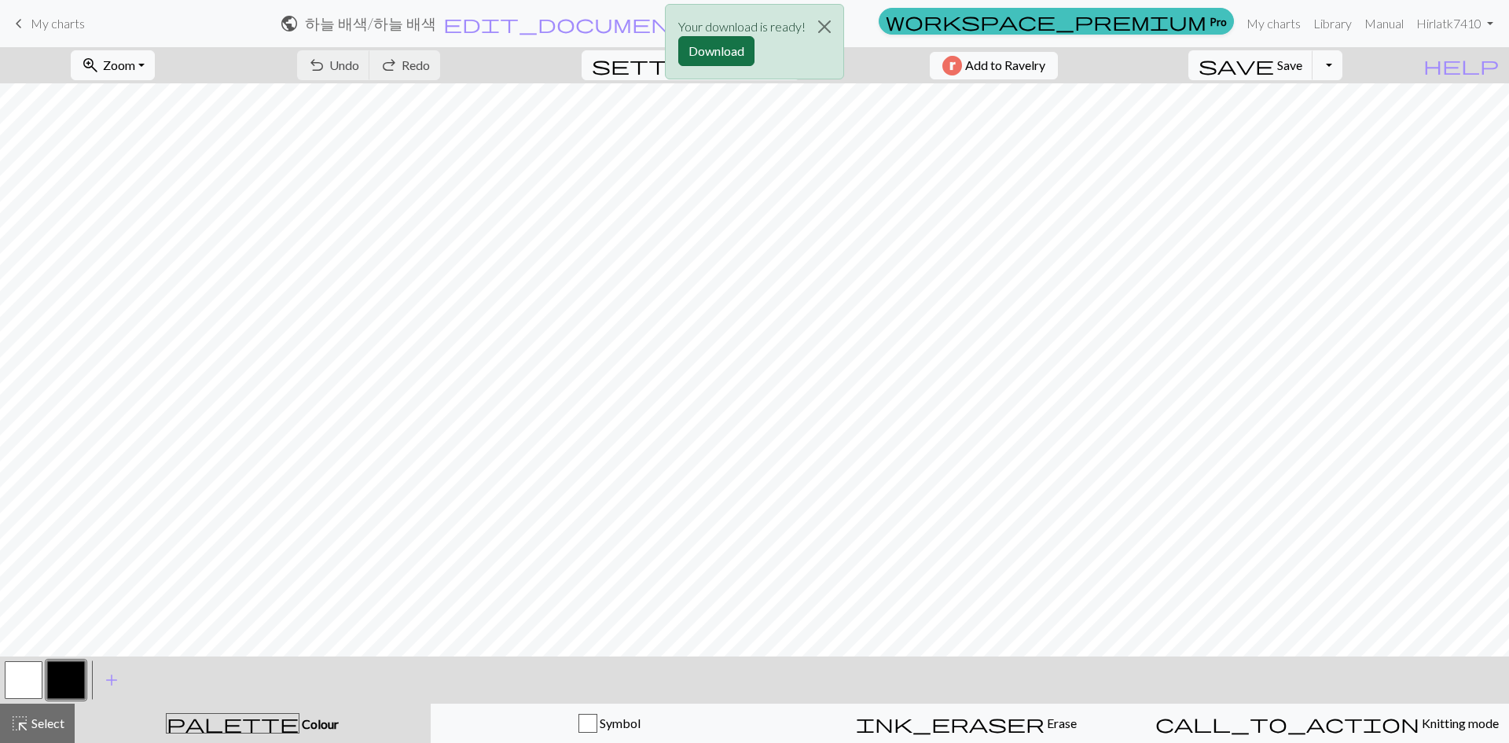
click at [699, 54] on button "Download" at bounding box center [716, 51] width 76 height 30
click at [688, 28] on span "edit_document" at bounding box center [565, 24] width 245 height 22
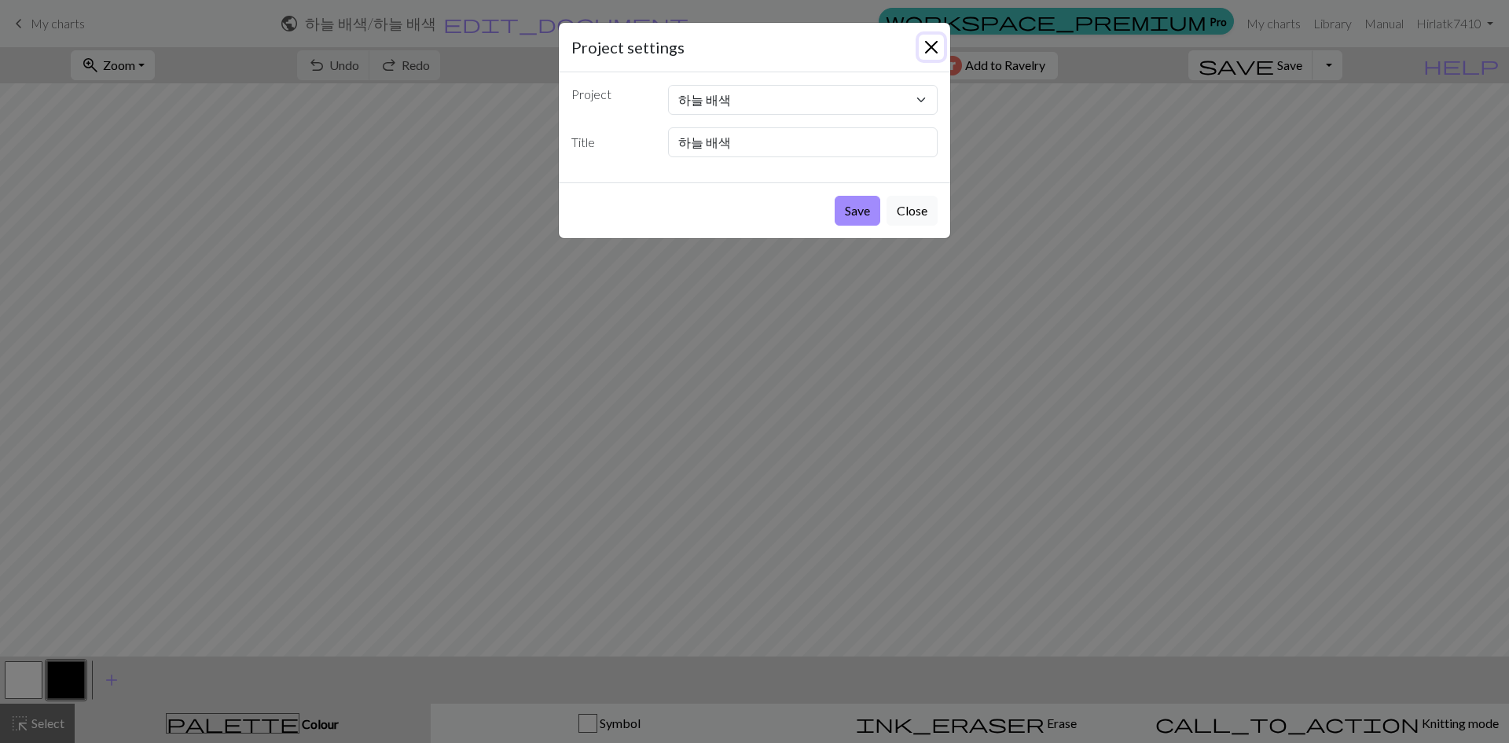
drag, startPoint x: 933, startPoint y: 43, endPoint x: 1167, endPoint y: 33, distance: 234.4
click at [932, 45] on button "Close" at bounding box center [931, 47] width 25 height 25
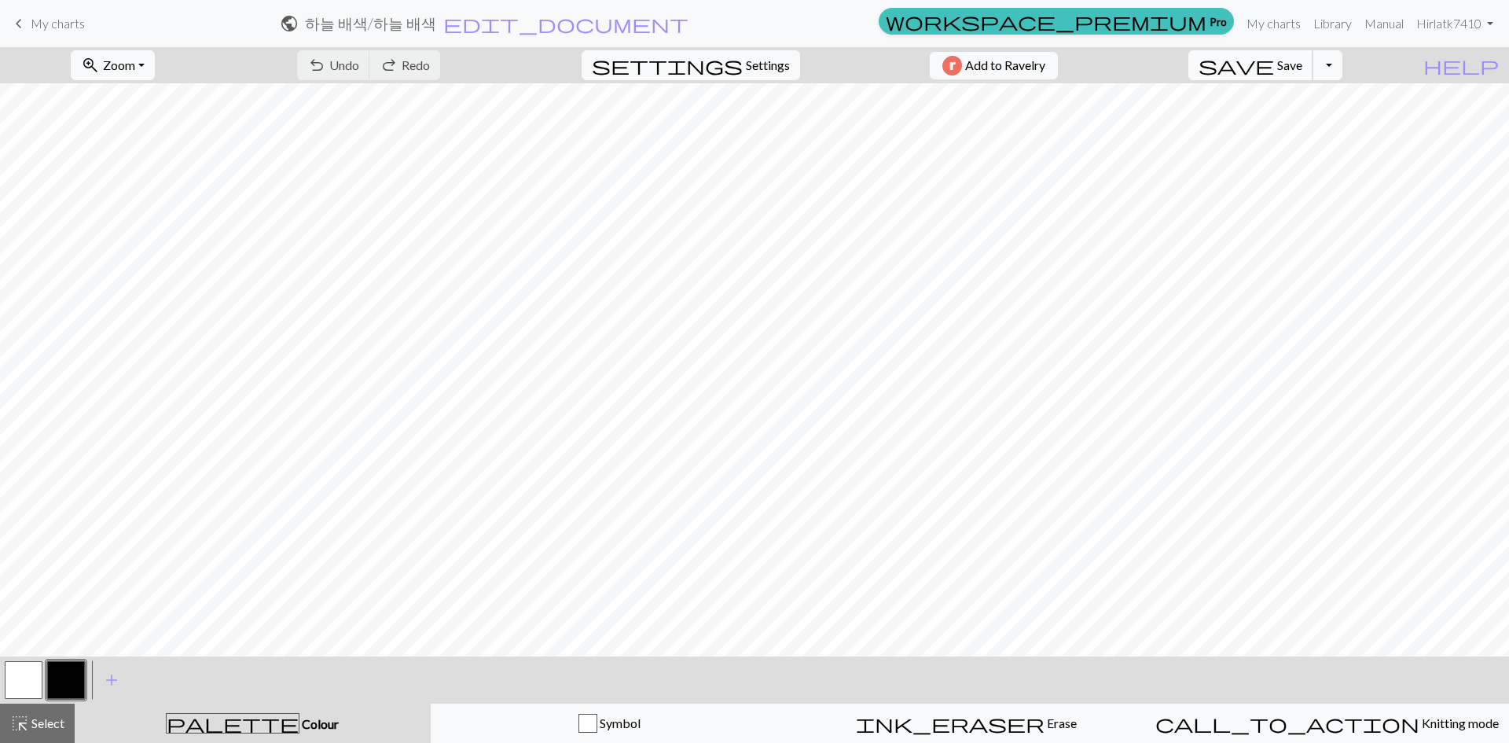
click at [1302, 71] on span "Save" at bounding box center [1289, 64] width 25 height 15
click at [1342, 66] on button "Toggle Dropdown" at bounding box center [1327, 65] width 30 height 30
click at [1301, 134] on button "save_alt Download" at bounding box center [1211, 124] width 259 height 25
click at [713, 46] on button "Download" at bounding box center [716, 51] width 76 height 30
